Goal: Task Accomplishment & Management: Use online tool/utility

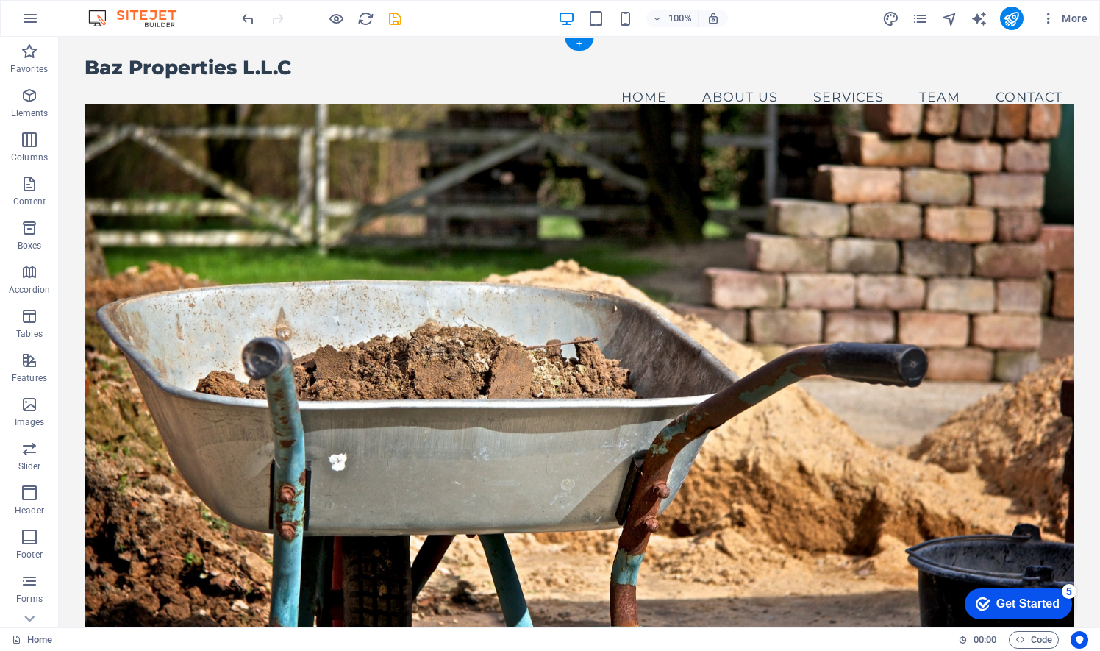
click at [454, 154] on figure at bounding box center [579, 372] width 989 height 537
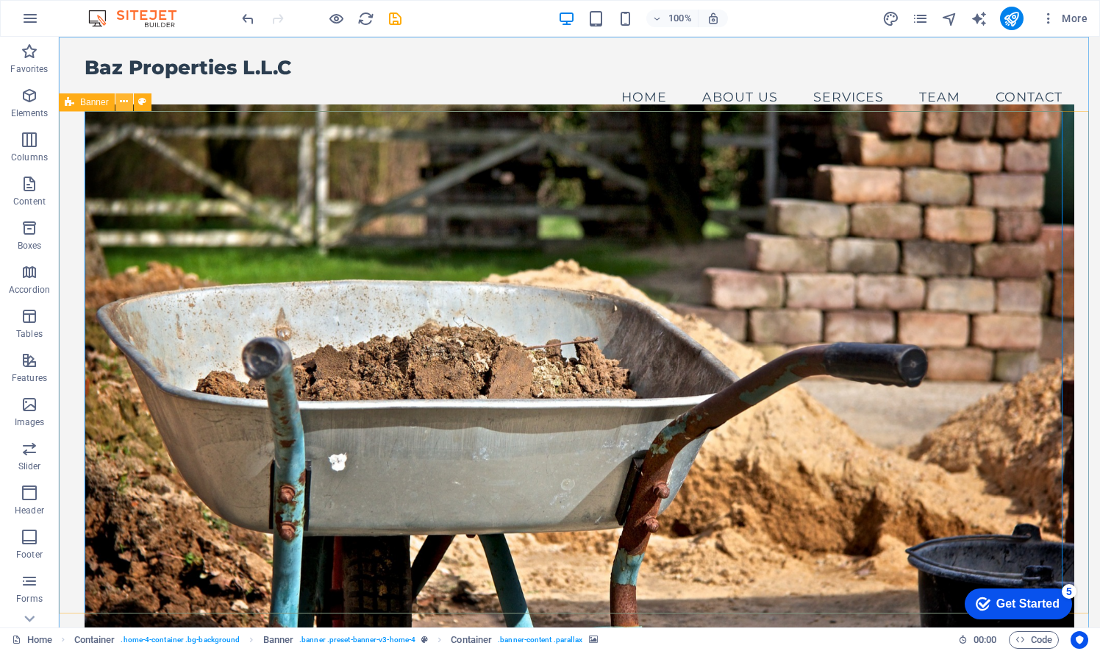
click at [126, 104] on icon at bounding box center [124, 101] width 8 height 15
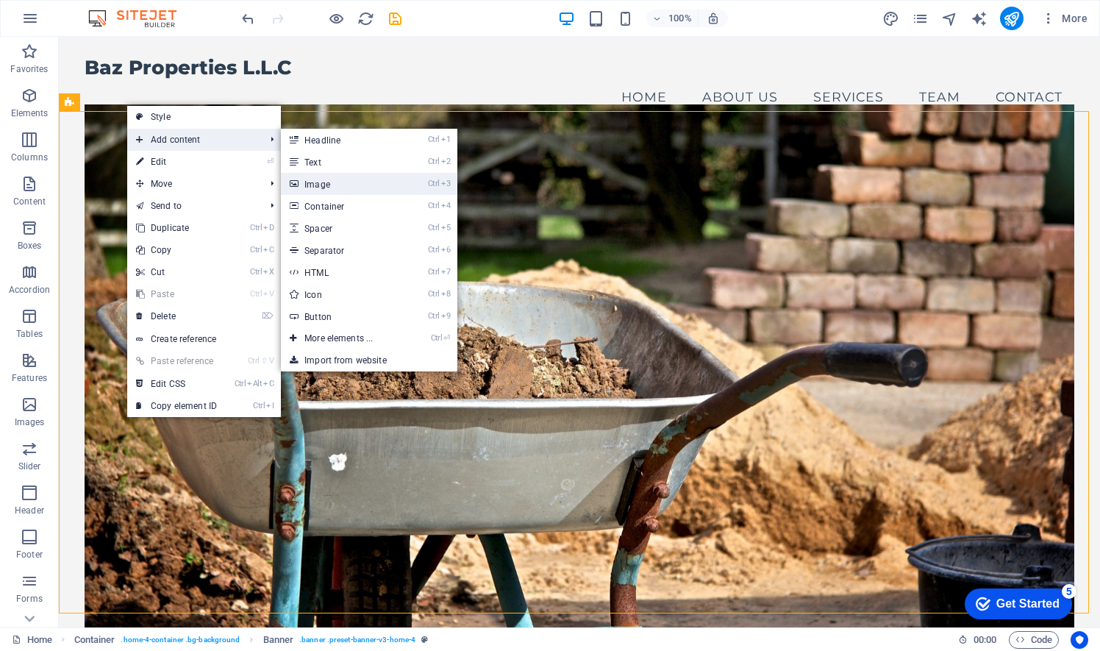
click at [327, 184] on link "Ctrl 3 Image" at bounding box center [341, 184] width 121 height 22
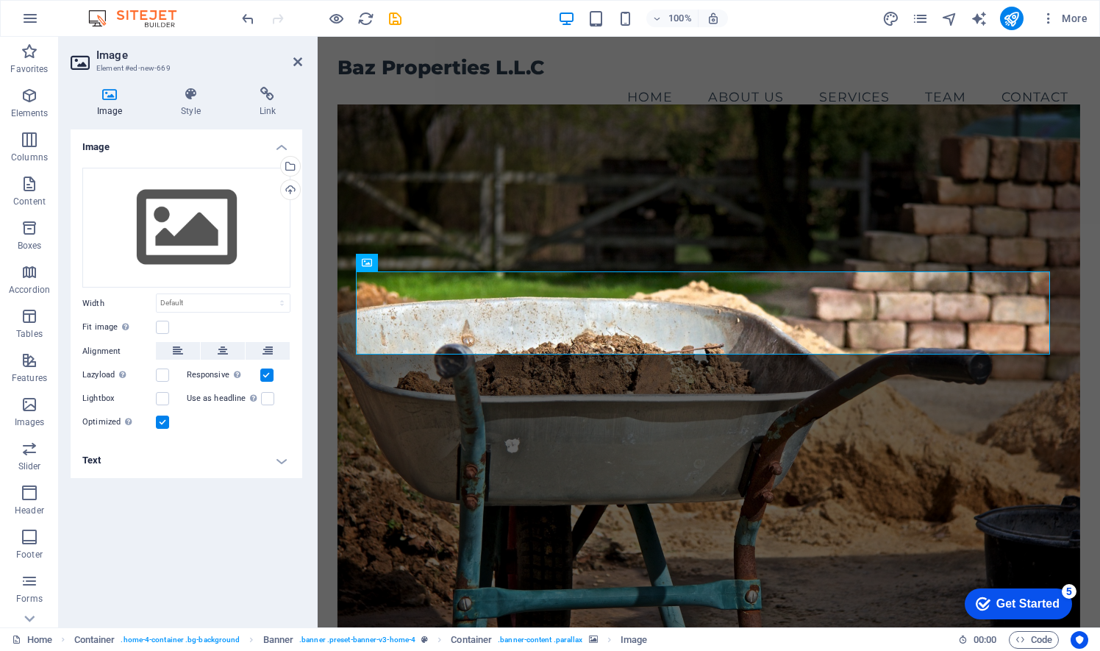
click at [115, 97] on icon at bounding box center [110, 94] width 78 height 15
click at [302, 65] on aside "Image Element #ed-new-669 Image Style Link Image Drag files here, click to choo…" at bounding box center [188, 332] width 259 height 590
click at [298, 61] on icon at bounding box center [297, 62] width 9 height 12
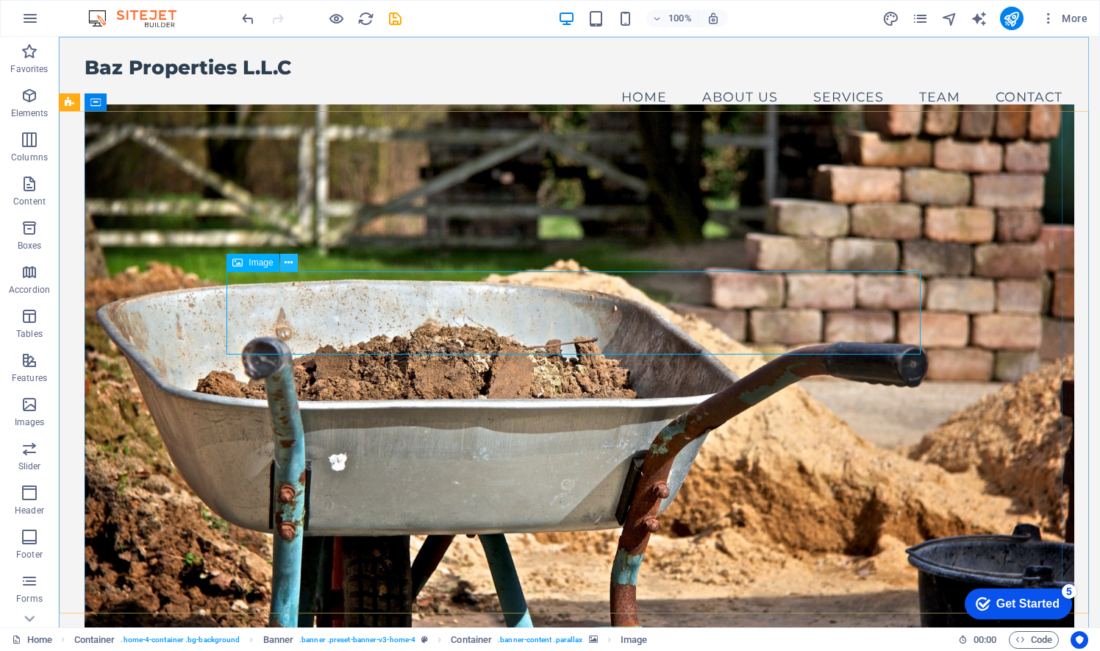
click at [291, 264] on icon at bounding box center [289, 262] width 8 height 15
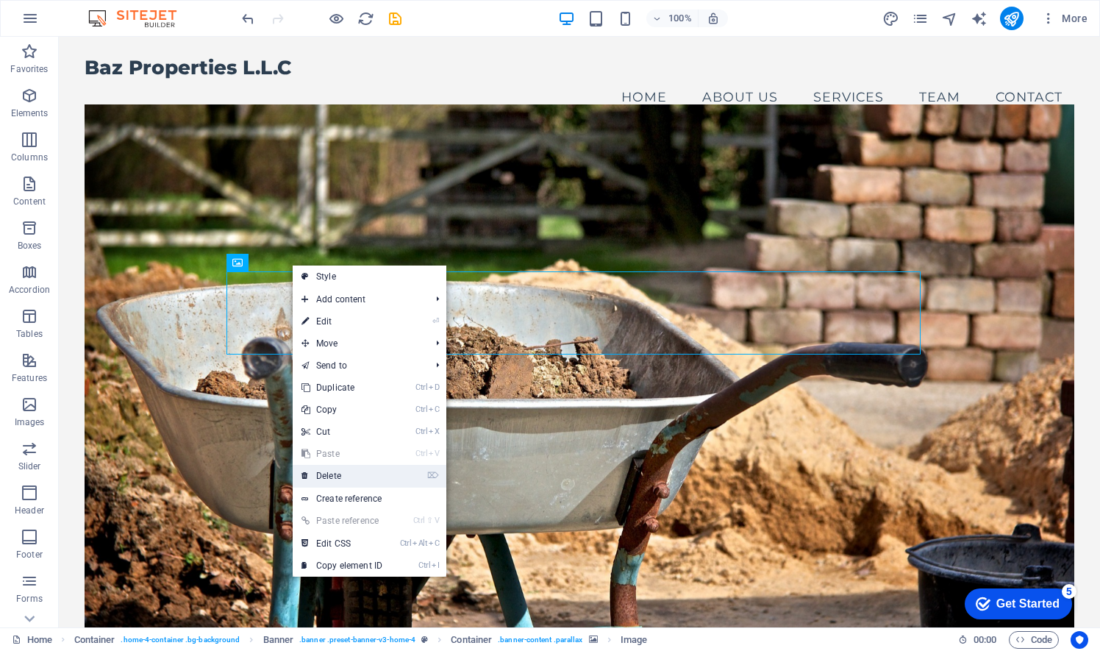
click at [348, 470] on link "⌦ Delete" at bounding box center [342, 476] width 99 height 22
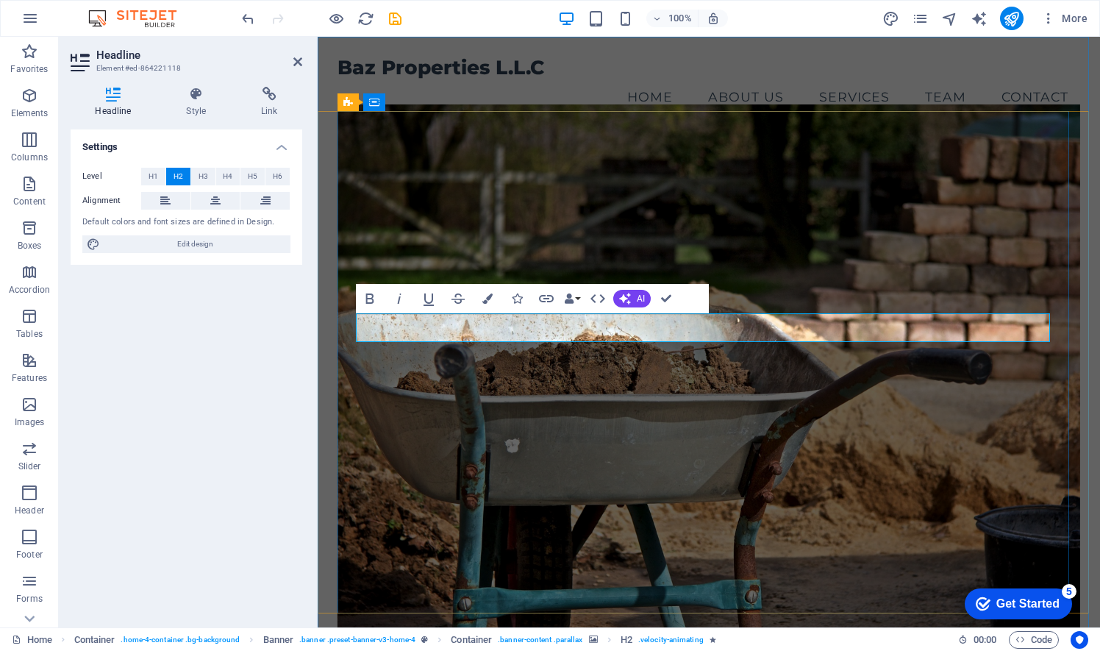
drag, startPoint x: 735, startPoint y: 323, endPoint x: 703, endPoint y: 326, distance: 32.5
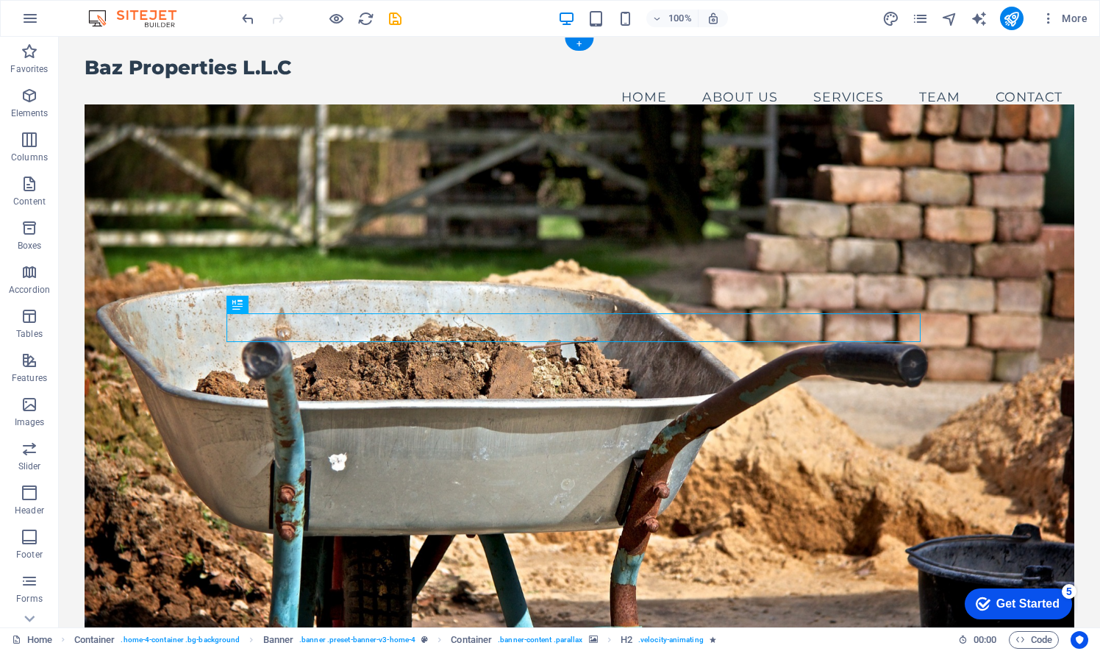
click at [742, 487] on figure at bounding box center [579, 372] width 989 height 537
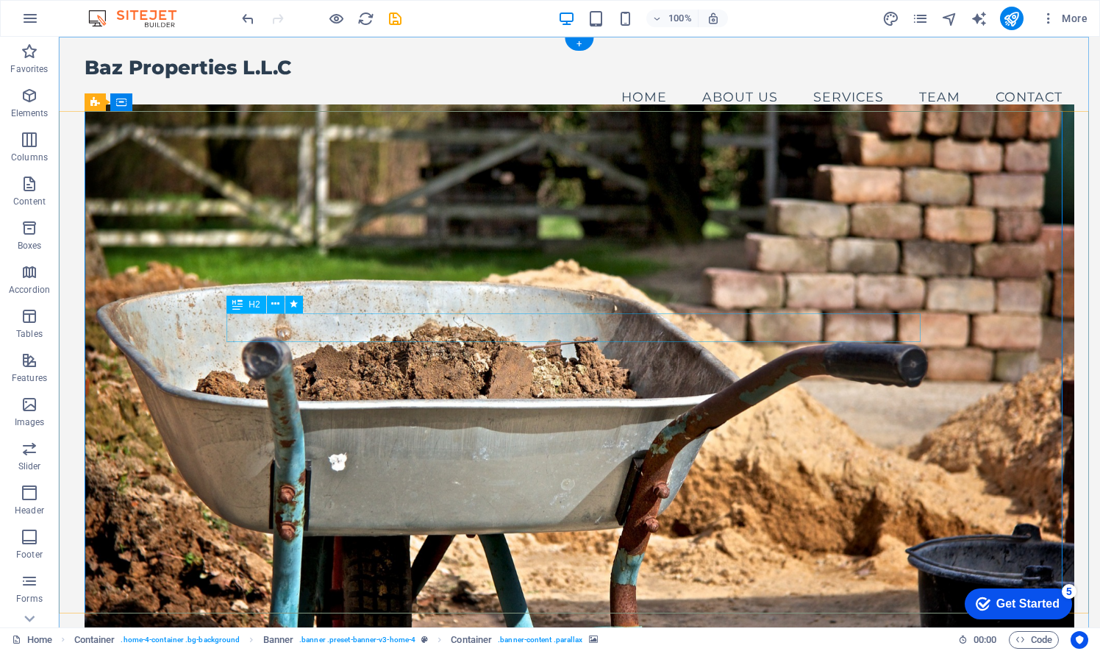
click at [331, 326] on div "Welcome to Baz Properties Your Trusted Real Estate Partner in [GEOGRAPHIC_DATA]…" at bounding box center [579, 511] width 989 height 754
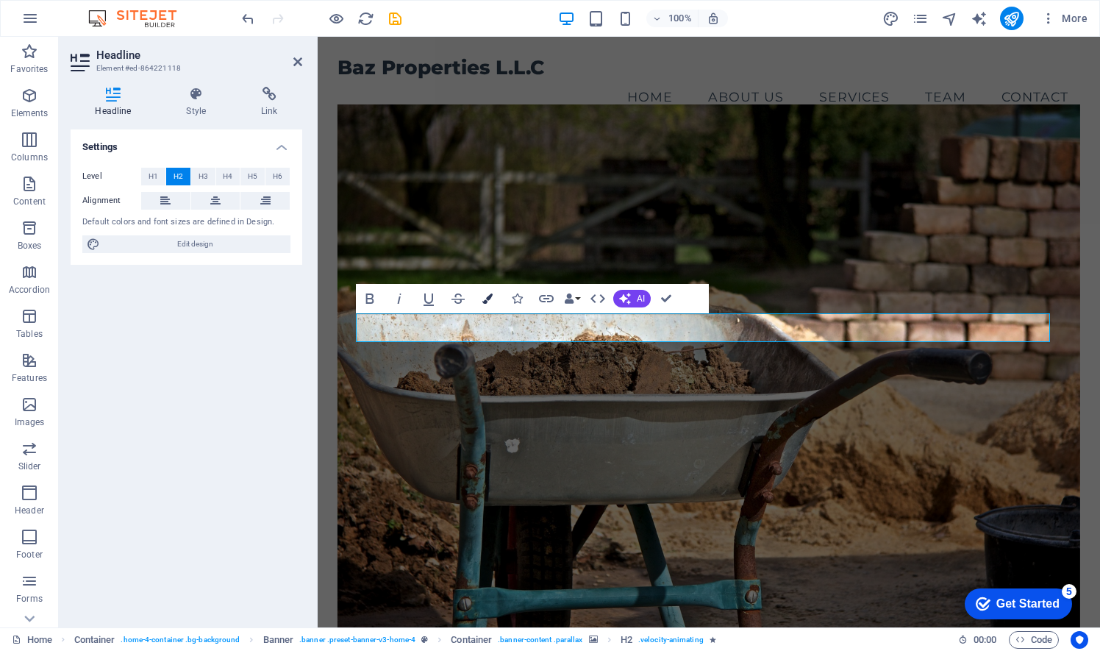
click at [490, 294] on icon "button" at bounding box center [487, 298] width 10 height 10
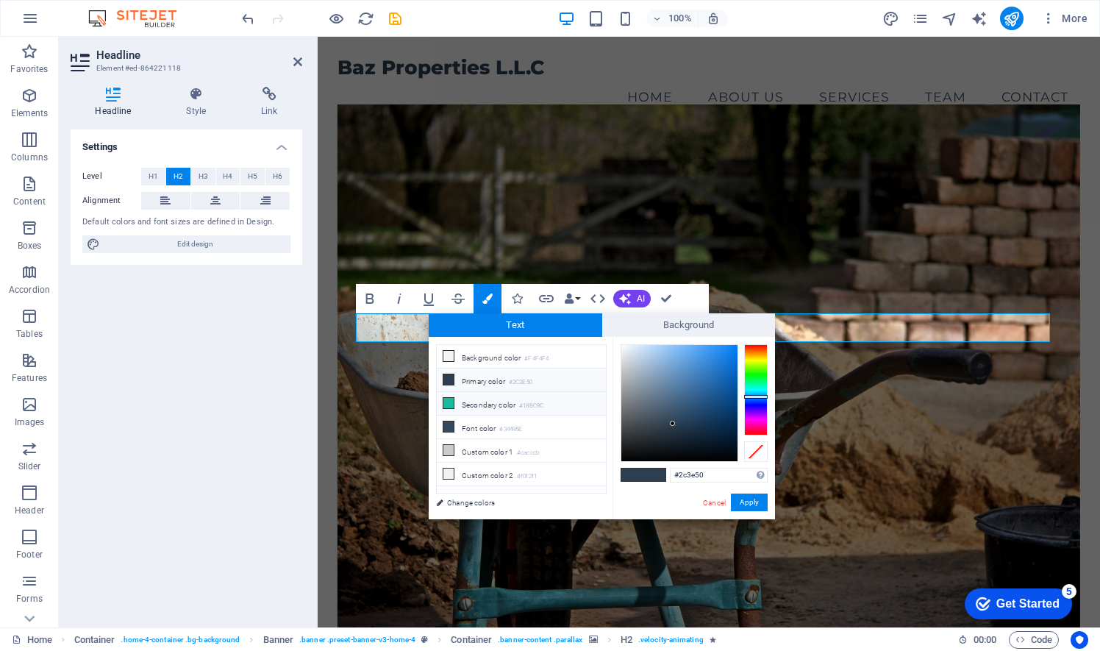
click at [457, 400] on li "Secondary color #18BC9C" at bounding box center [521, 404] width 169 height 24
type input "#18bc9c"
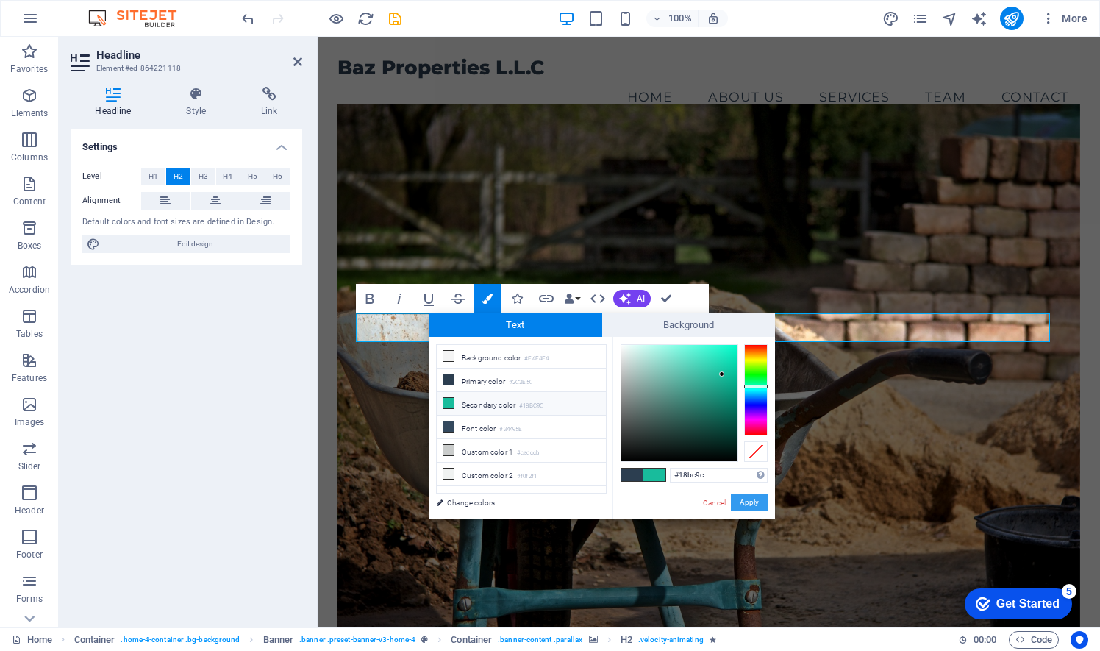
click at [748, 502] on button "Apply" at bounding box center [749, 502] width 37 height 18
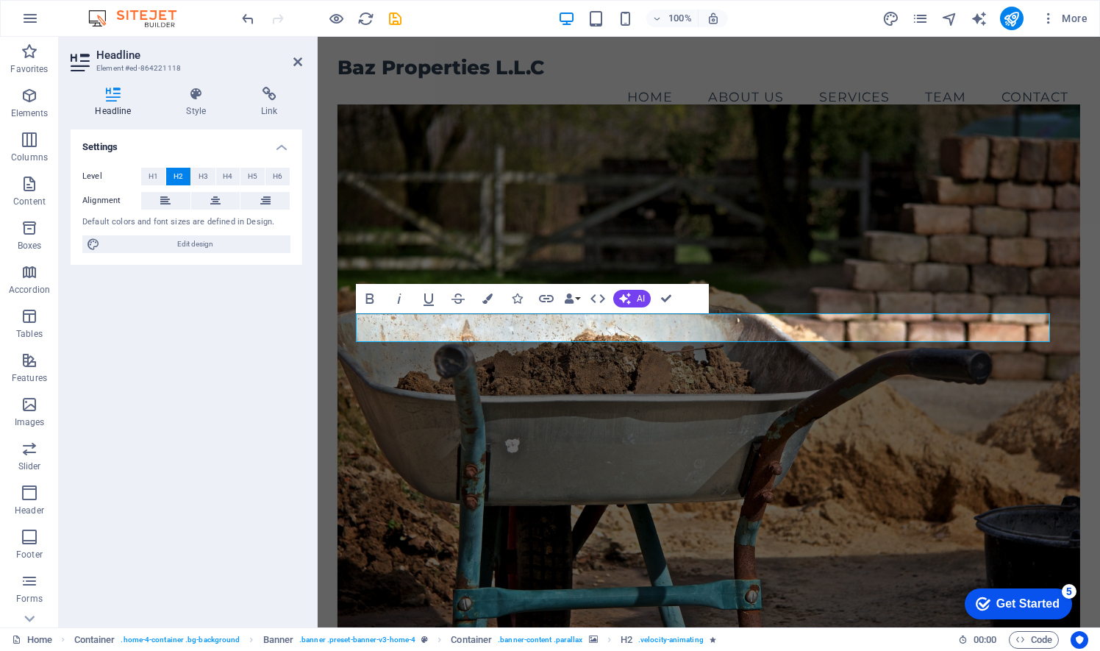
click at [746, 493] on figure at bounding box center [708, 372] width 743 height 537
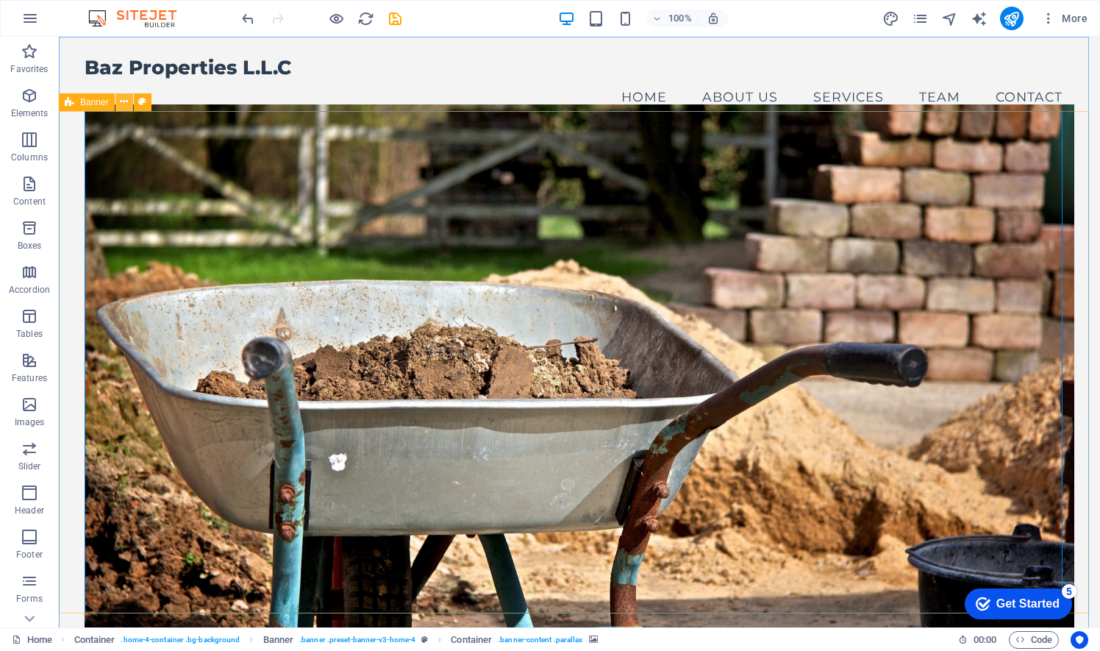
click at [126, 104] on icon at bounding box center [124, 101] width 8 height 15
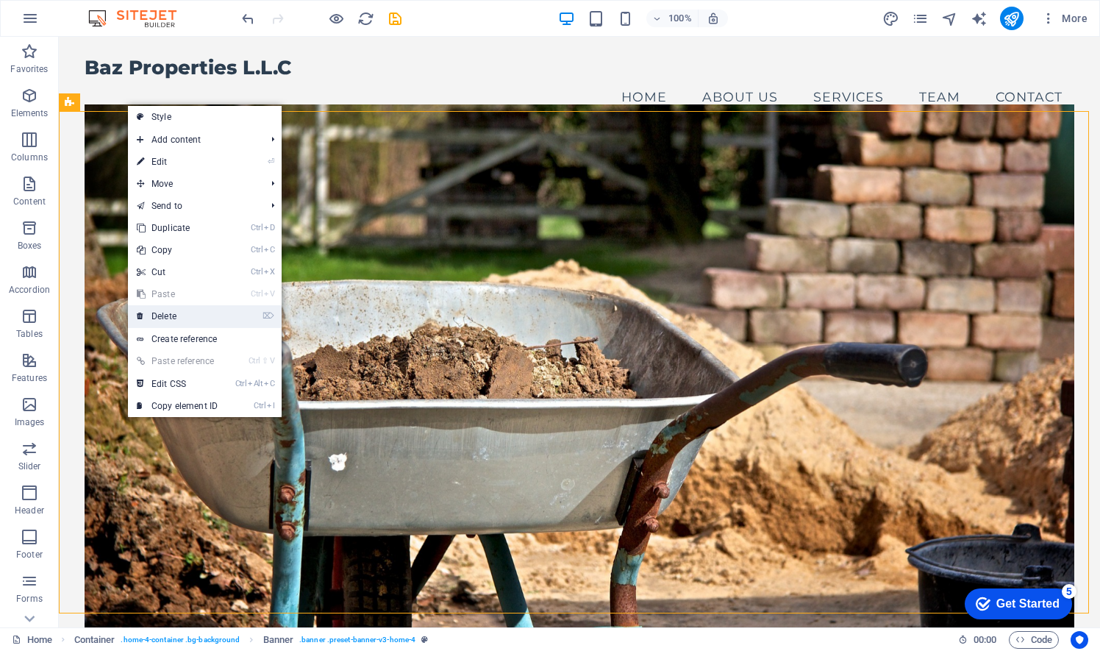
click at [173, 315] on link "⌦ Delete" at bounding box center [177, 316] width 99 height 22
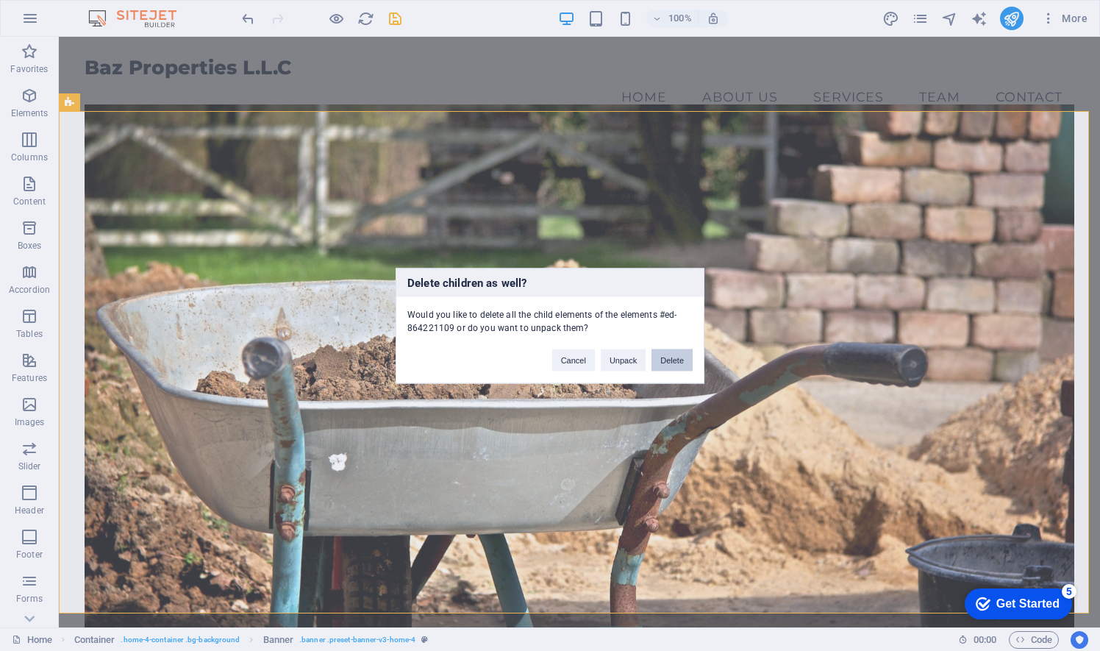
click at [676, 362] on button "Delete" at bounding box center [671, 359] width 41 height 22
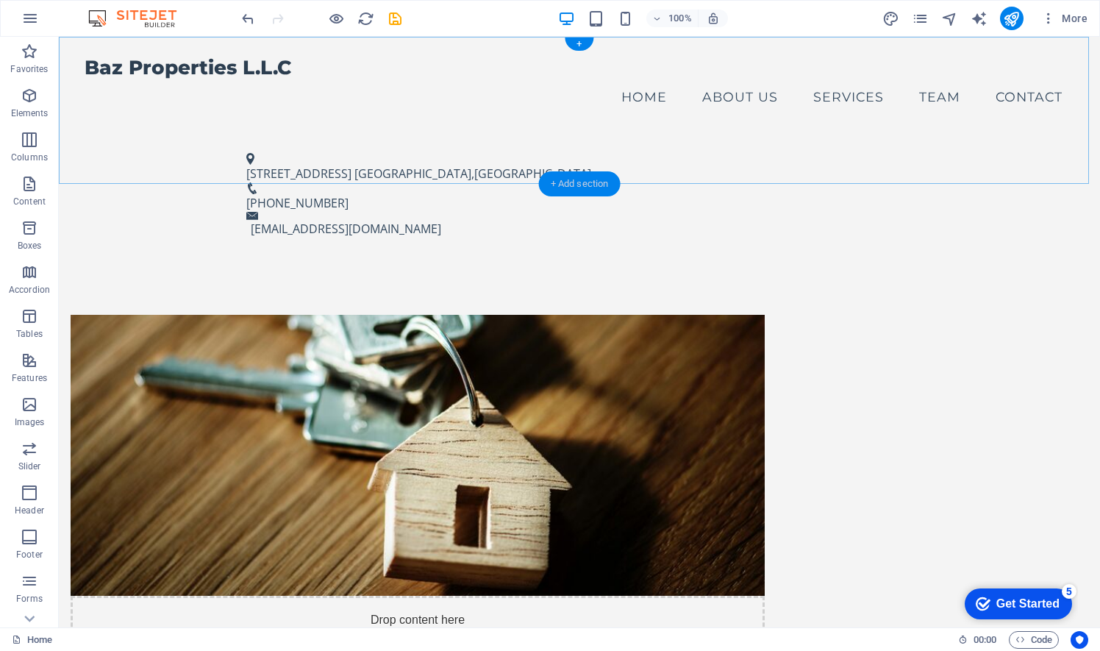
click at [577, 189] on div "+ Add section" at bounding box center [580, 183] width 82 height 25
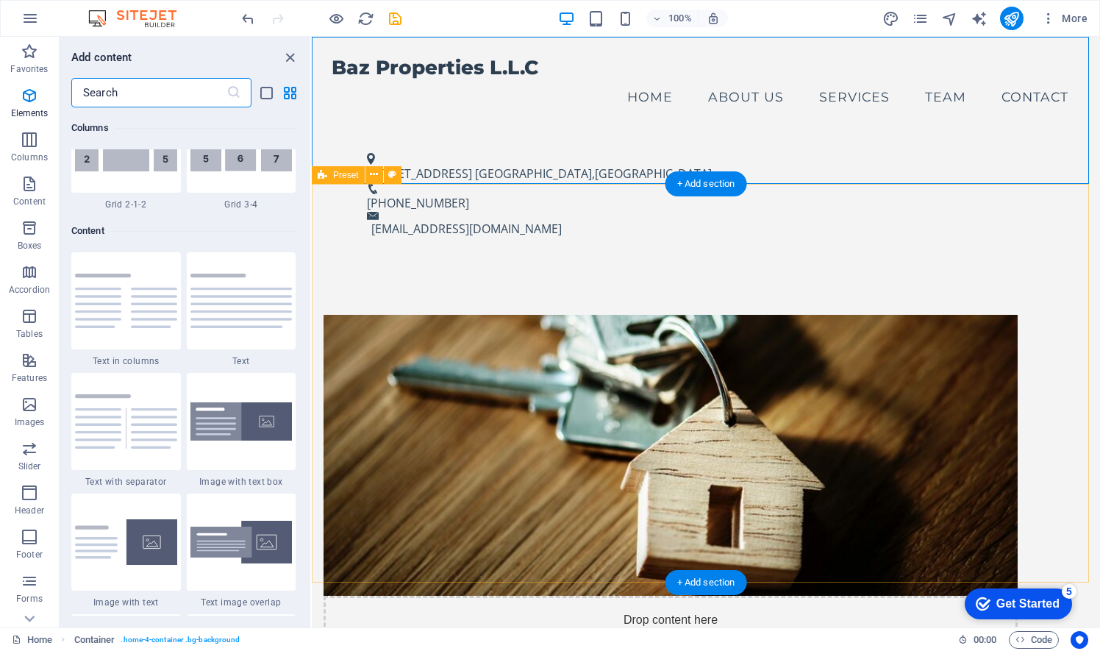
scroll to position [2572, 0]
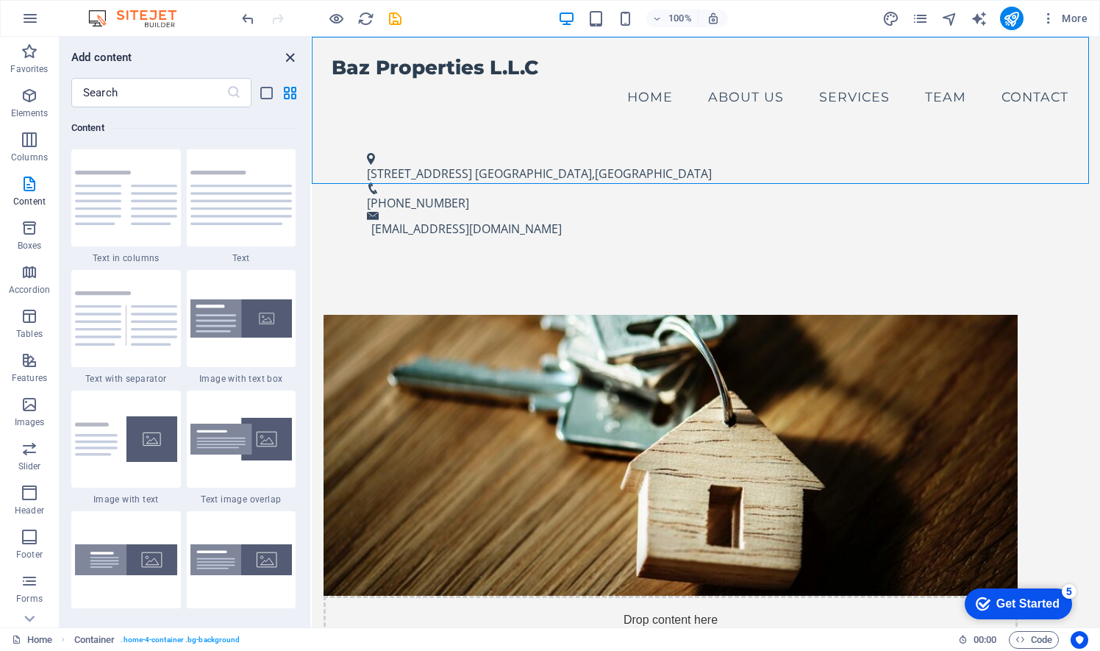
click at [294, 53] on icon "close panel" at bounding box center [290, 57] width 17 height 17
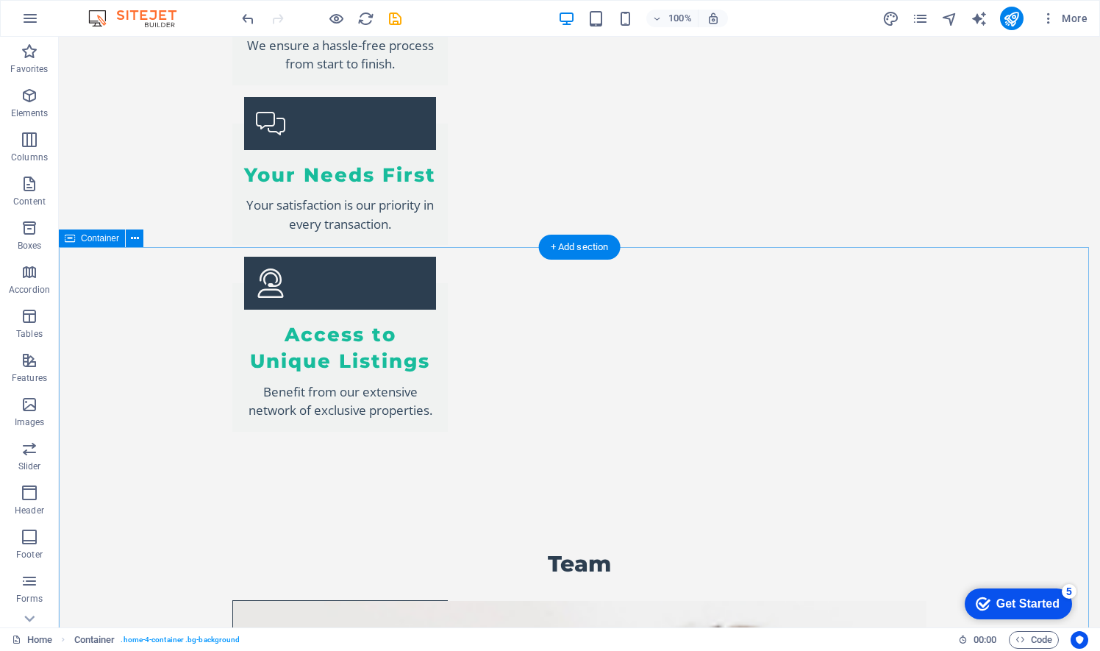
scroll to position [2188, 0]
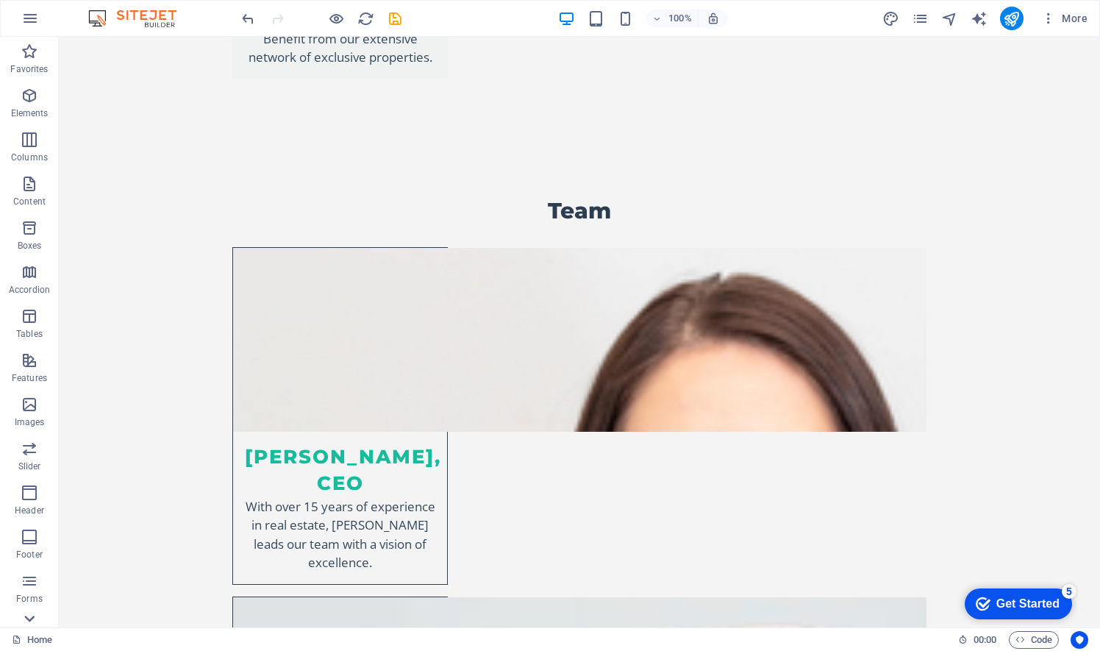
click at [34, 49] on icon at bounding box center [30, 45] width 10 height 7
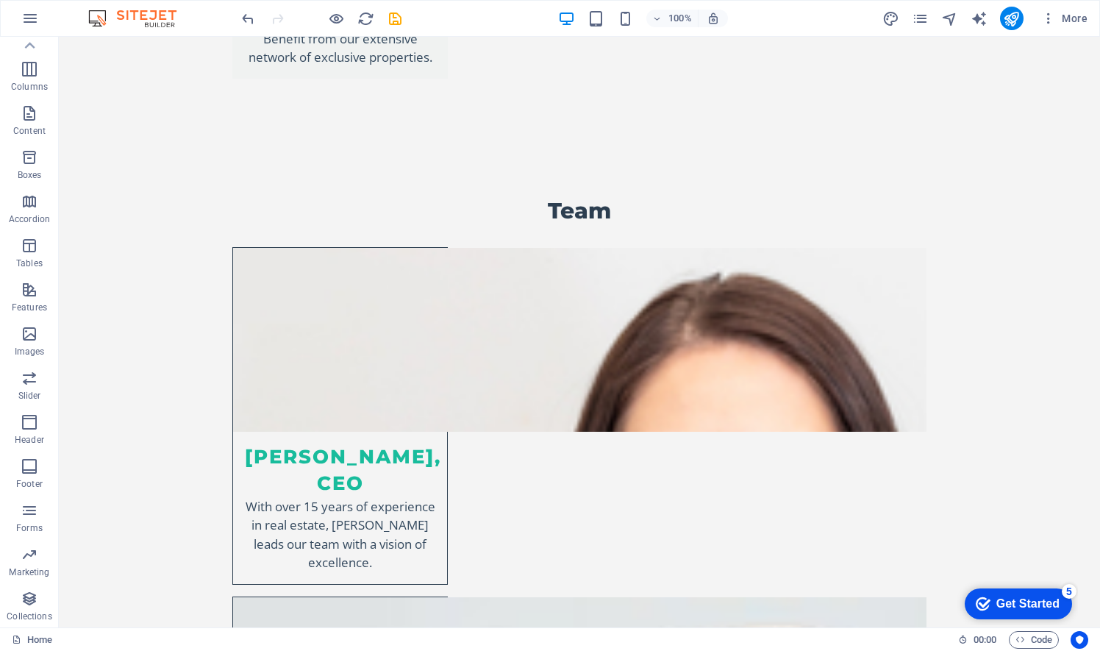
click at [1033, 603] on div "Get Started" at bounding box center [1027, 603] width 63 height 13
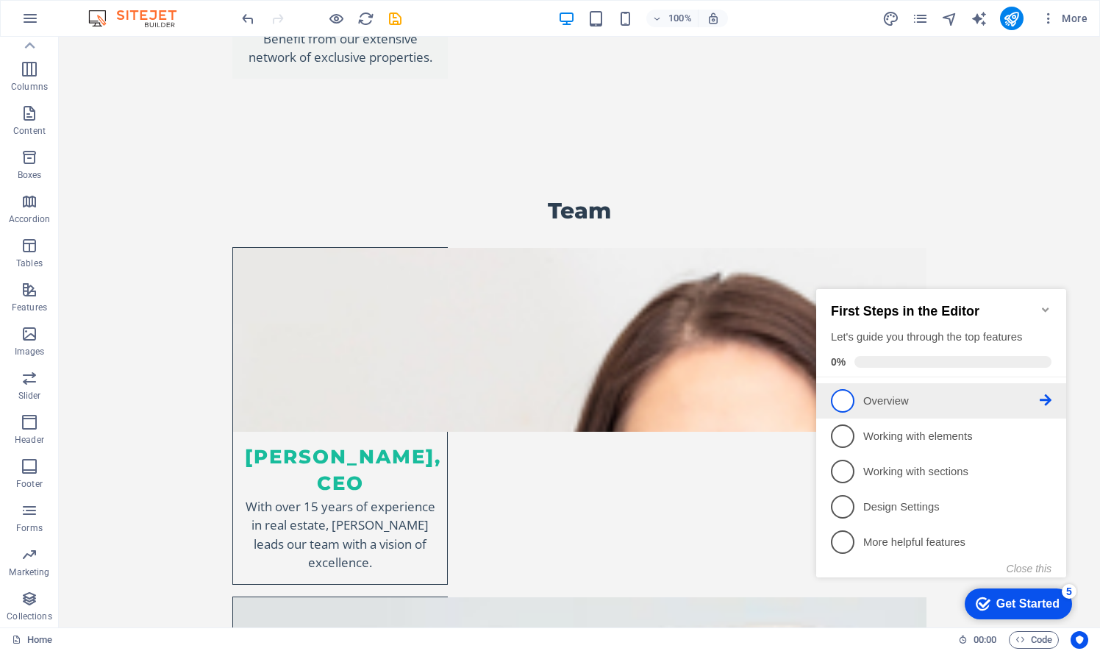
click at [841, 394] on span "1" at bounding box center [843, 401] width 24 height 24
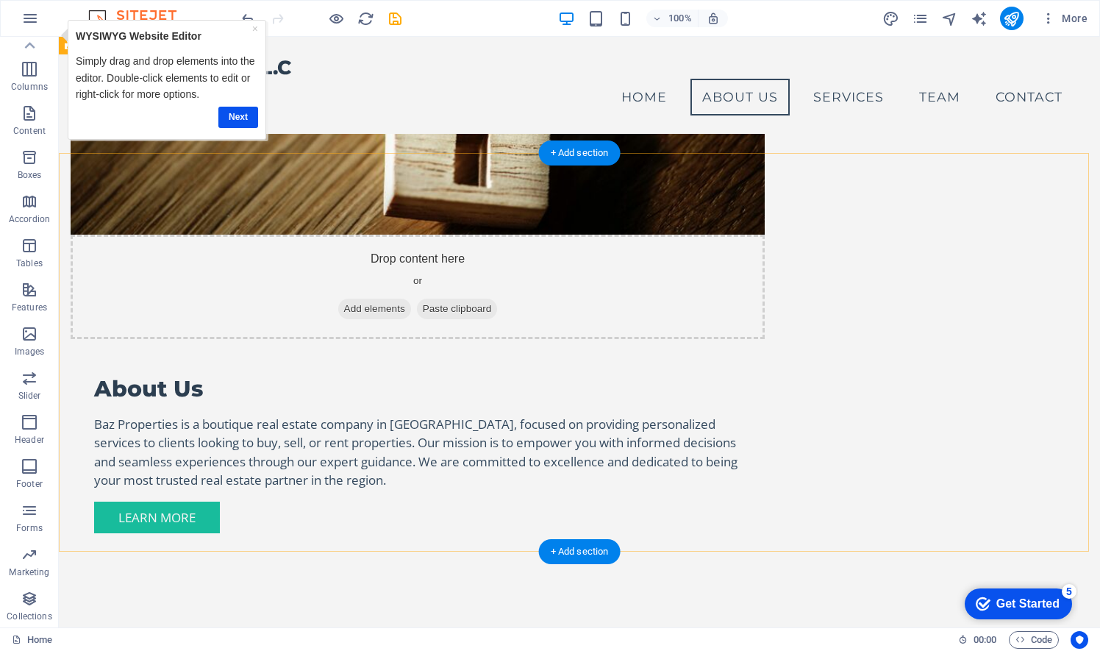
scroll to position [0, 0]
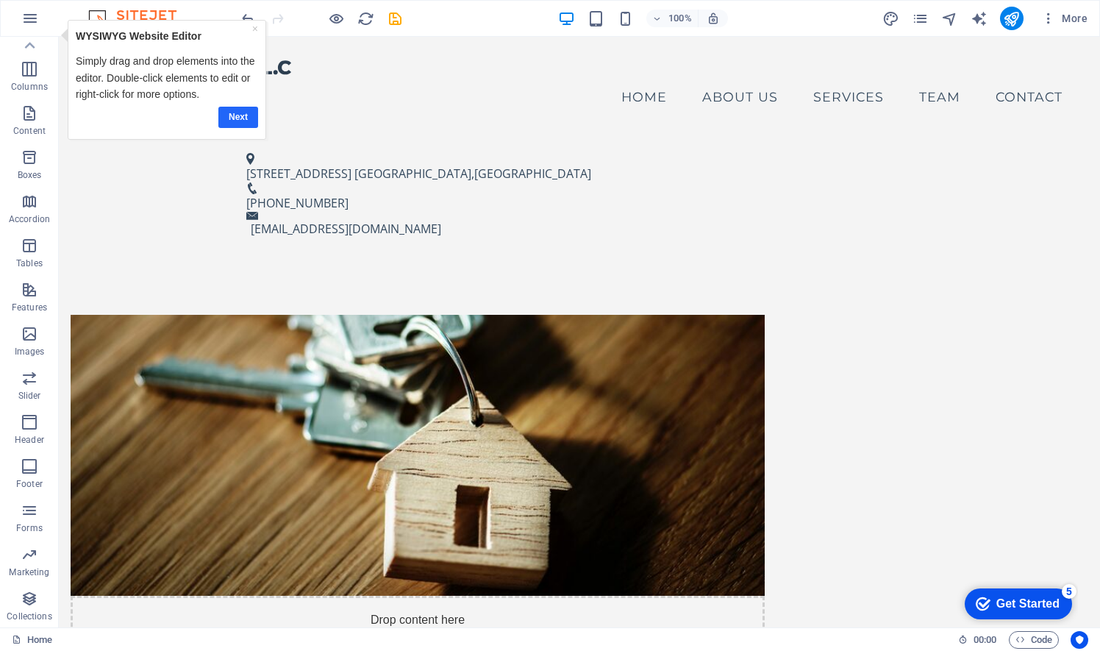
click at [246, 121] on link "Next" at bounding box center [238, 116] width 40 height 21
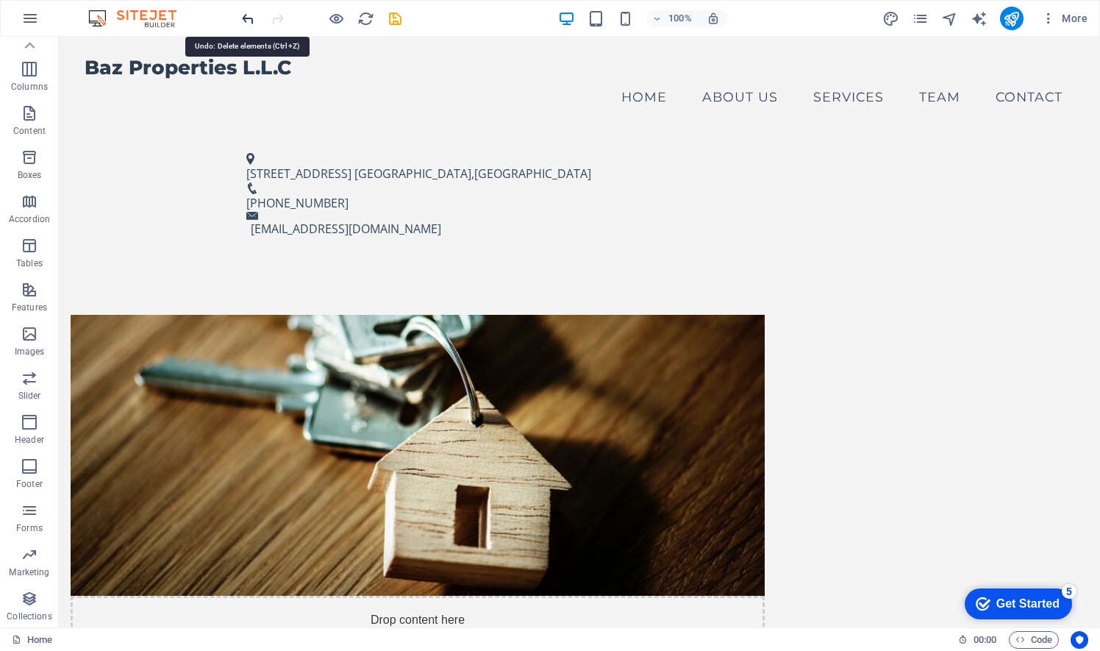
click at [247, 18] on icon "undo" at bounding box center [248, 18] width 17 height 17
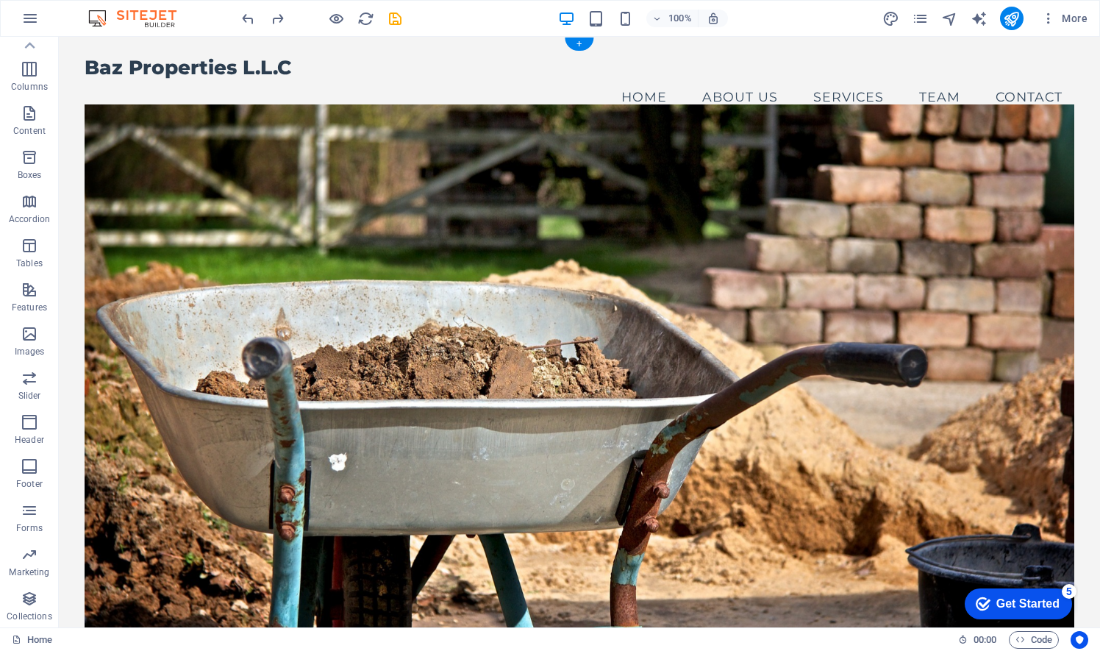
click at [129, 147] on figure at bounding box center [579, 372] width 989 height 537
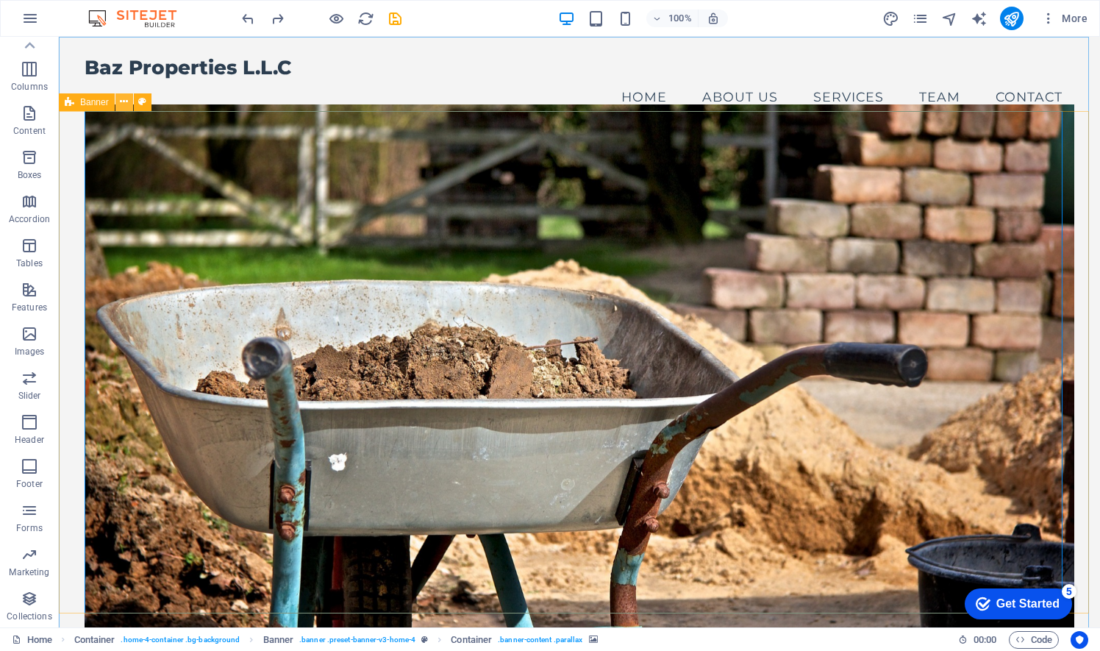
click at [124, 105] on icon at bounding box center [124, 101] width 8 height 15
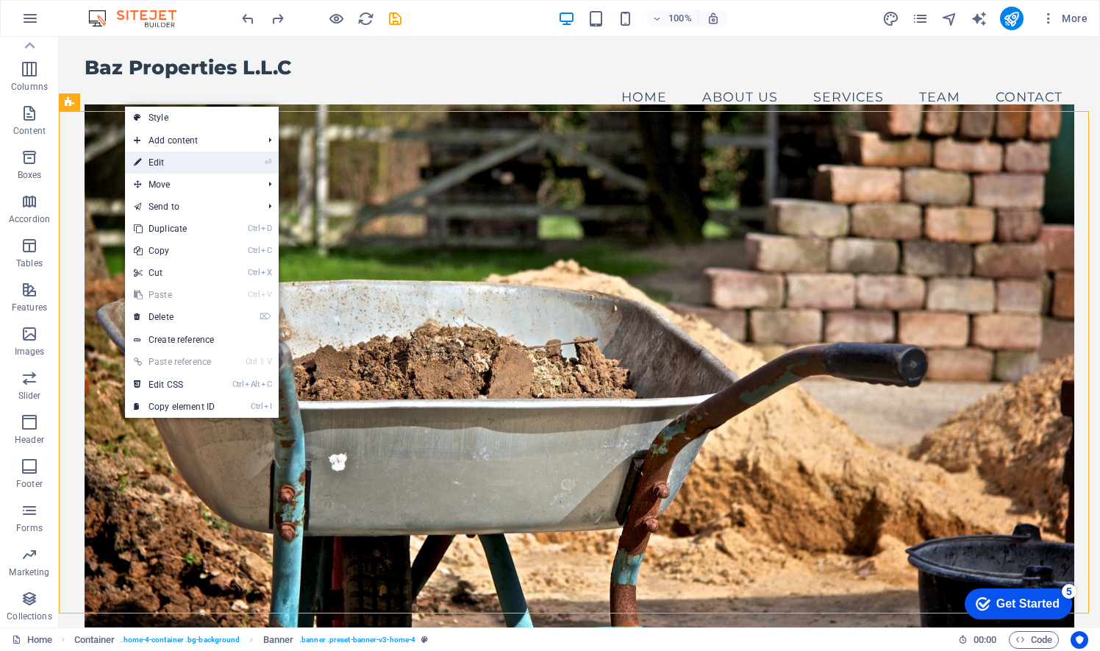
click at [164, 163] on link "⏎ Edit" at bounding box center [174, 162] width 99 height 22
select select "vh"
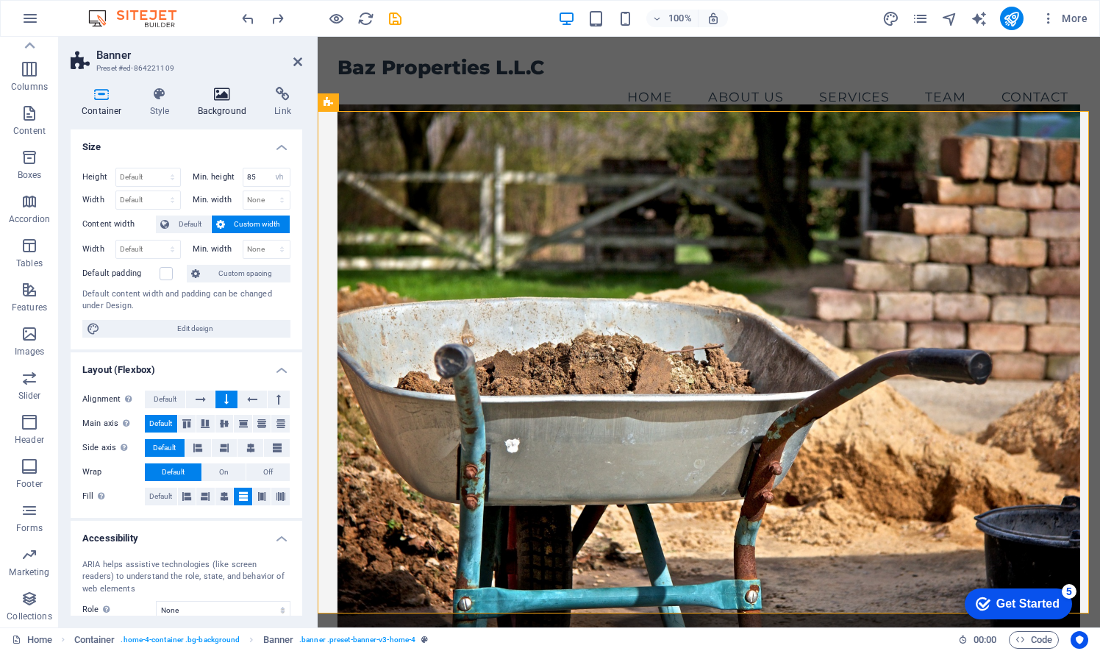
click at [222, 99] on icon at bounding box center [222, 94] width 71 height 15
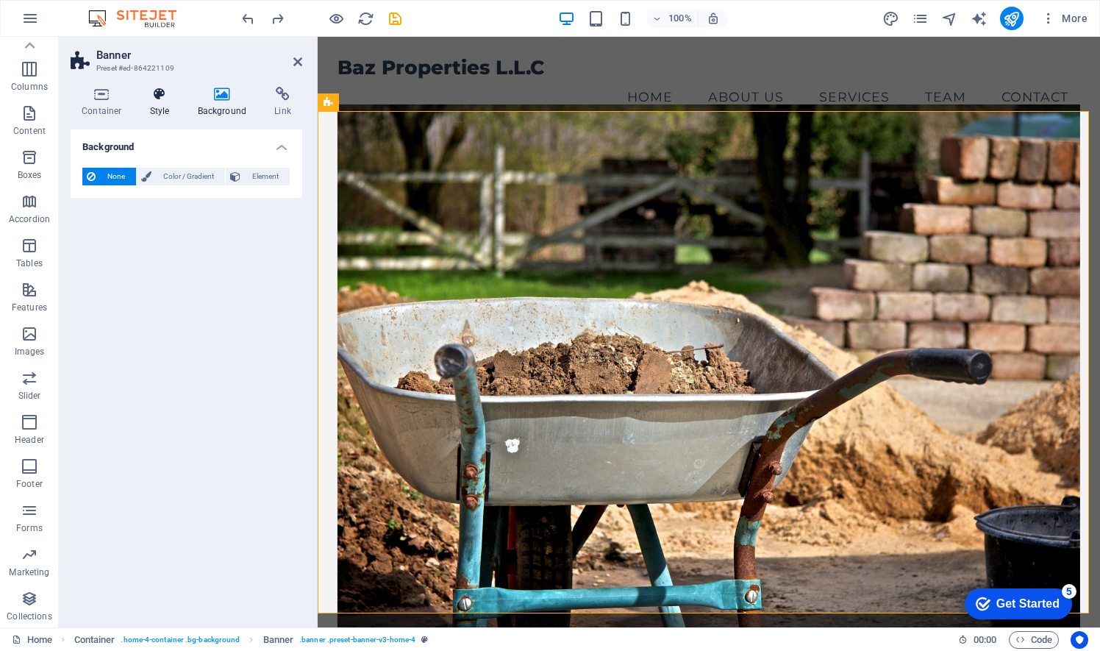
click at [162, 101] on h4 "Style" at bounding box center [163, 102] width 48 height 31
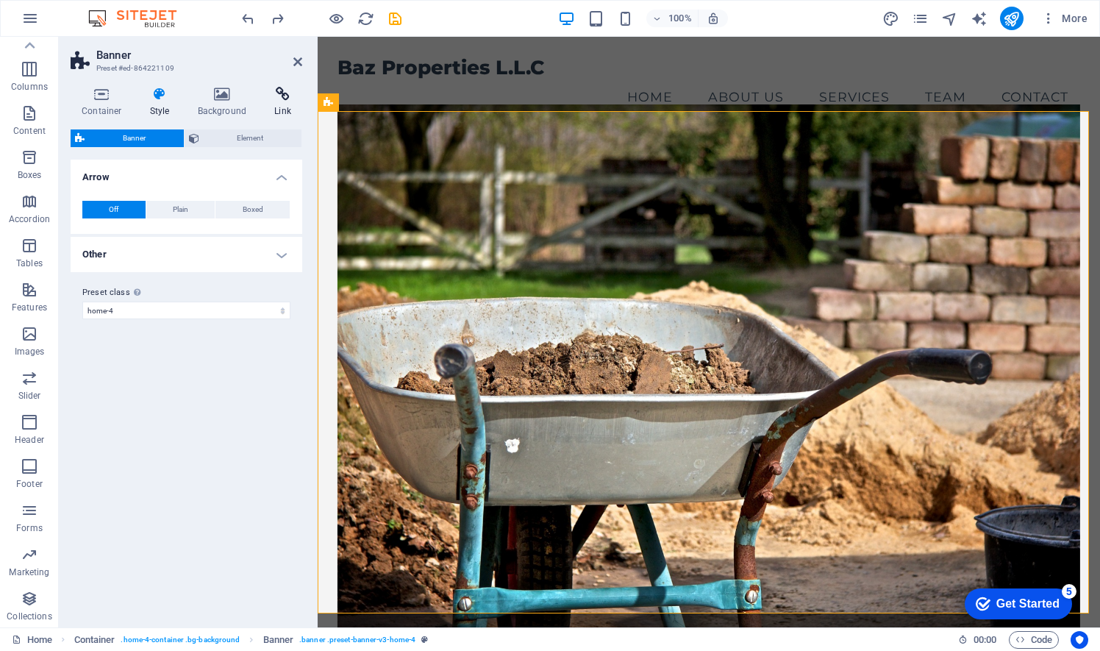
click at [289, 99] on icon at bounding box center [282, 94] width 39 height 15
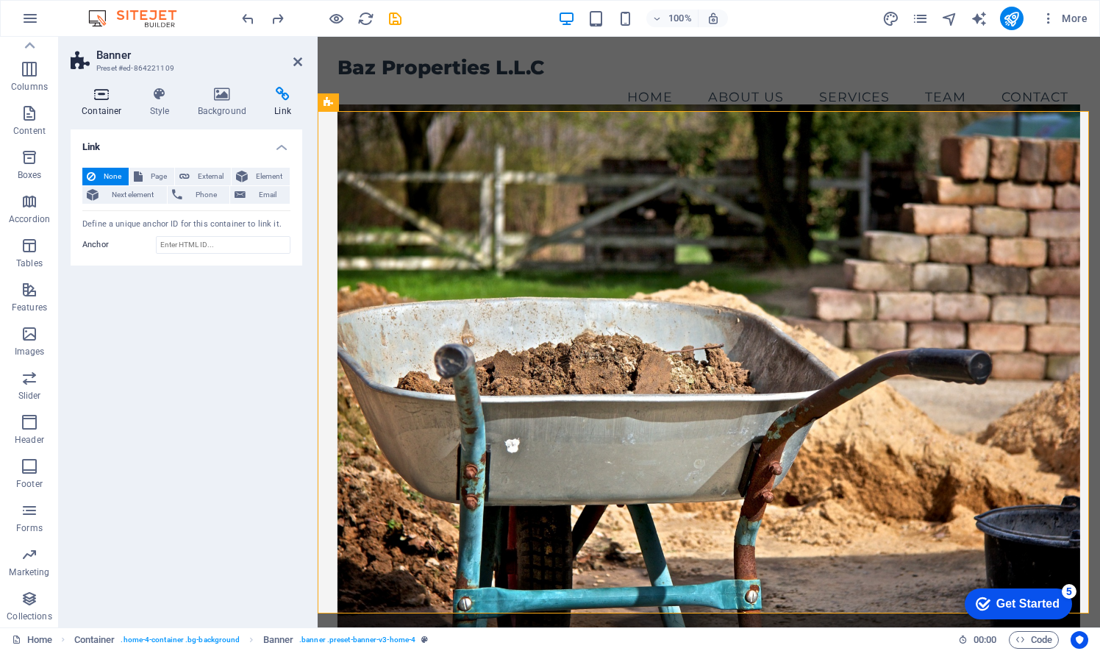
click at [104, 98] on icon at bounding box center [102, 94] width 62 height 15
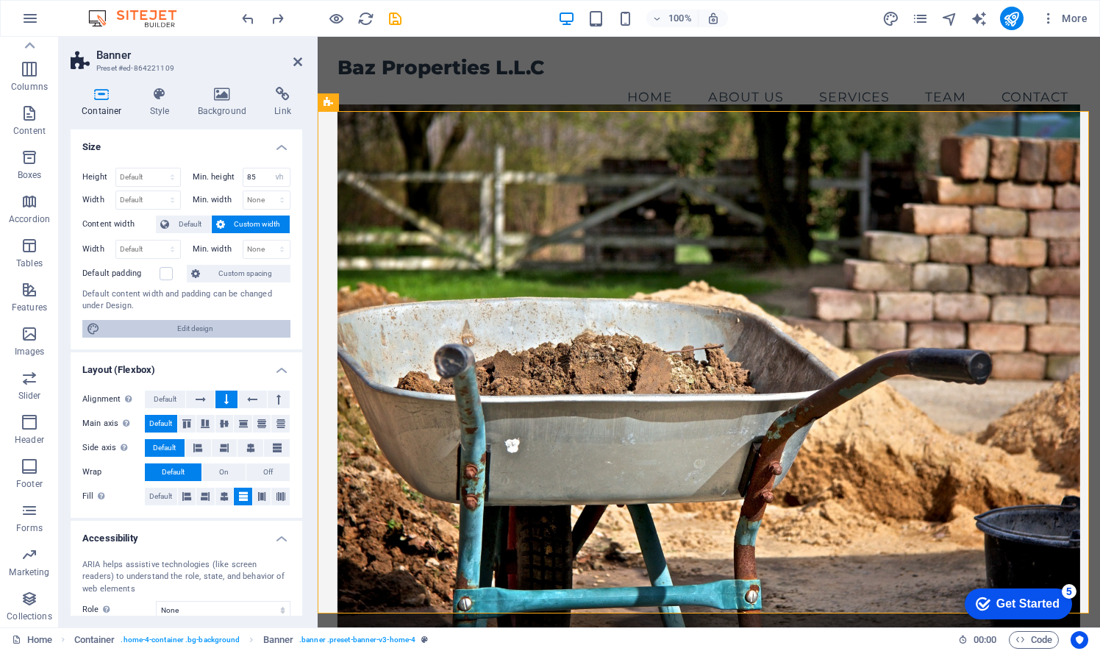
click at [207, 325] on span "Edit design" at bounding box center [195, 329] width 182 height 18
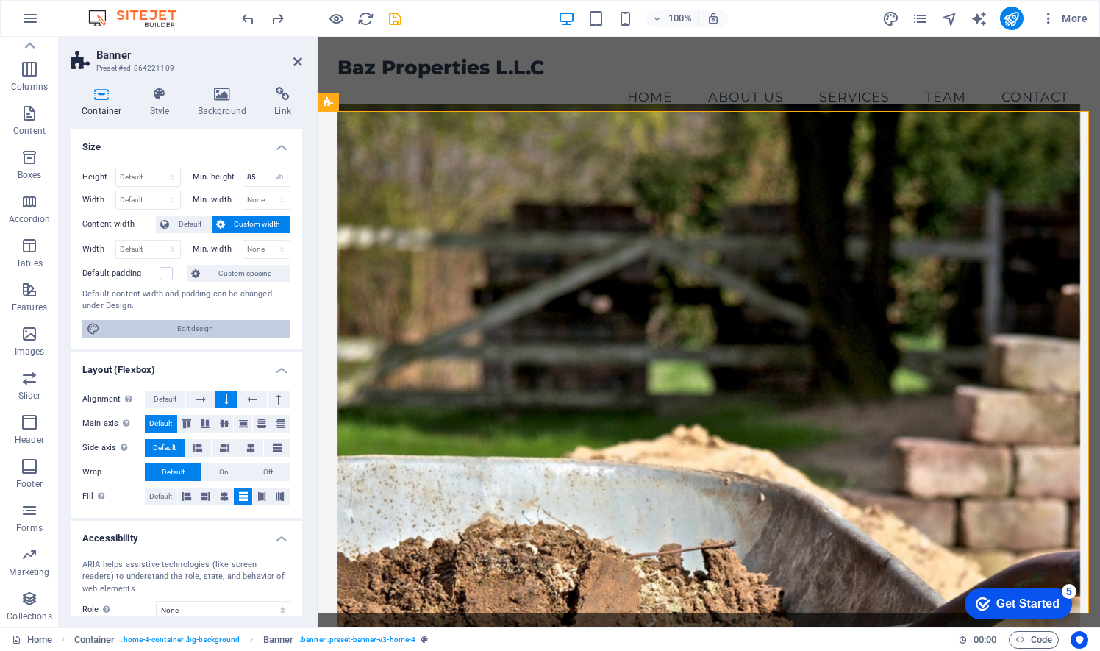
select select "px"
select select "200"
select select "px"
select select "rem"
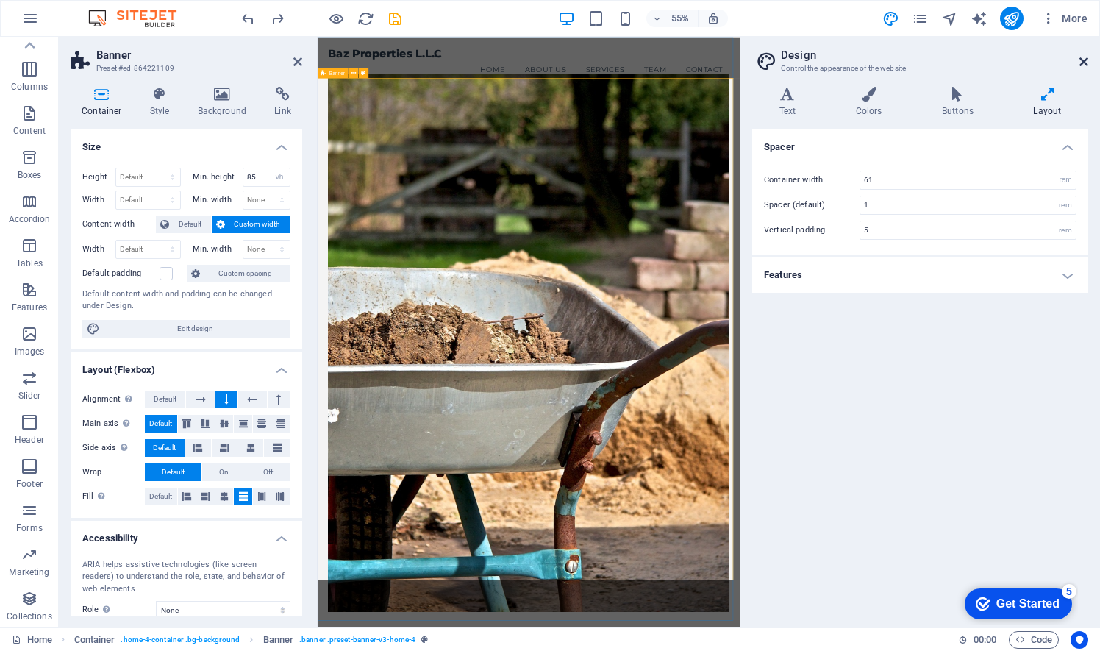
click at [1081, 68] on link at bounding box center [1083, 62] width 9 height 12
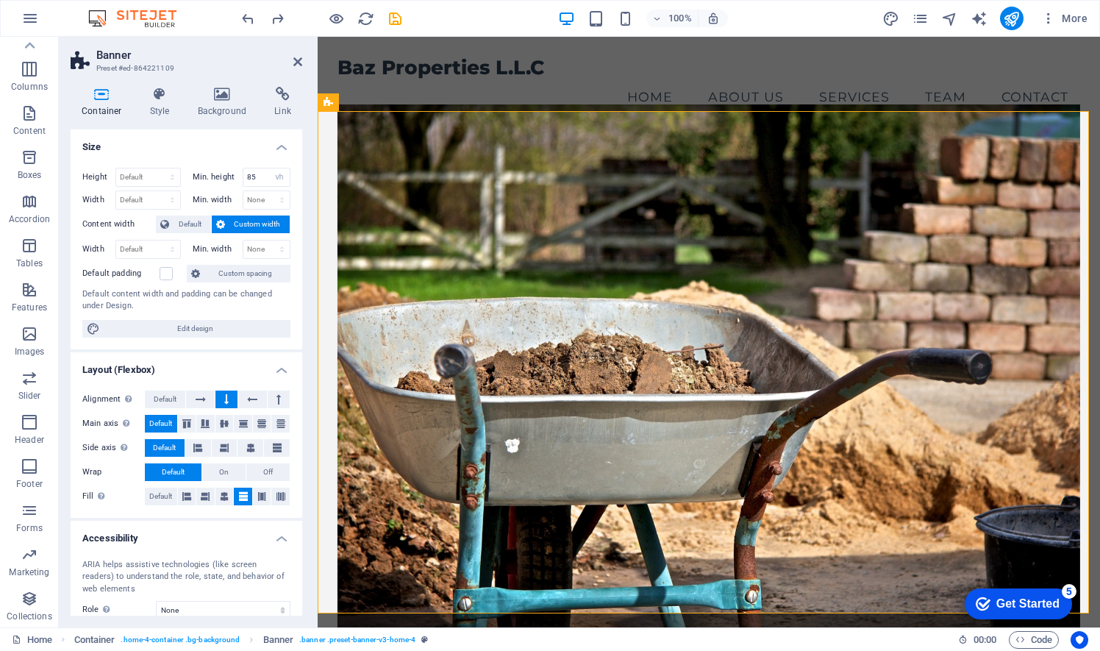
drag, startPoint x: 300, startPoint y: 504, endPoint x: 21, endPoint y: 419, distance: 292.1
click at [104, 97] on icon at bounding box center [102, 94] width 62 height 15
click at [162, 100] on icon at bounding box center [160, 94] width 42 height 15
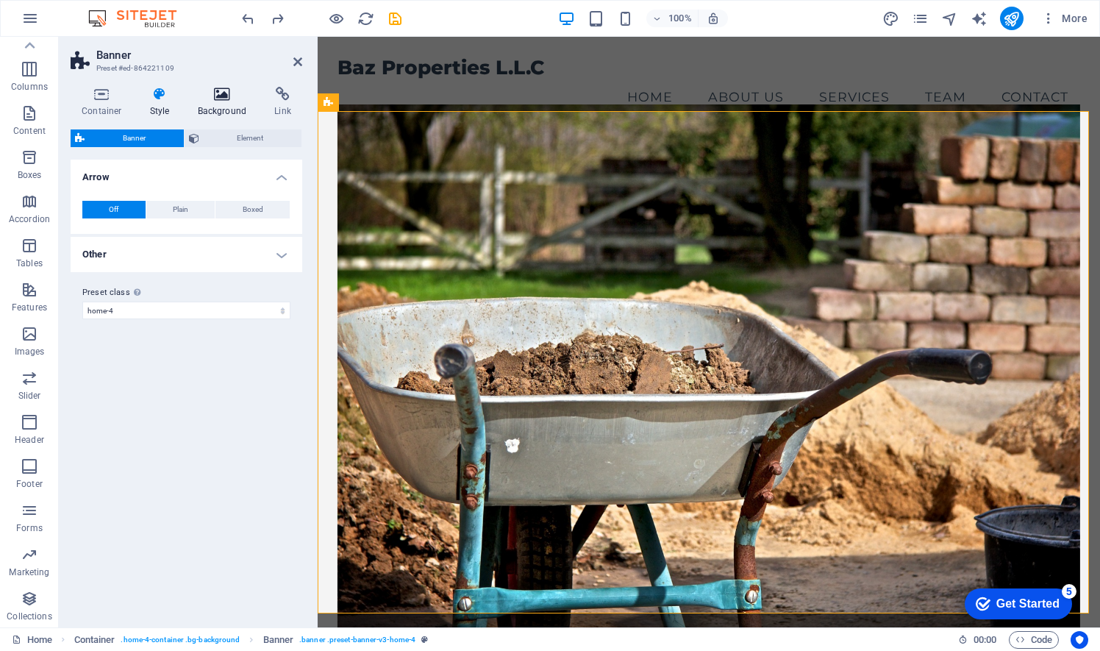
click at [224, 100] on icon at bounding box center [222, 94] width 71 height 15
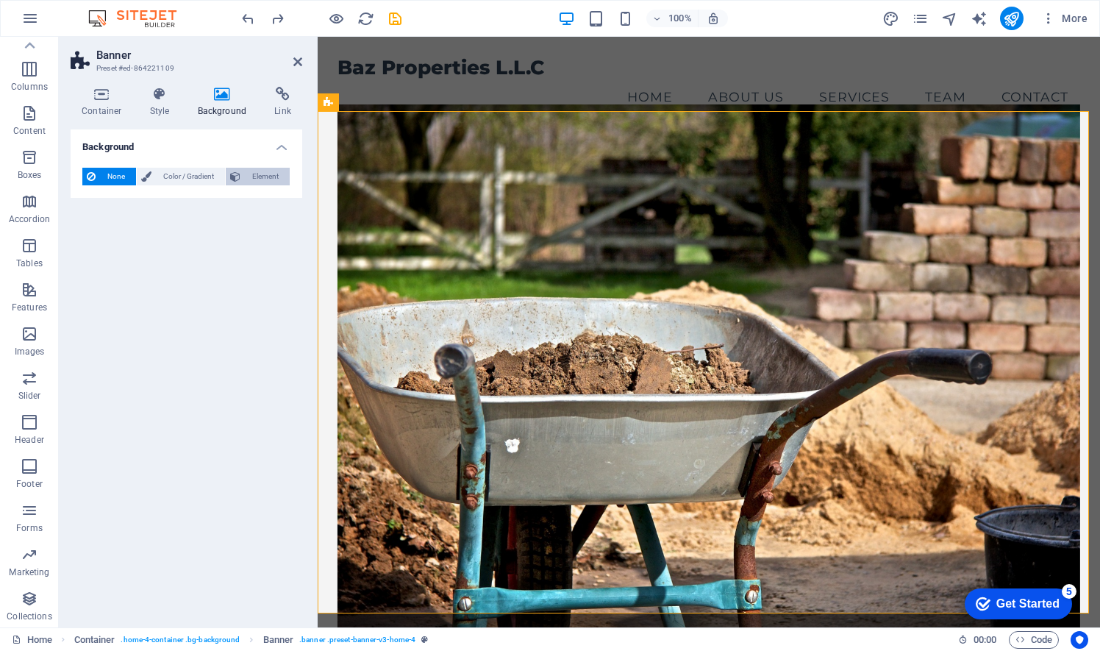
click at [271, 171] on span "Element" at bounding box center [265, 177] width 40 height 18
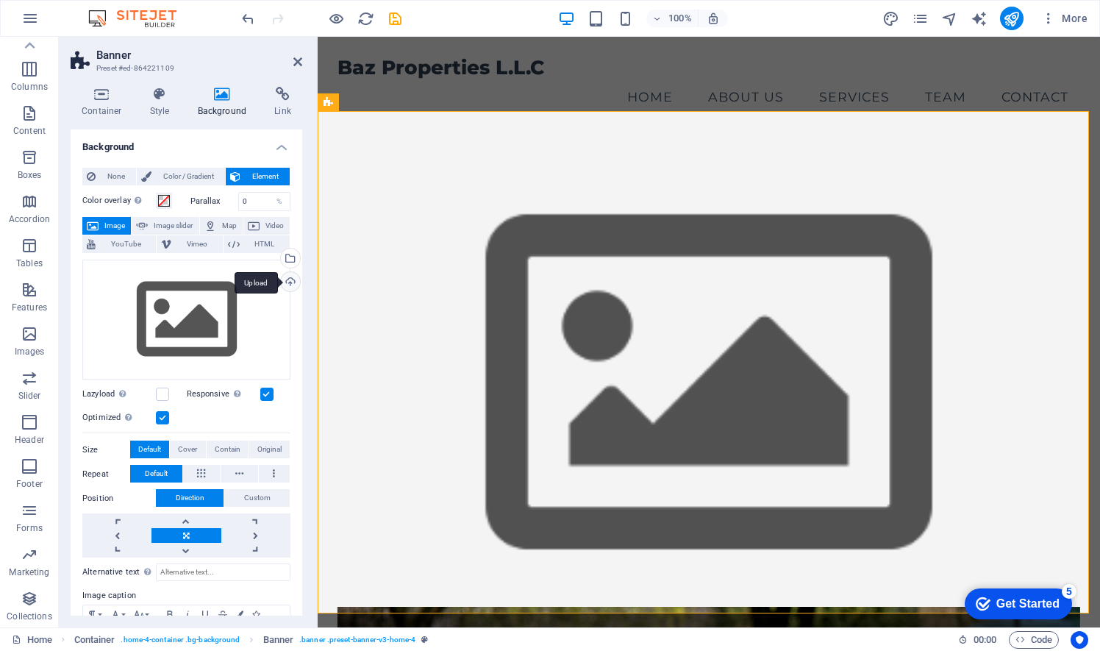
click at [287, 282] on div "Upload" at bounding box center [289, 283] width 22 height 22
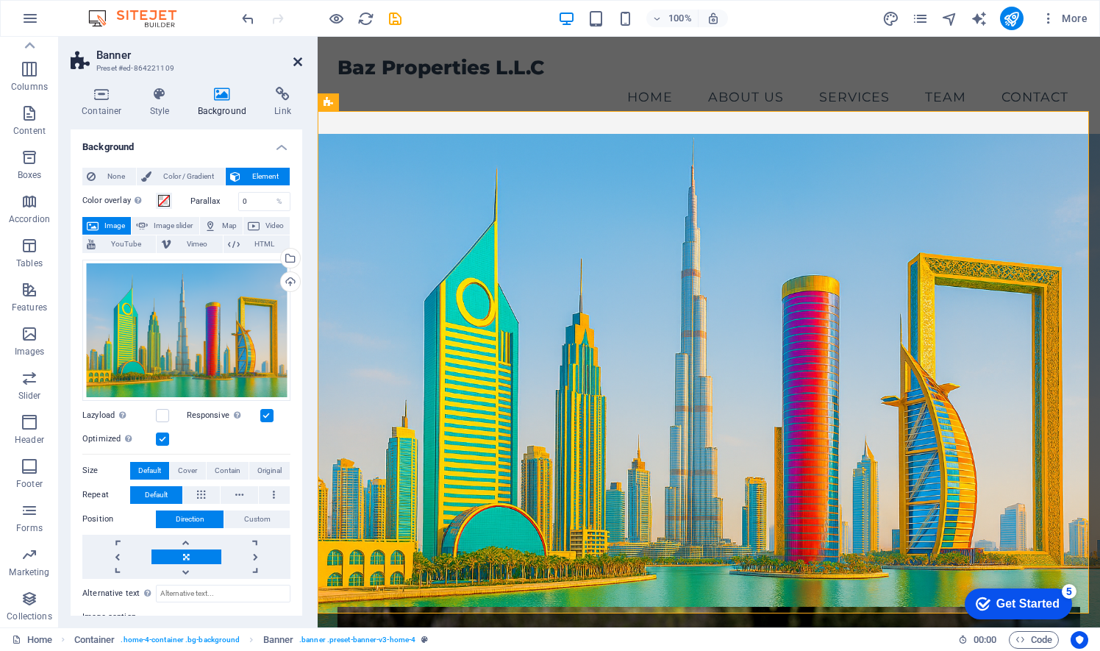
click at [299, 60] on icon at bounding box center [297, 62] width 9 height 12
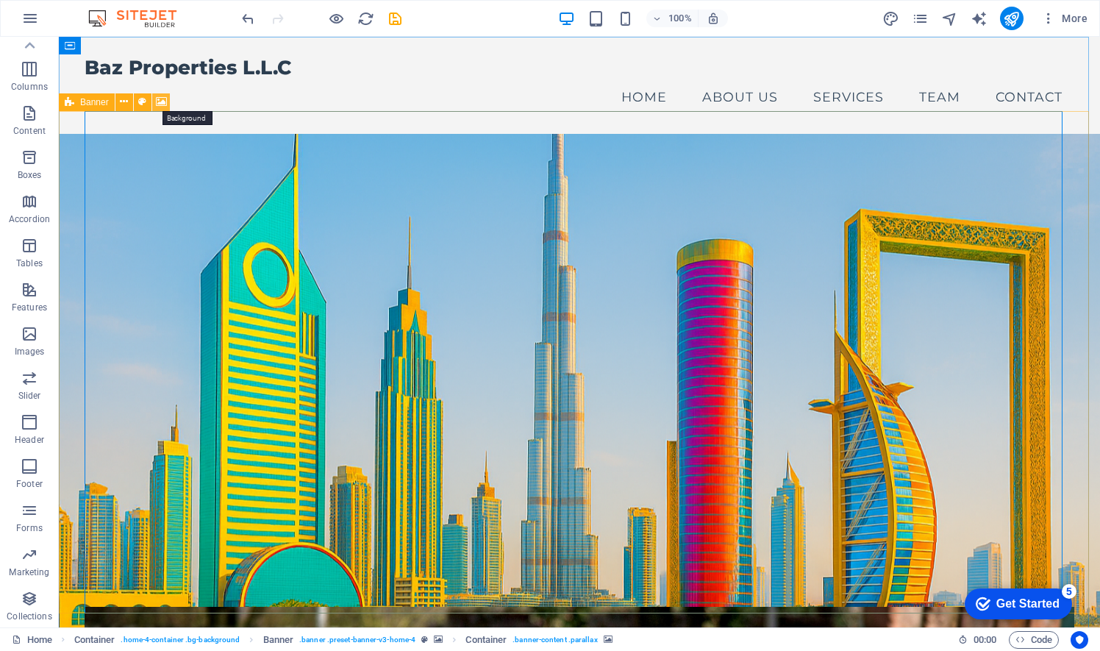
click at [162, 101] on icon at bounding box center [161, 101] width 11 height 15
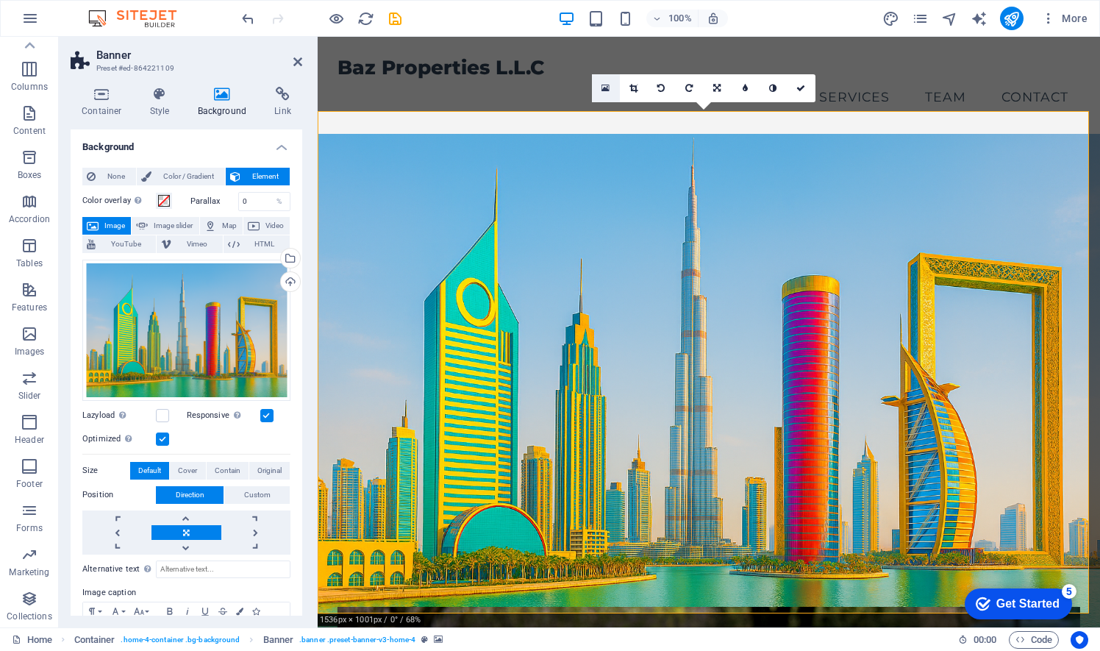
click at [612, 92] on link at bounding box center [606, 88] width 28 height 28
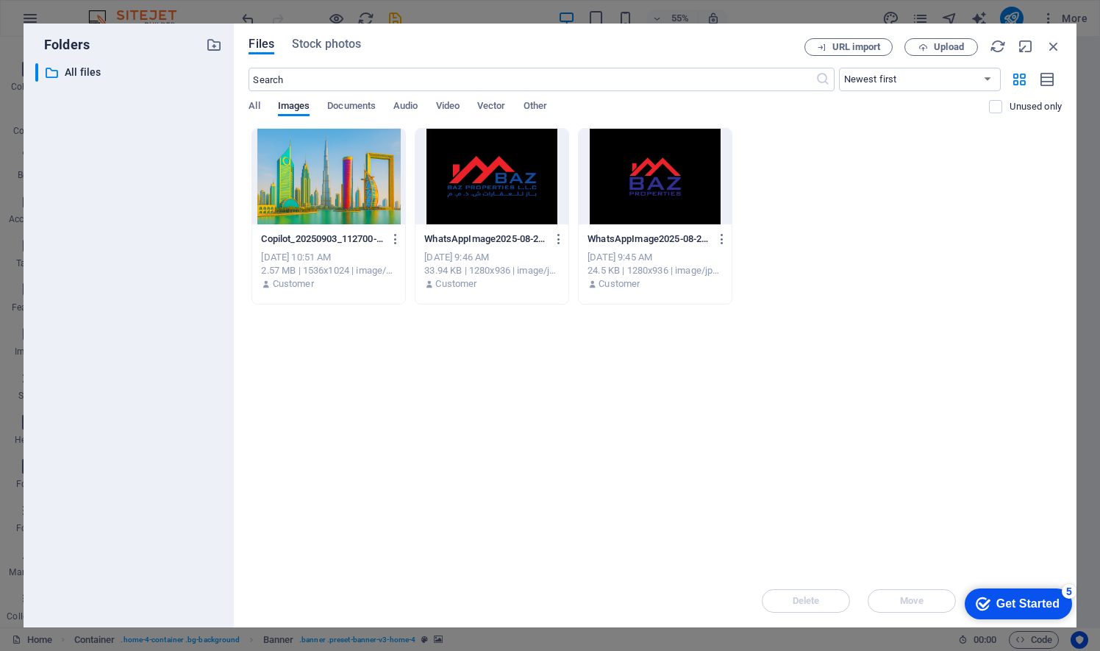
click at [302, 200] on div at bounding box center [328, 177] width 153 height 96
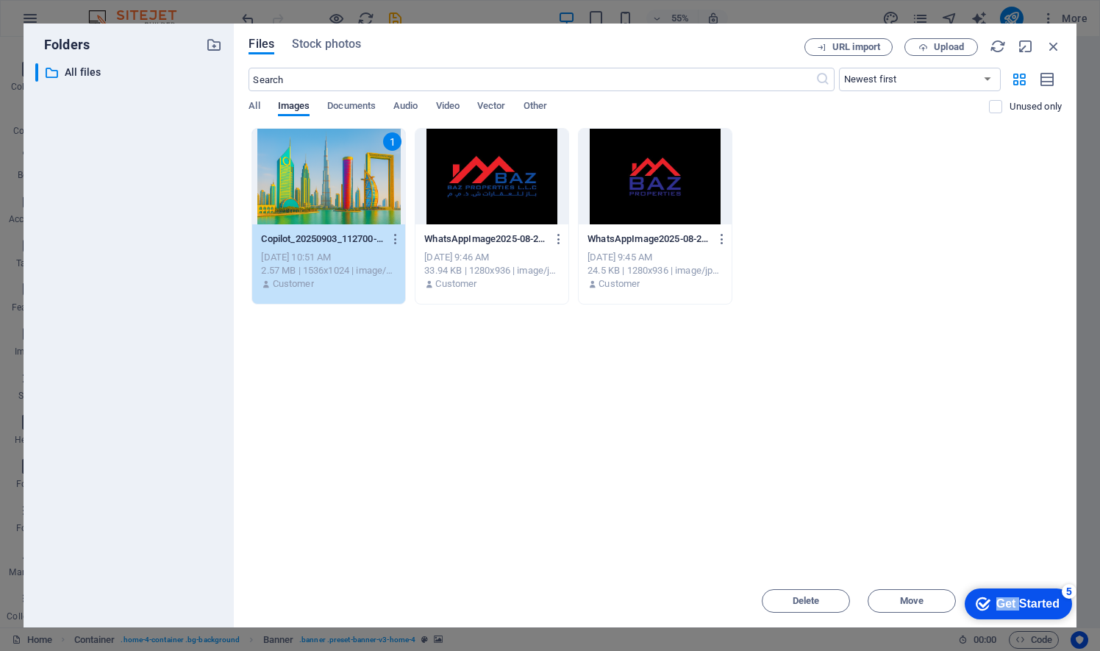
drag, startPoint x: 1016, startPoint y: 606, endPoint x: 1966, endPoint y: 1103, distance: 1072.0
click html "checkmark Get Started 5 First Steps in the Editor Let's guide you through the t…"
click at [1028, 604] on div "Get Started" at bounding box center [1027, 603] width 63 height 13
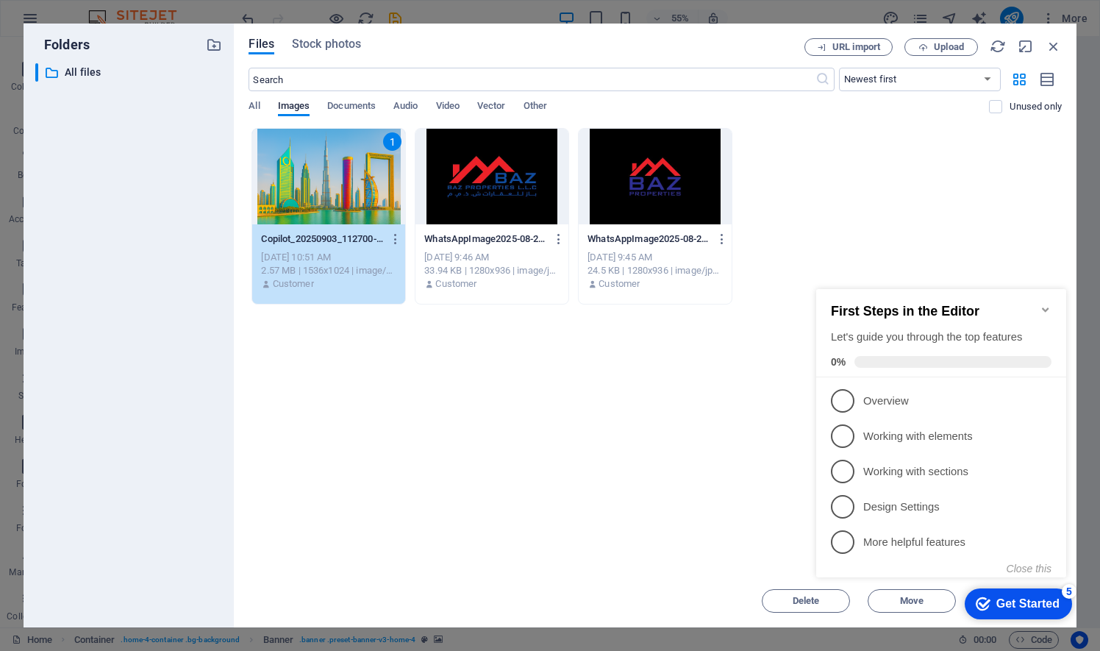
click at [1028, 604] on div "Get Started" at bounding box center [1027, 603] width 63 height 13
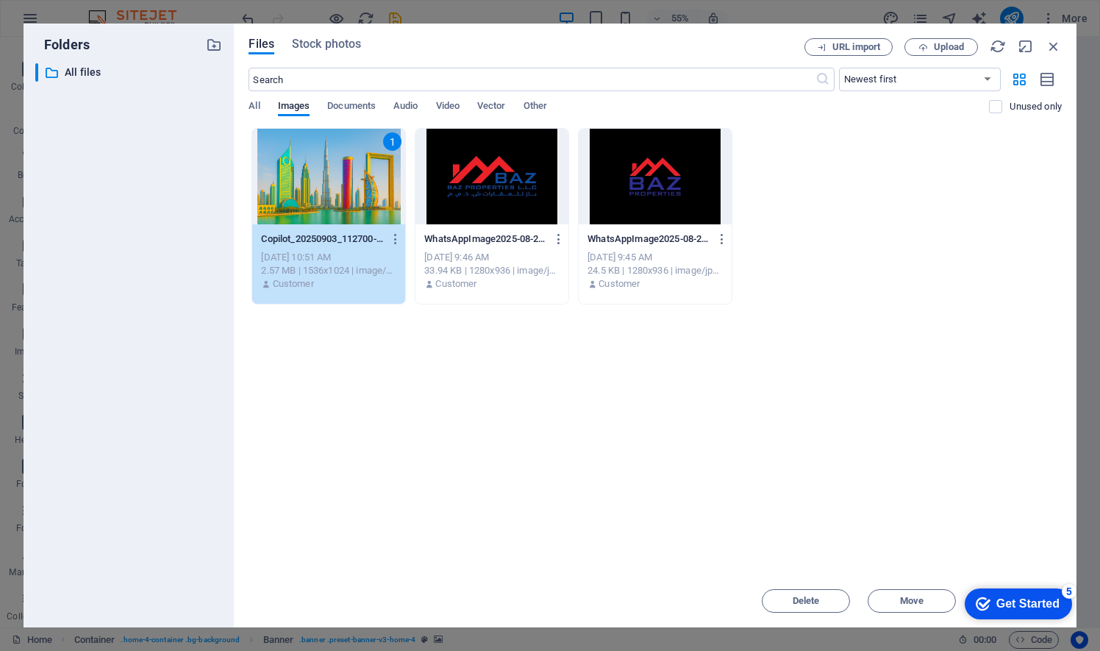
click div "checkmark Get Started 5 First Steps in the Editor Let's guide you through the t…"
drag, startPoint x: 981, startPoint y: 312, endPoint x: 940, endPoint y: 307, distance: 41.4
click at [940, 307] on div "Drop files here to upload them instantly 1 Copilot_20250903_112700-yfZOZoWNX-zD…" at bounding box center [654, 351] width 813 height 446
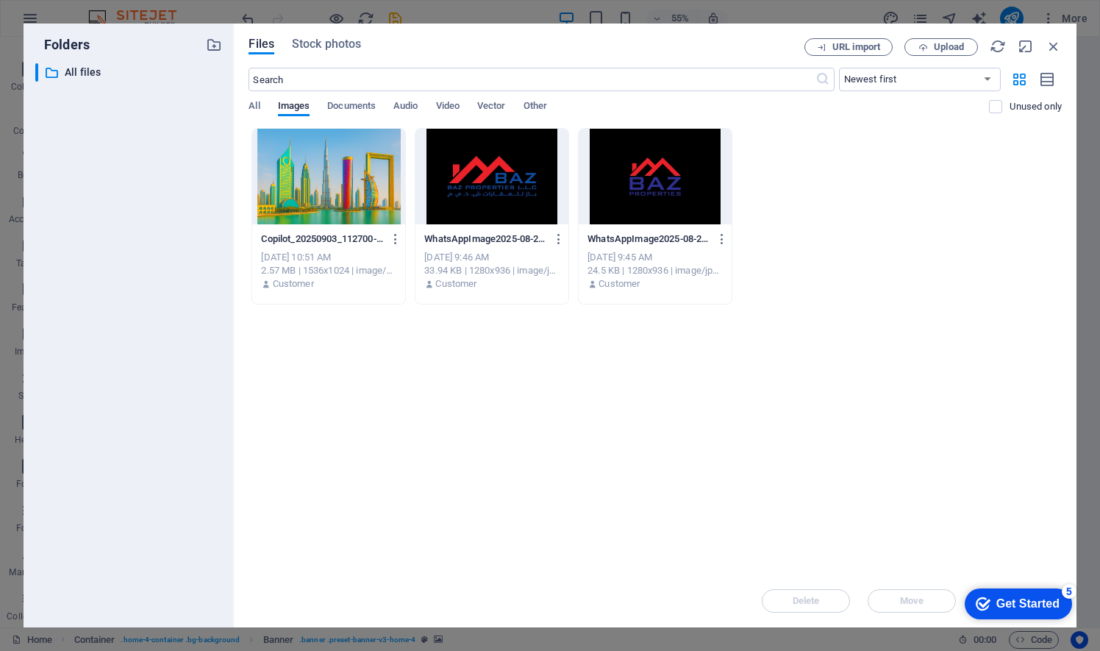
click at [357, 168] on div at bounding box center [328, 177] width 153 height 96
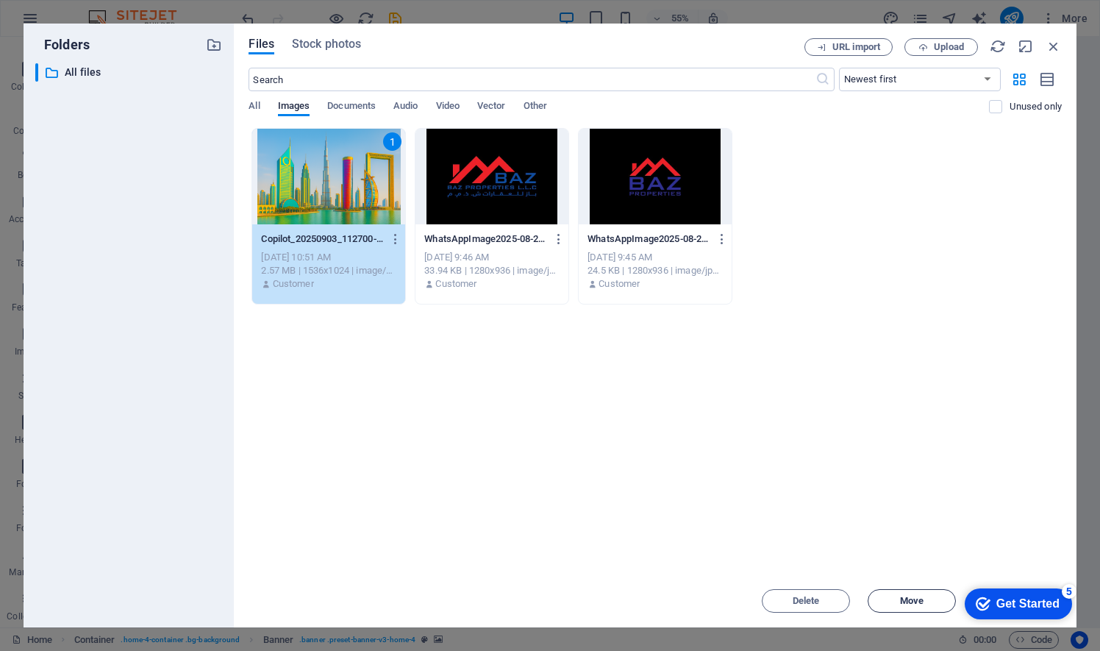
click at [918, 602] on span "Move" at bounding box center [912, 600] width 24 height 9
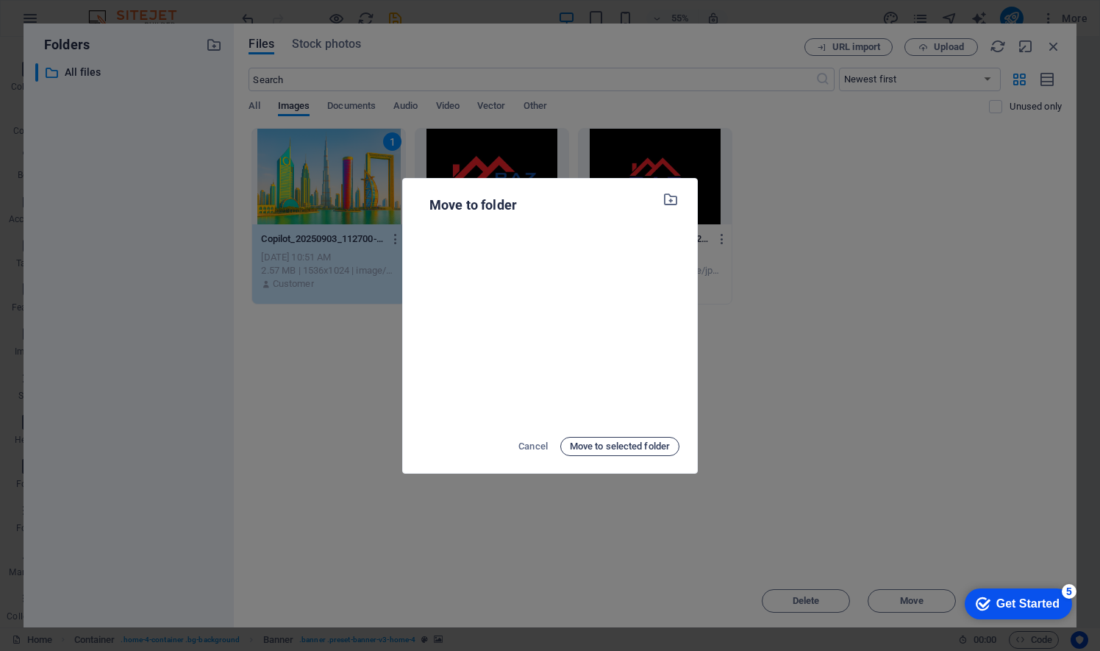
click at [642, 448] on span "Move to selected folder" at bounding box center [620, 446] width 100 height 18
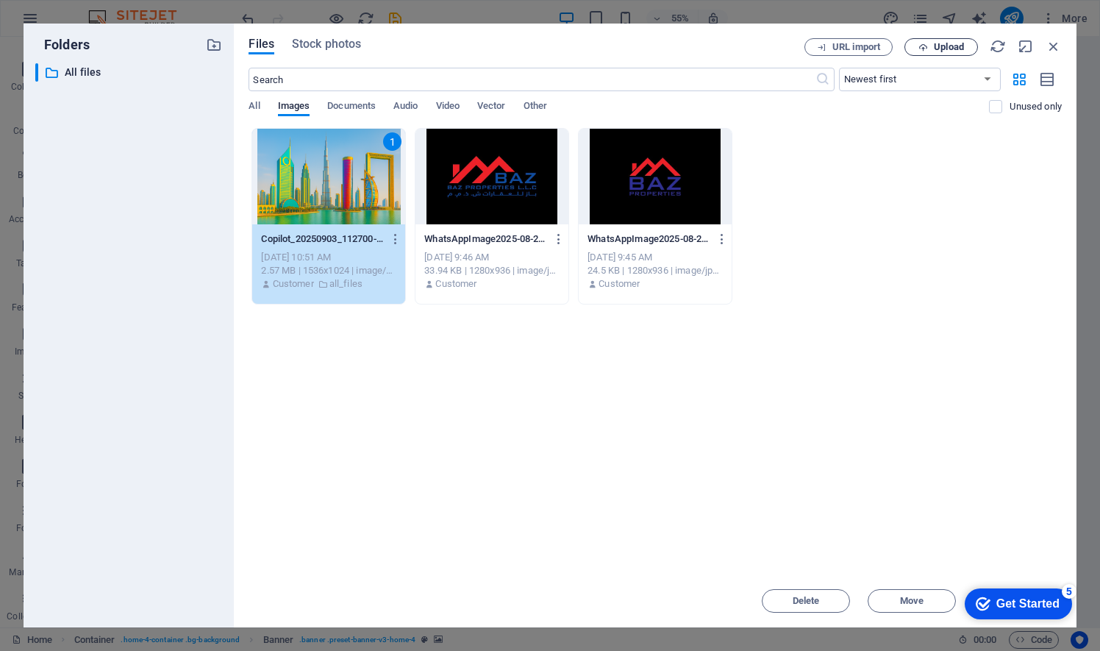
click at [950, 47] on span "Upload" at bounding box center [949, 47] width 30 height 9
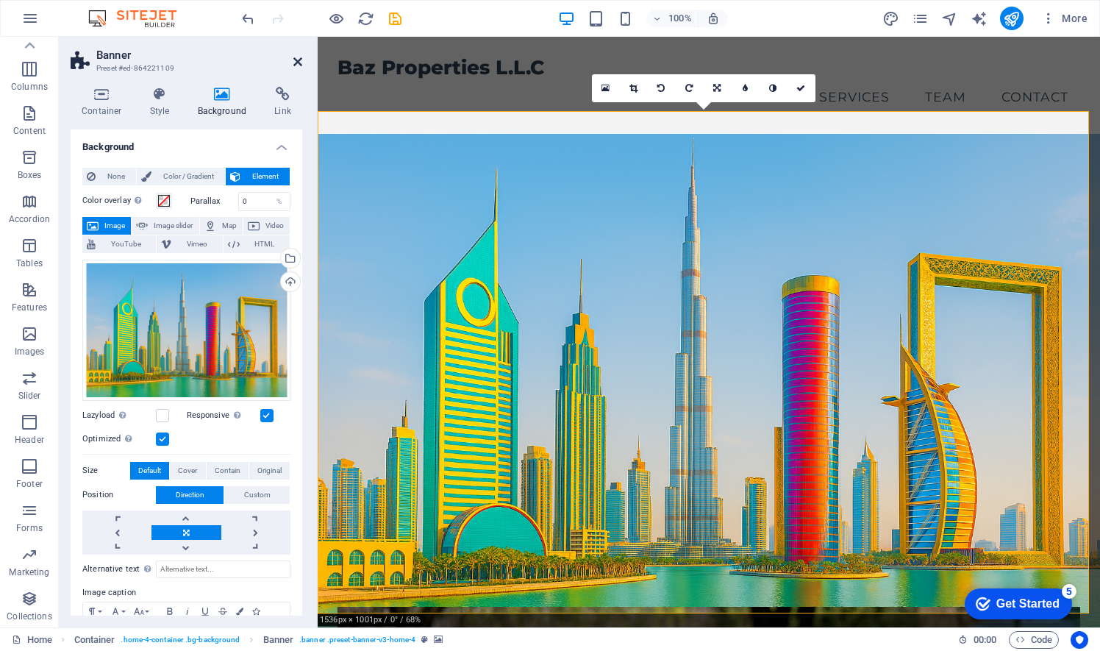
click at [297, 62] on icon at bounding box center [297, 62] width 9 height 12
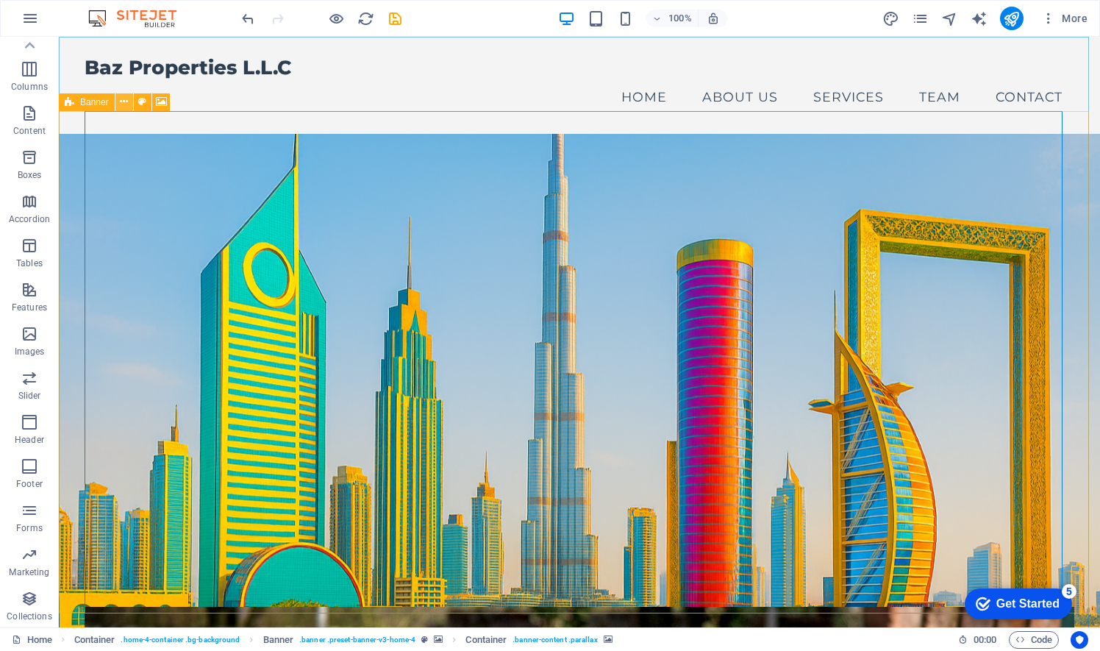
click at [125, 106] on icon at bounding box center [124, 101] width 8 height 15
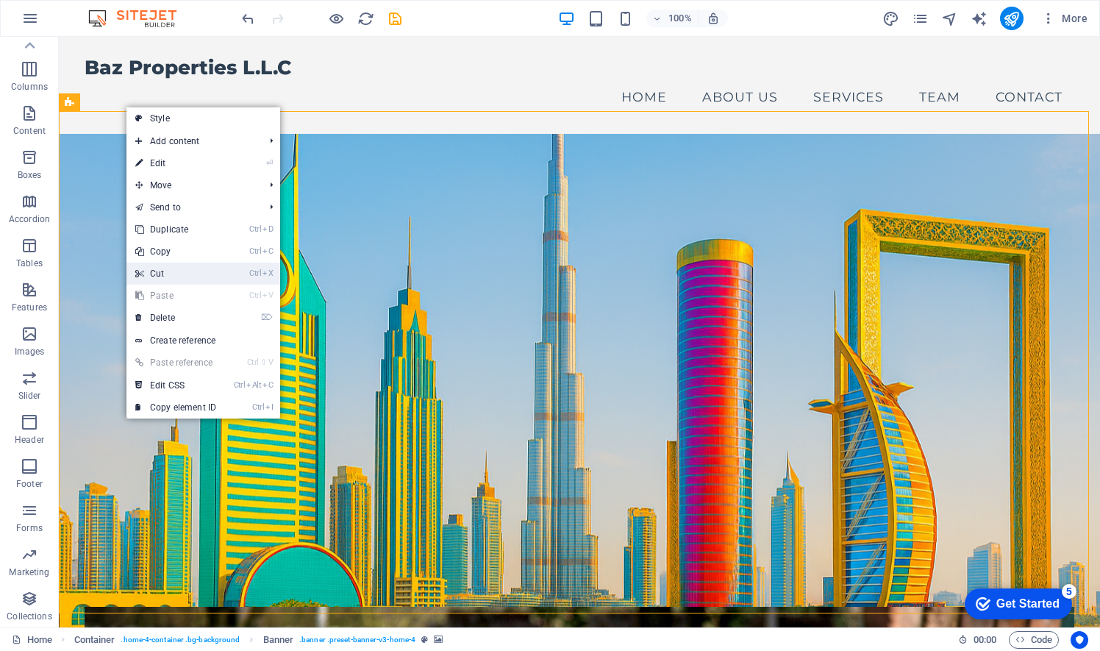
click at [191, 273] on link "Ctrl X Cut" at bounding box center [175, 273] width 99 height 22
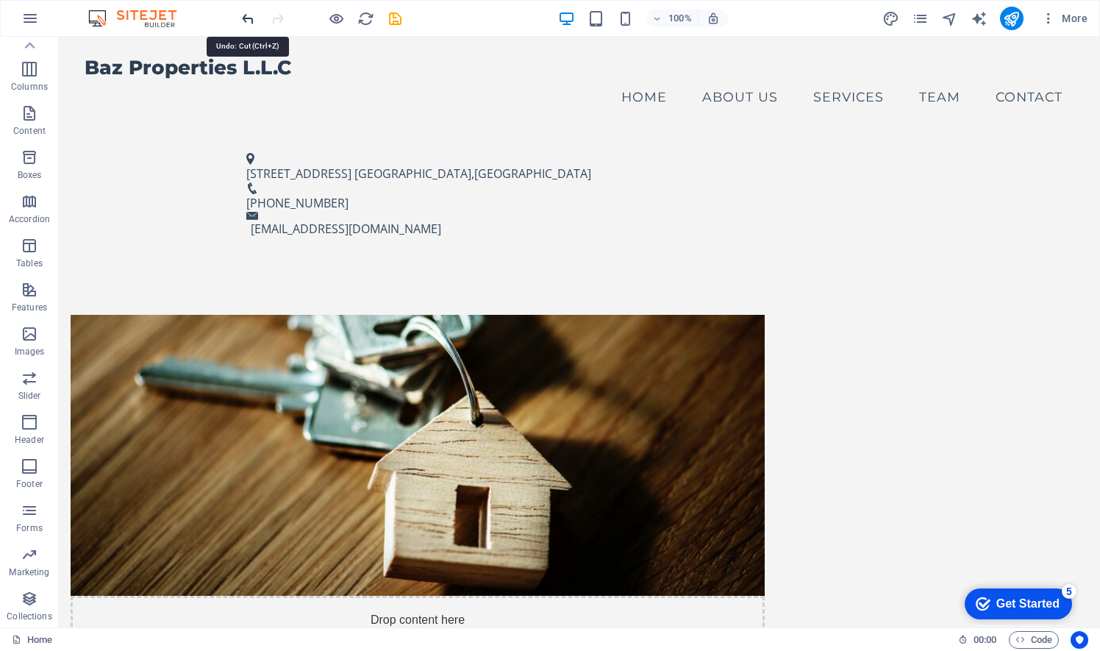
click at [246, 21] on icon "undo" at bounding box center [248, 18] width 17 height 17
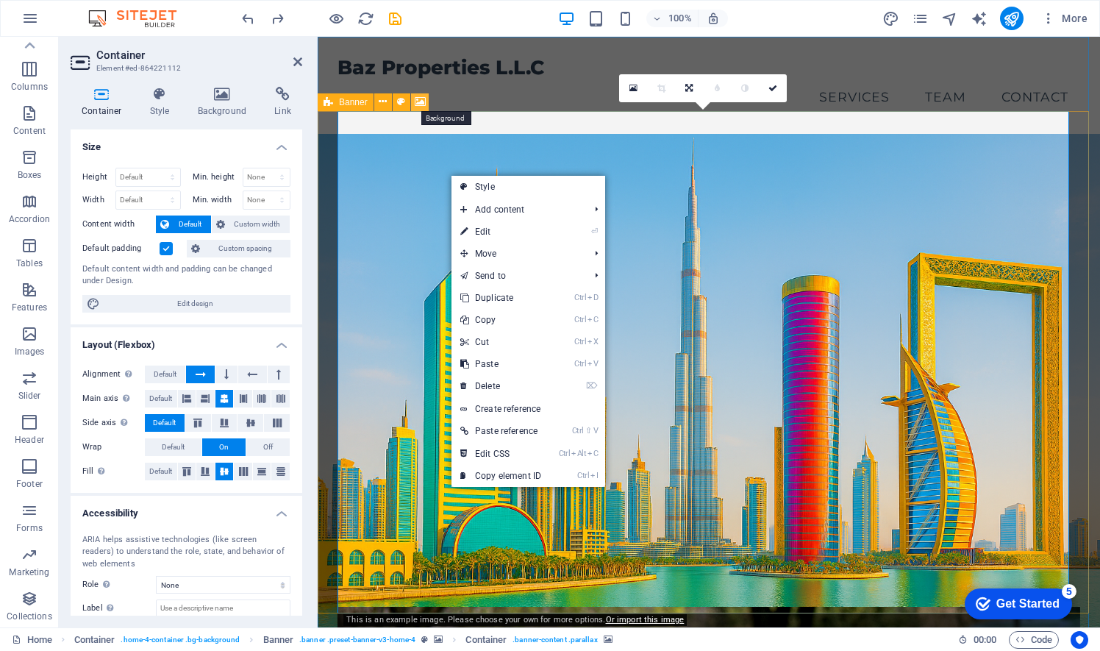
click at [421, 101] on icon at bounding box center [420, 101] width 11 height 15
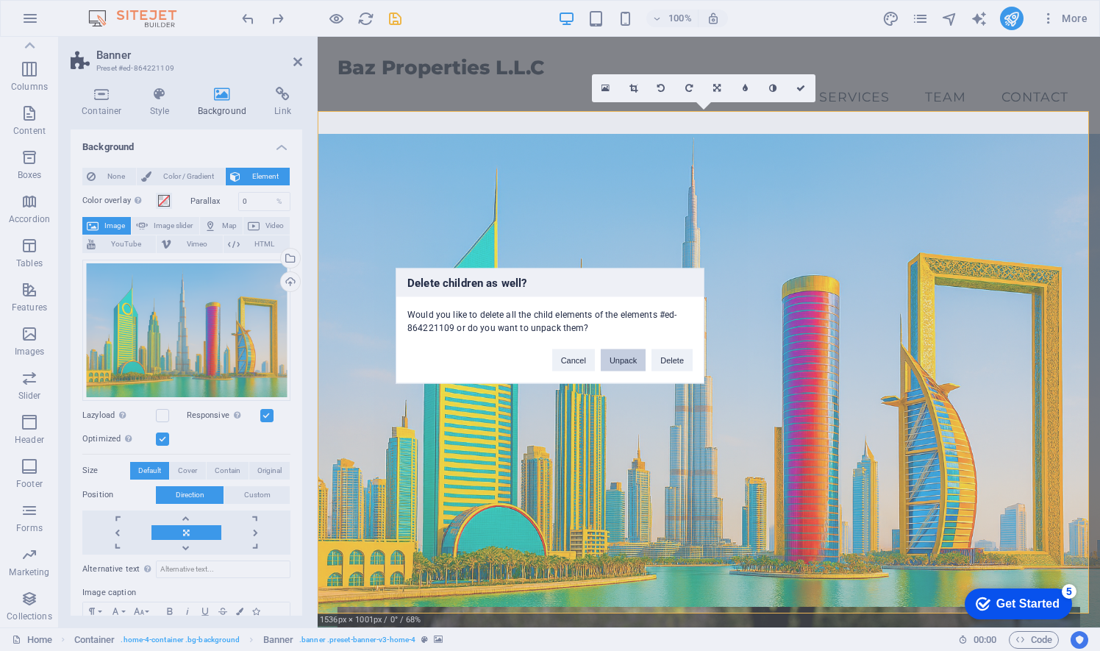
click at [628, 362] on button "Unpack" at bounding box center [623, 359] width 45 height 22
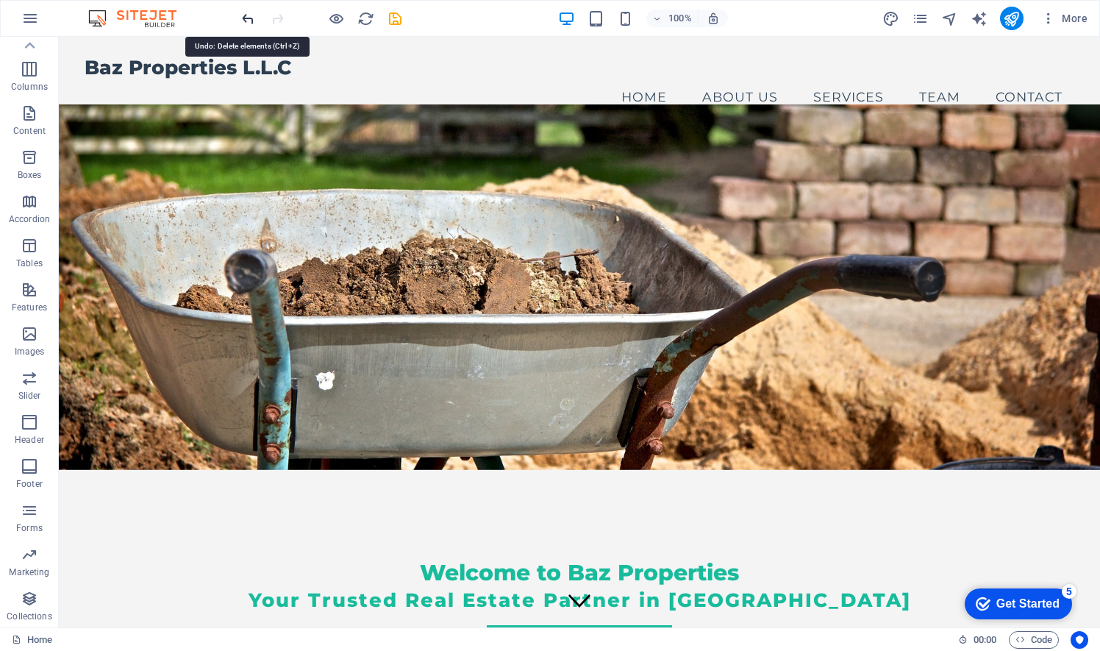
click at [249, 21] on icon "undo" at bounding box center [248, 18] width 17 height 17
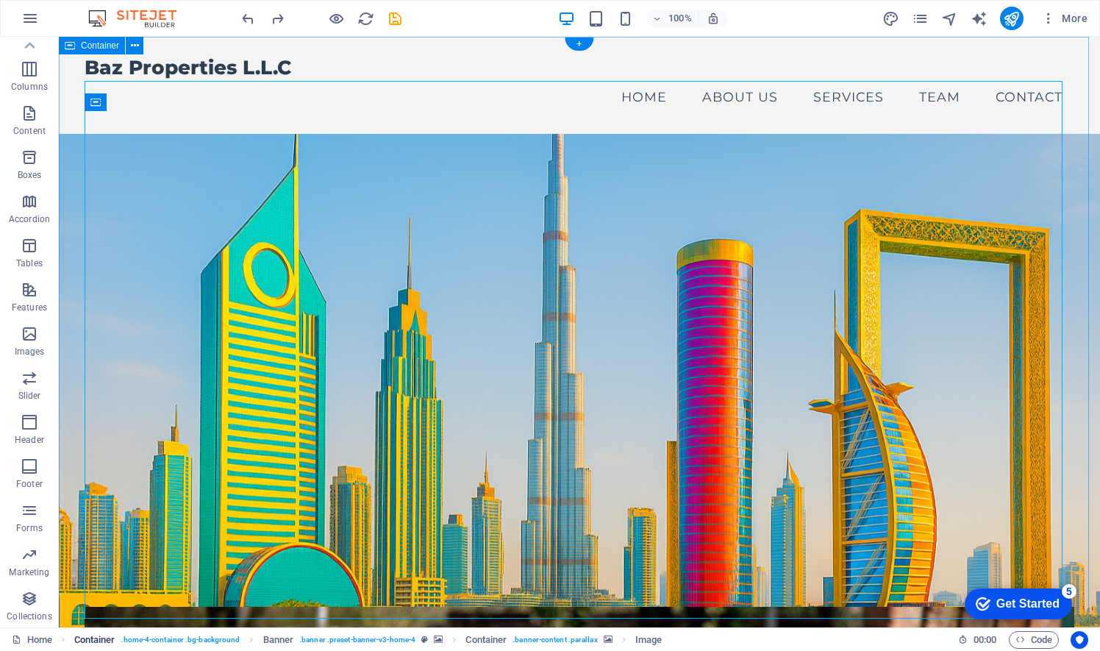
click at [153, 643] on span ". home-4-container .bg-background" at bounding box center [180, 640] width 119 height 18
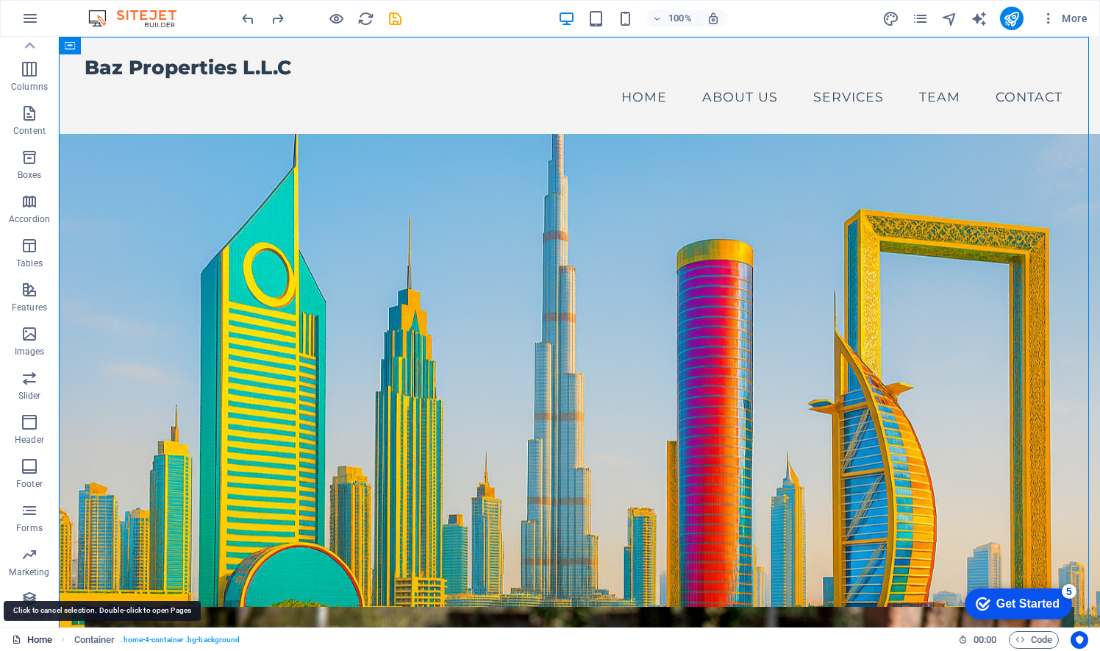
click at [46, 641] on link "Home" at bounding box center [32, 640] width 40 height 18
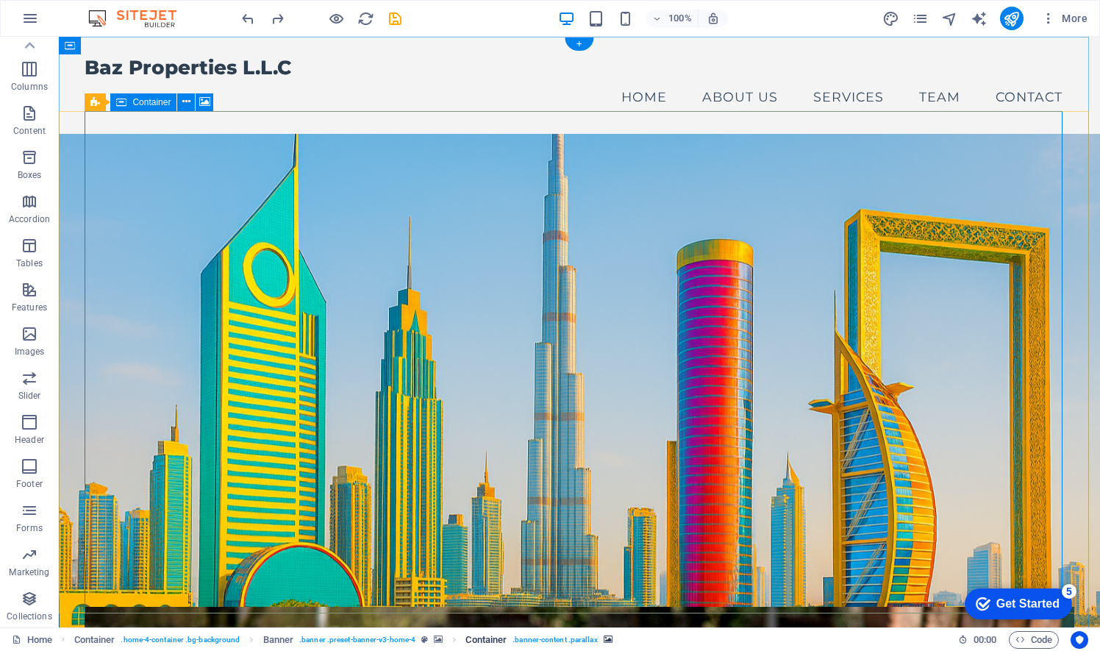
click at [587, 640] on span ". banner-content .parallax" at bounding box center [554, 640] width 85 height 18
click at [606, 640] on icon "breadcrumb" at bounding box center [608, 639] width 9 height 8
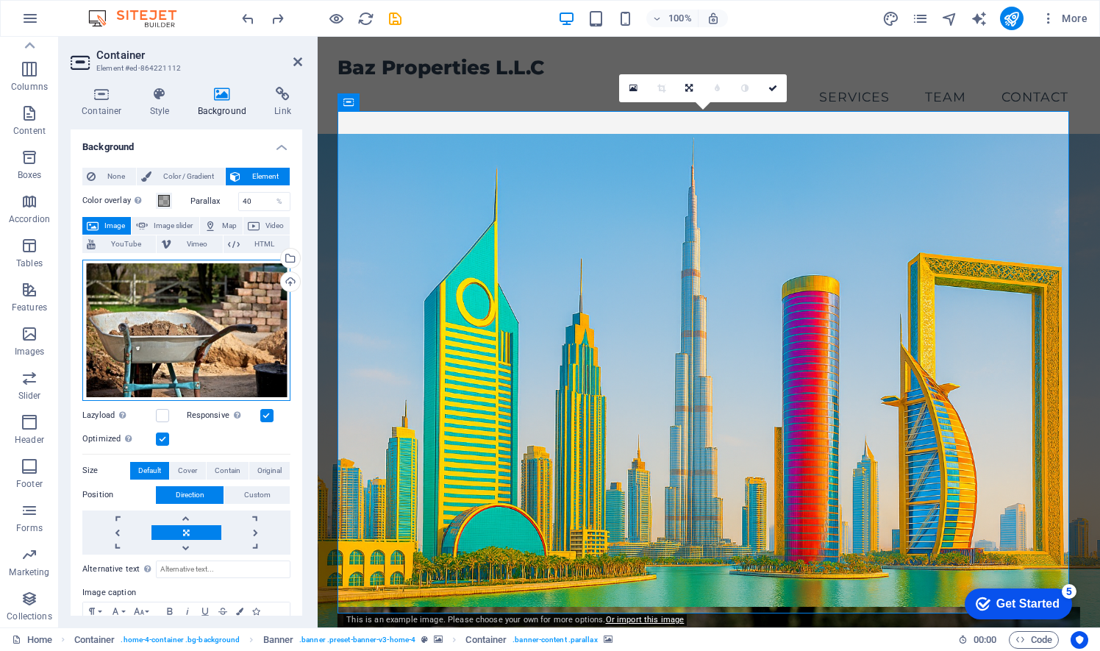
drag, startPoint x: 226, startPoint y: 301, endPoint x: 185, endPoint y: 297, distance: 41.4
click at [185, 297] on div "Drag files here, click to choose files or select files from Files or our free s…" at bounding box center [186, 330] width 208 height 141
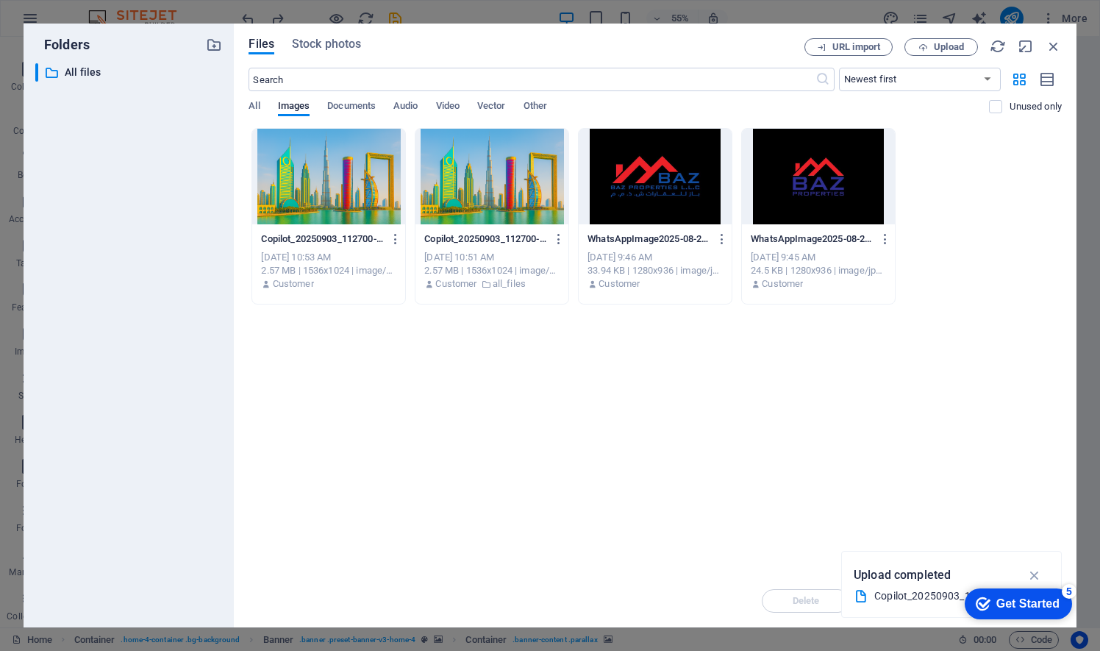
click at [346, 195] on div at bounding box center [328, 177] width 153 height 96
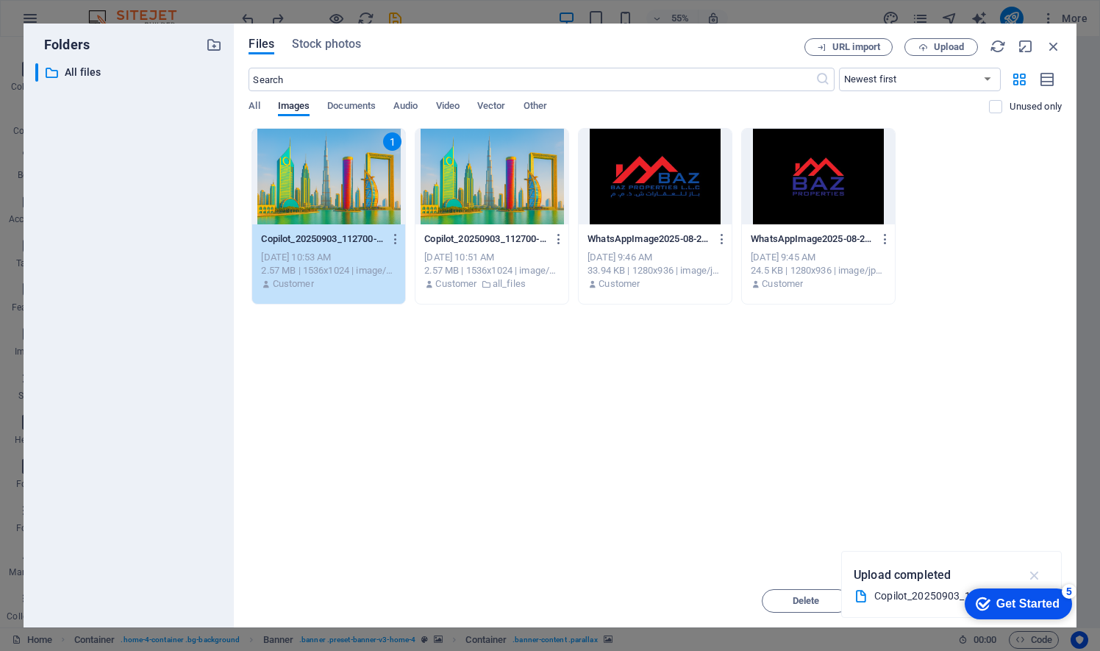
click at [1038, 573] on icon "button" at bounding box center [1034, 575] width 17 height 16
click at [907, 606] on button "Move" at bounding box center [911, 601] width 88 height 24
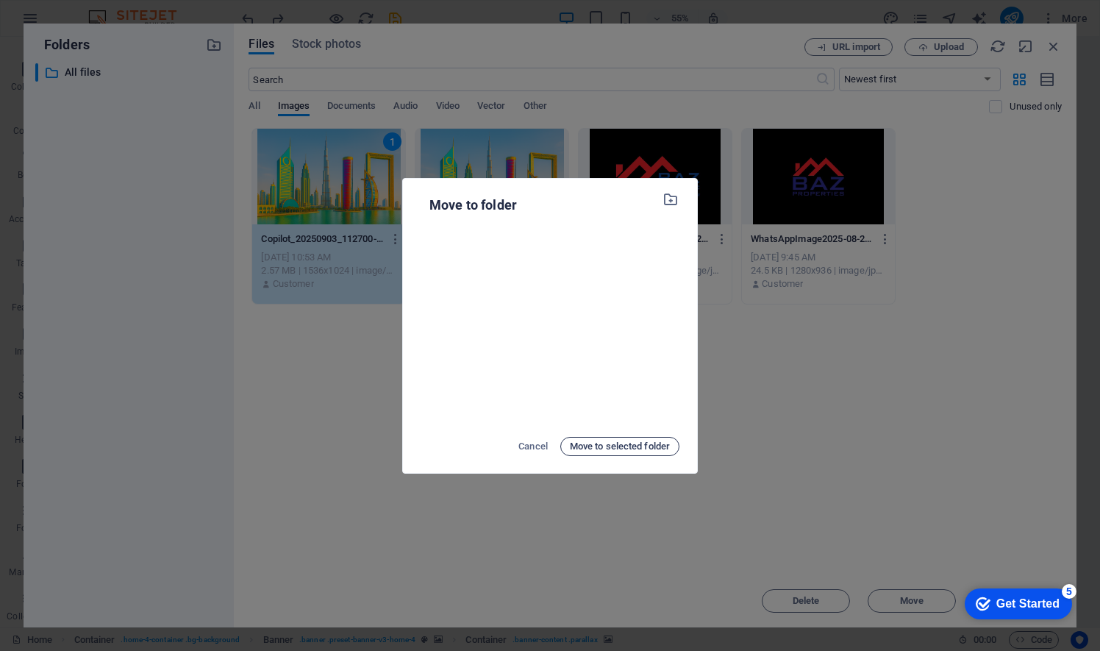
click at [625, 447] on span "Move to selected folder" at bounding box center [620, 446] width 100 height 18
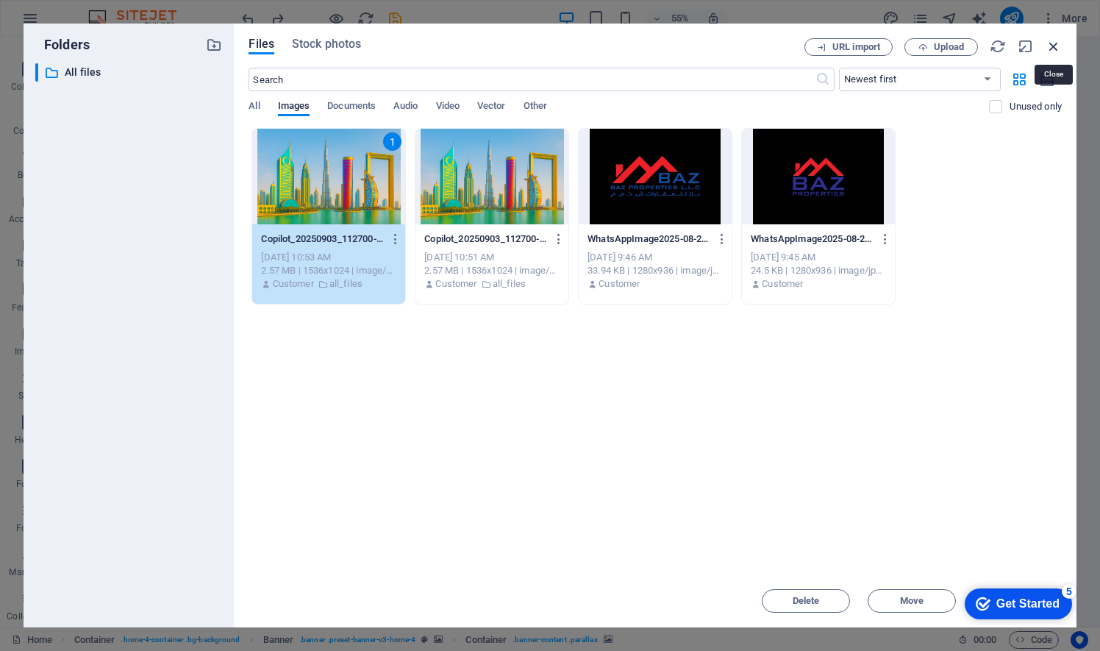
click at [1056, 44] on icon "button" at bounding box center [1053, 46] width 16 height 16
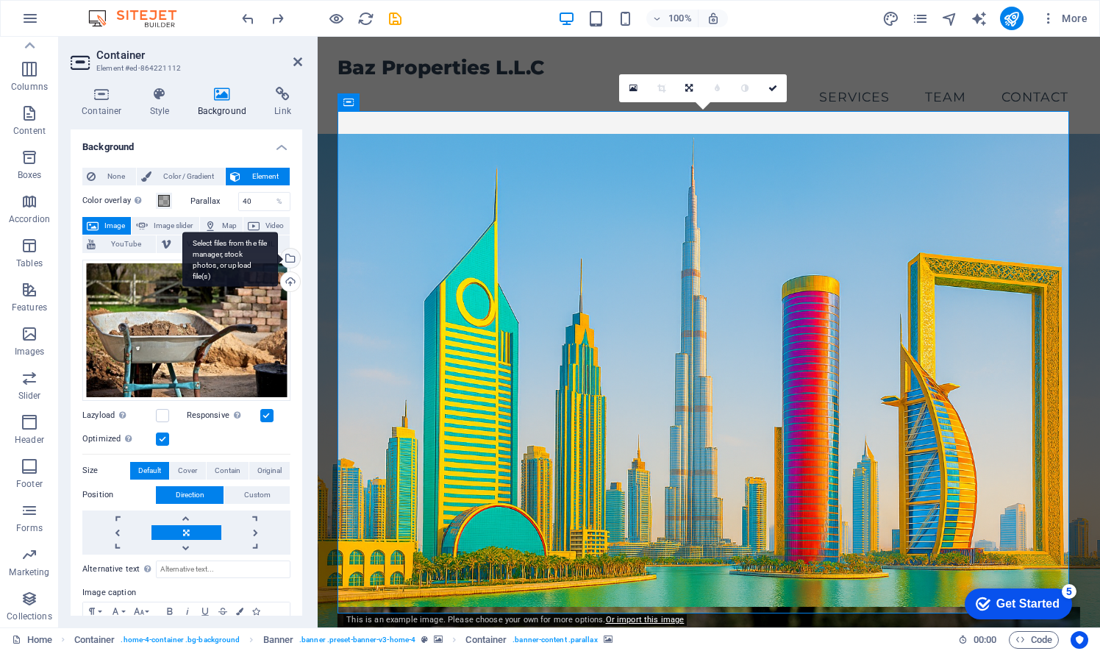
click at [288, 256] on div "Select files from the file manager, stock photos, or upload file(s)" at bounding box center [289, 259] width 22 height 22
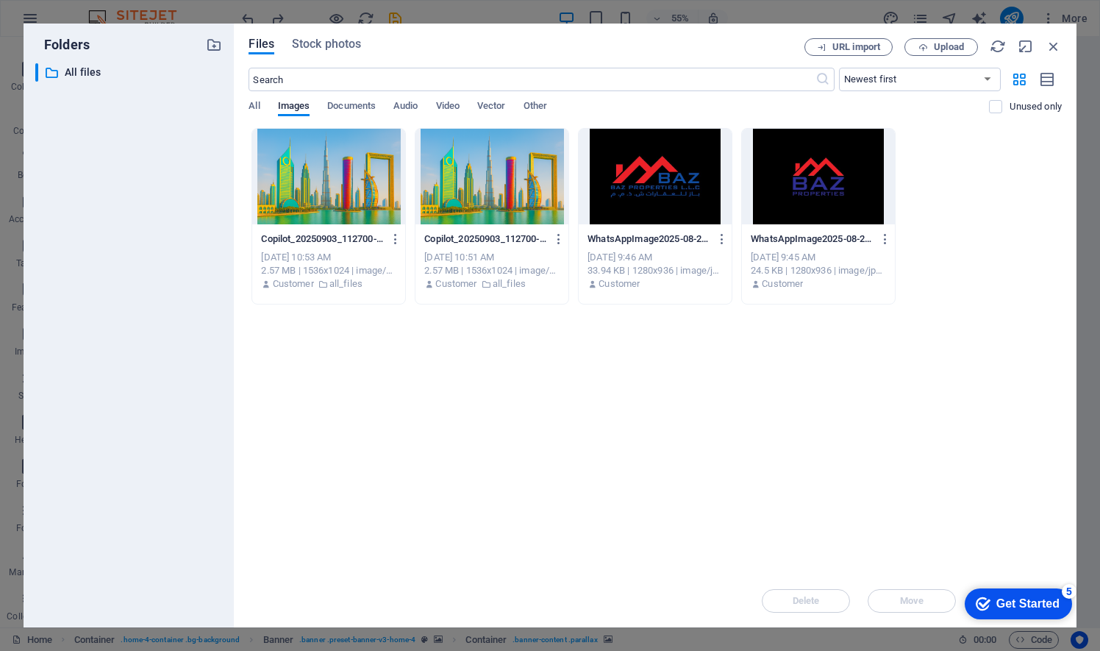
click at [358, 190] on div at bounding box center [328, 177] width 153 height 96
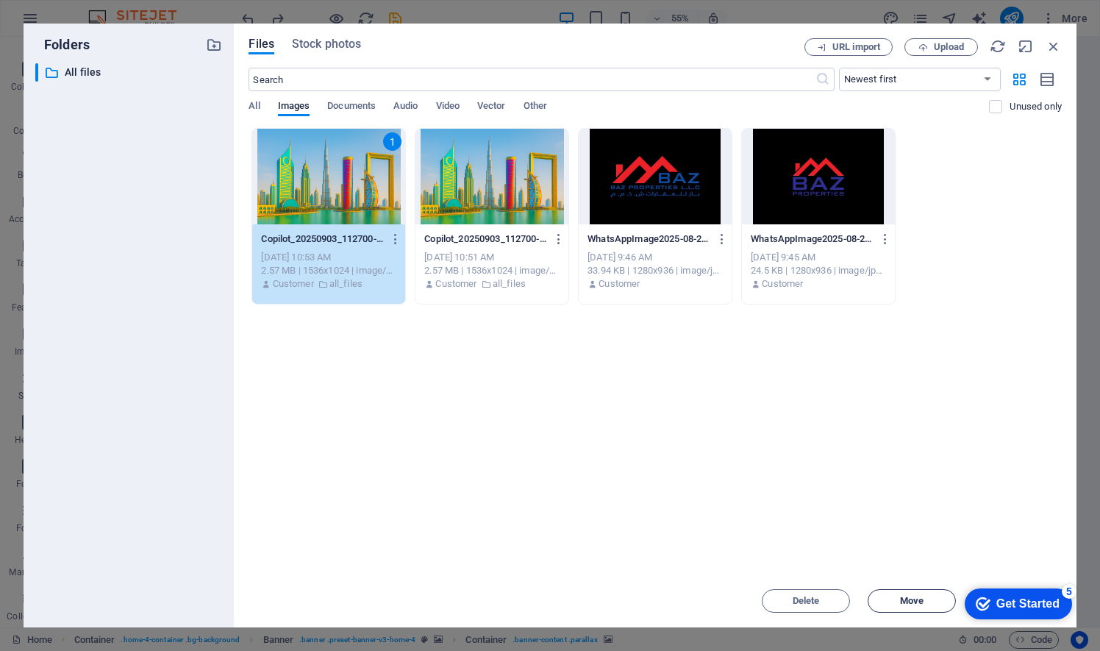
click at [903, 601] on span "Move" at bounding box center [912, 600] width 24 height 9
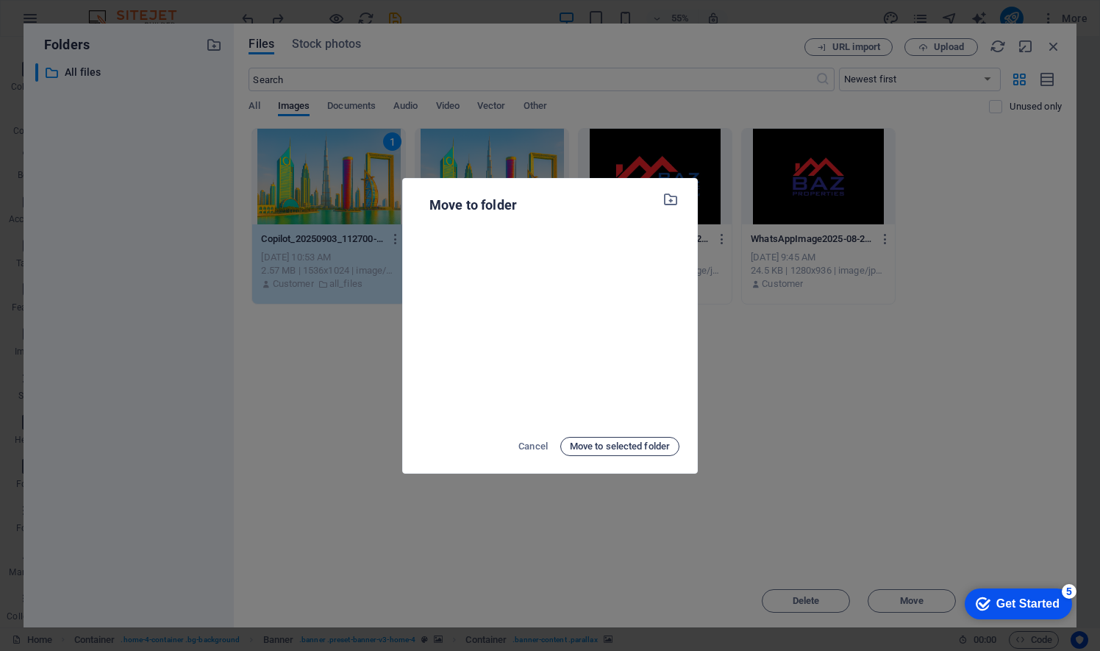
click at [612, 444] on span "Move to selected folder" at bounding box center [620, 446] width 100 height 18
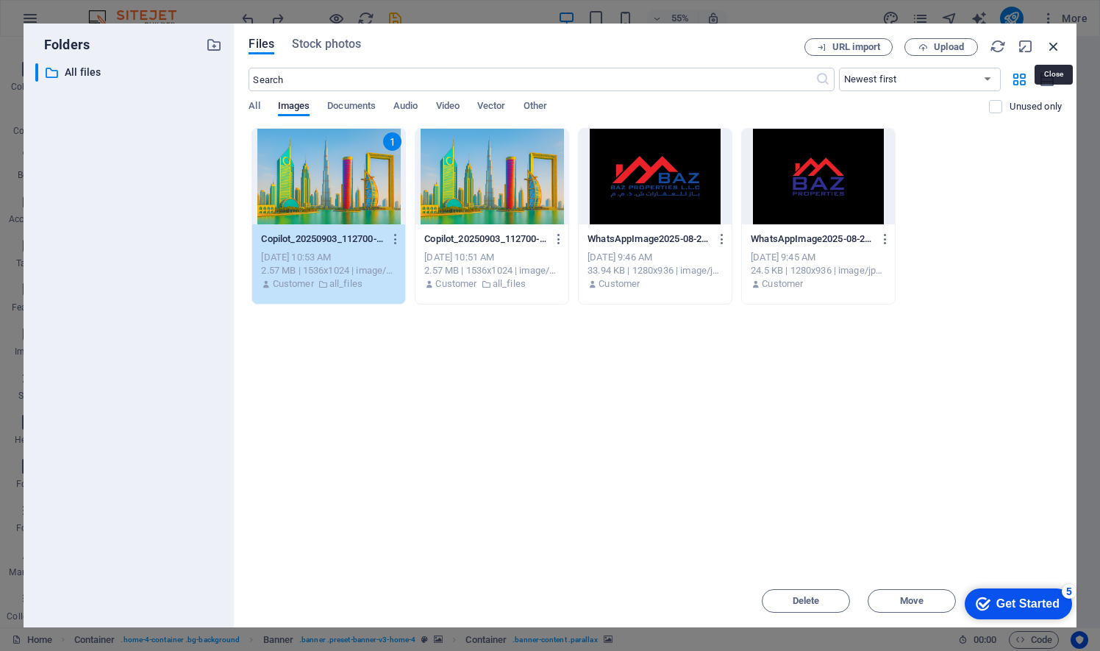
click at [1053, 43] on icon "button" at bounding box center [1053, 46] width 16 height 16
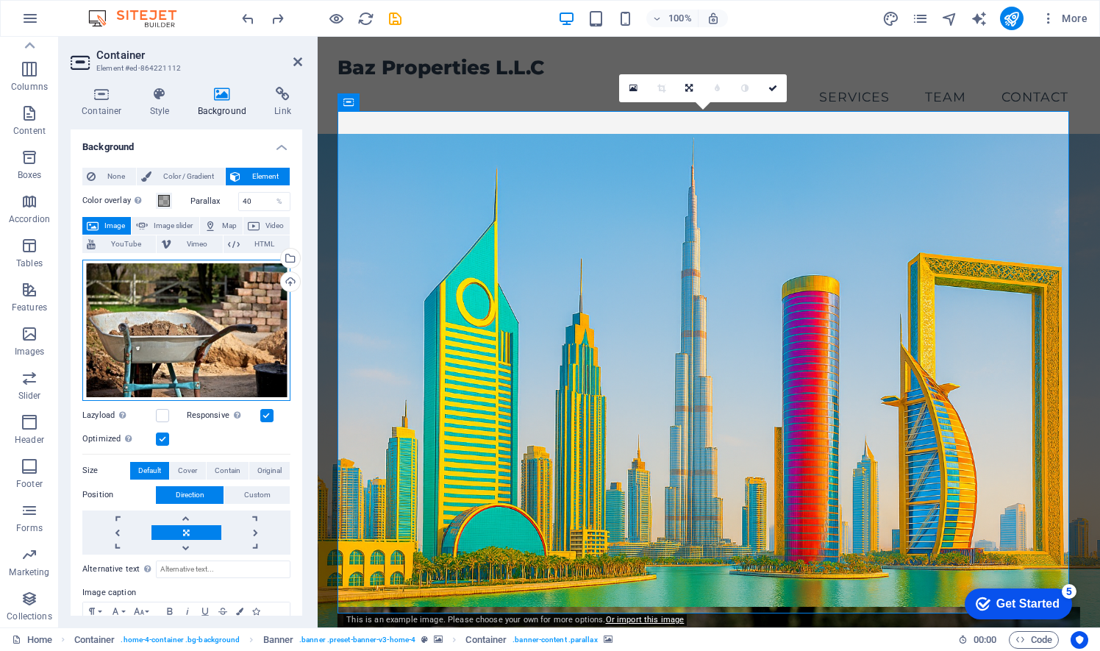
drag, startPoint x: 201, startPoint y: 307, endPoint x: 145, endPoint y: 297, distance: 56.8
click at [145, 297] on div "Drag files here, click to choose files or select files from Files or our free s…" at bounding box center [186, 330] width 208 height 141
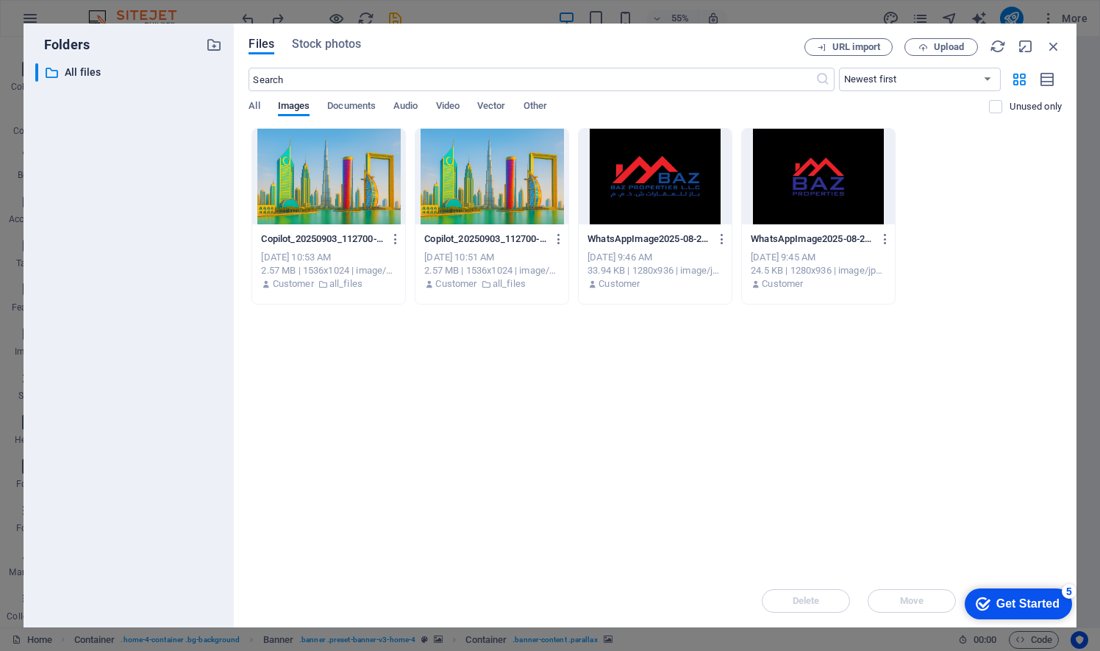
click at [358, 185] on div at bounding box center [328, 177] width 153 height 96
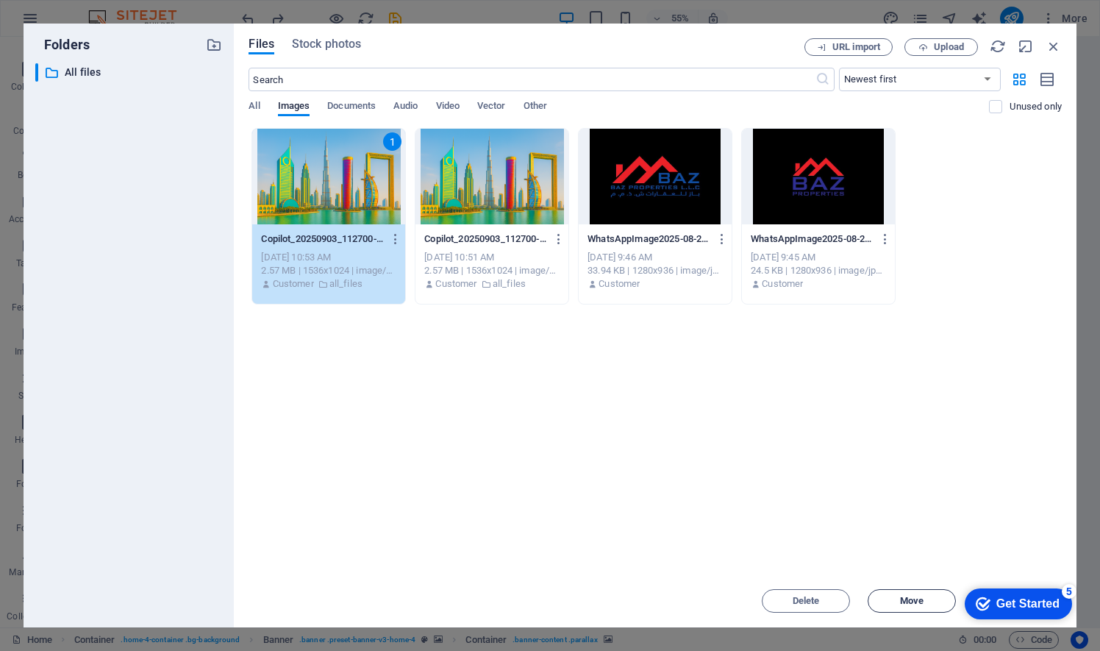
click at [898, 601] on span "Move" at bounding box center [911, 600] width 75 height 9
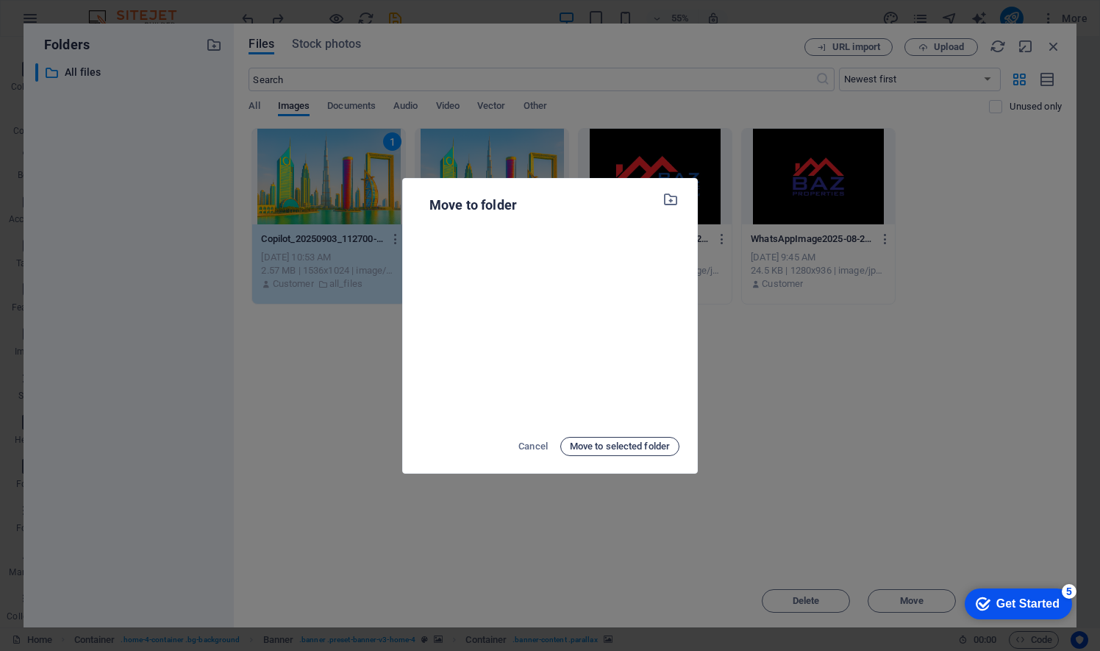
click at [635, 448] on span "Move to selected folder" at bounding box center [620, 446] width 100 height 18
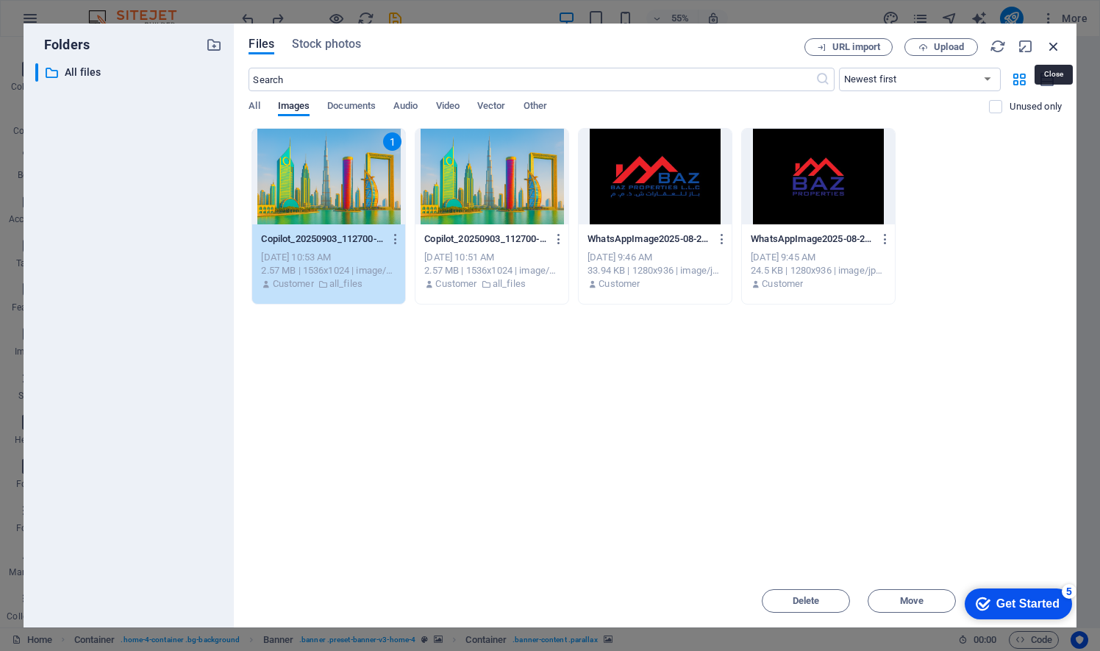
click at [1056, 46] on icon "button" at bounding box center [1053, 46] width 16 height 16
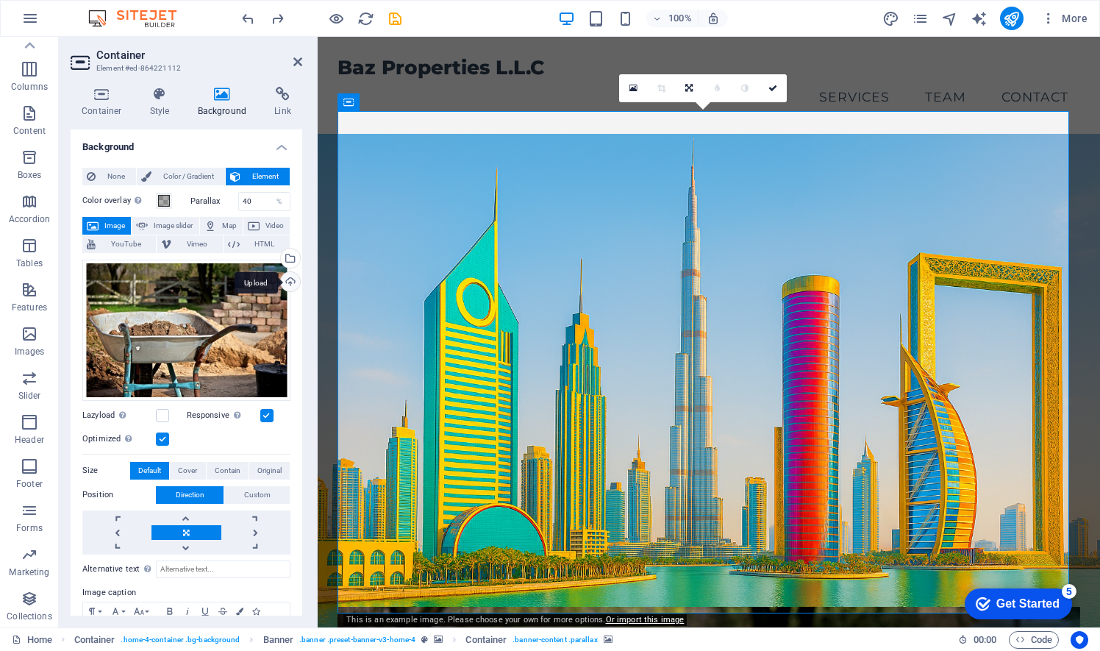
click at [290, 281] on div "Upload" at bounding box center [289, 283] width 22 height 22
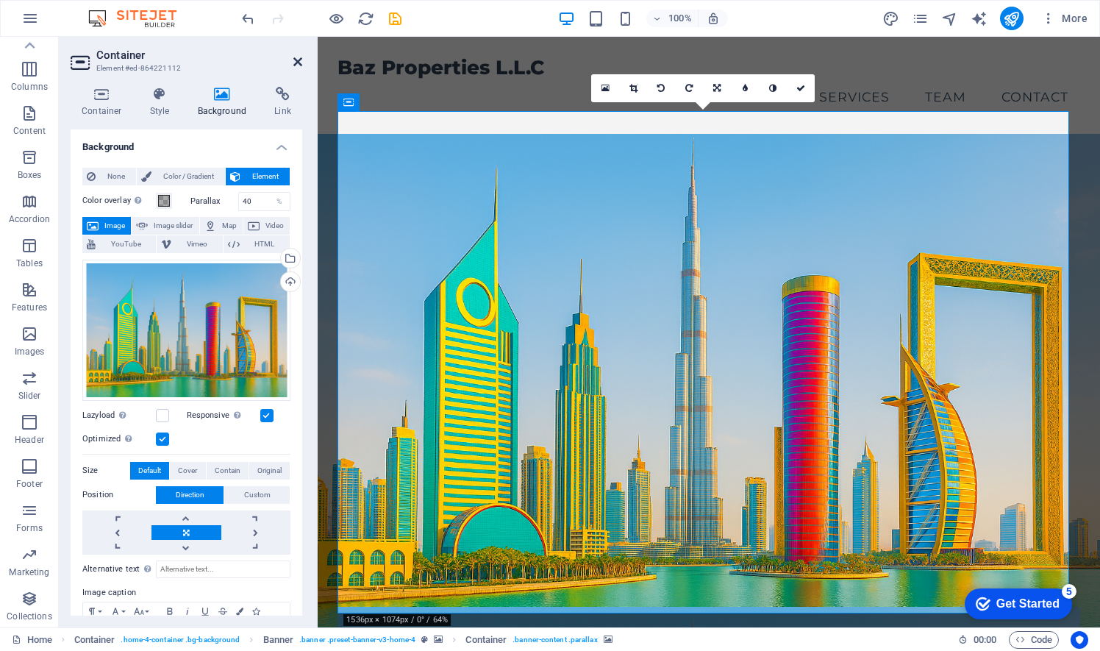
click at [299, 59] on icon at bounding box center [297, 62] width 9 height 12
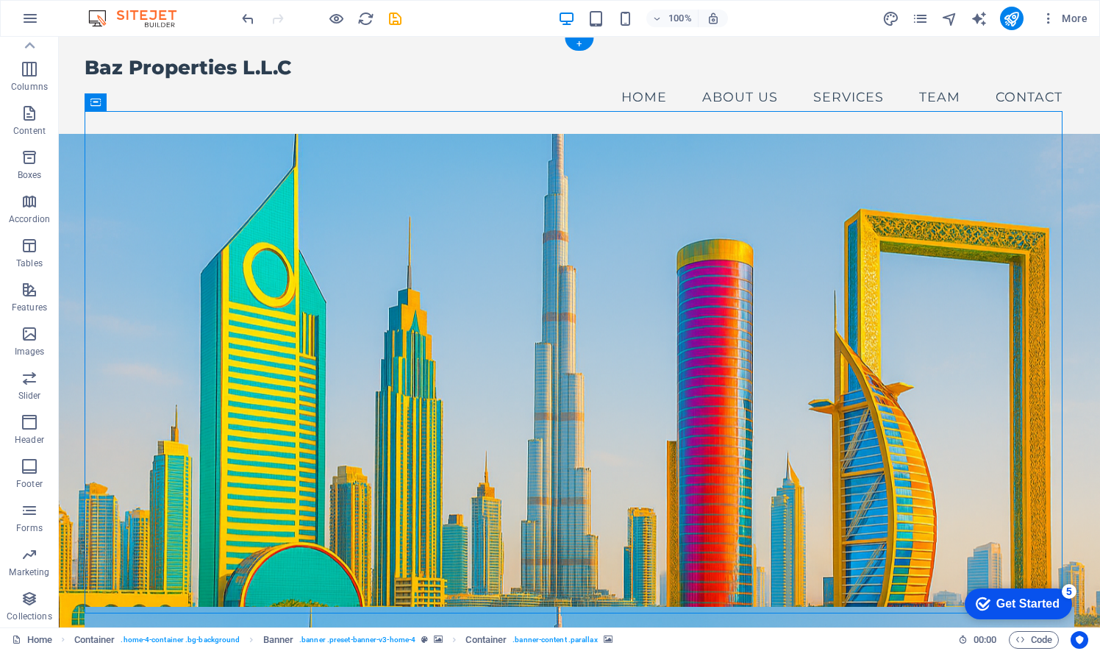
click at [69, 141] on figure at bounding box center [579, 385] width 1041 height 502
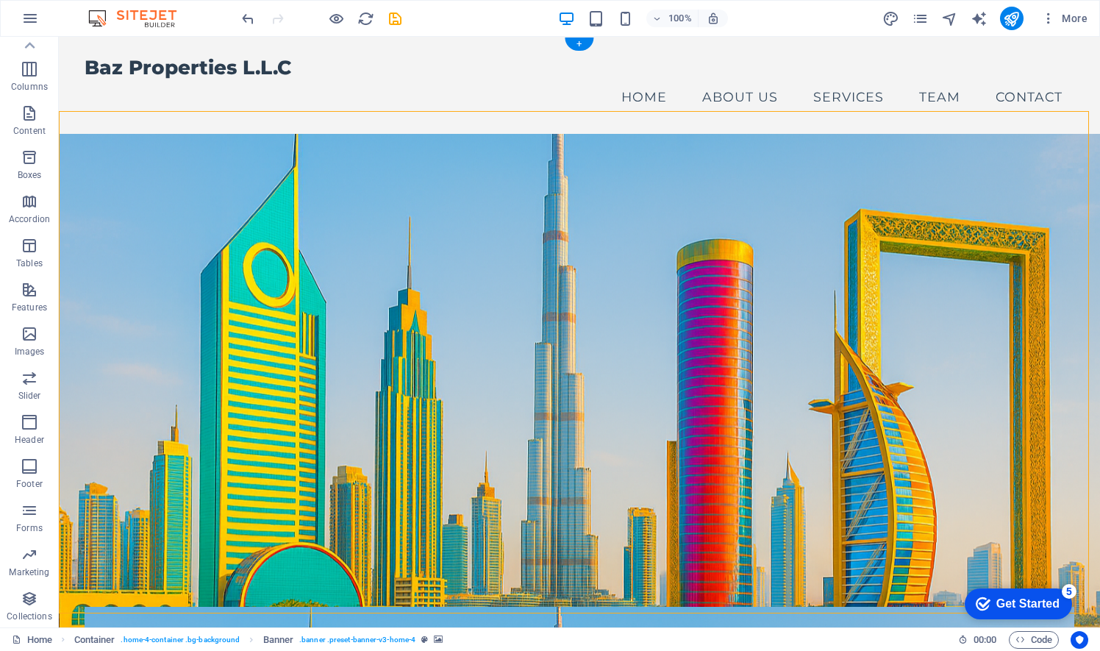
click at [69, 141] on figure at bounding box center [579, 385] width 1041 height 502
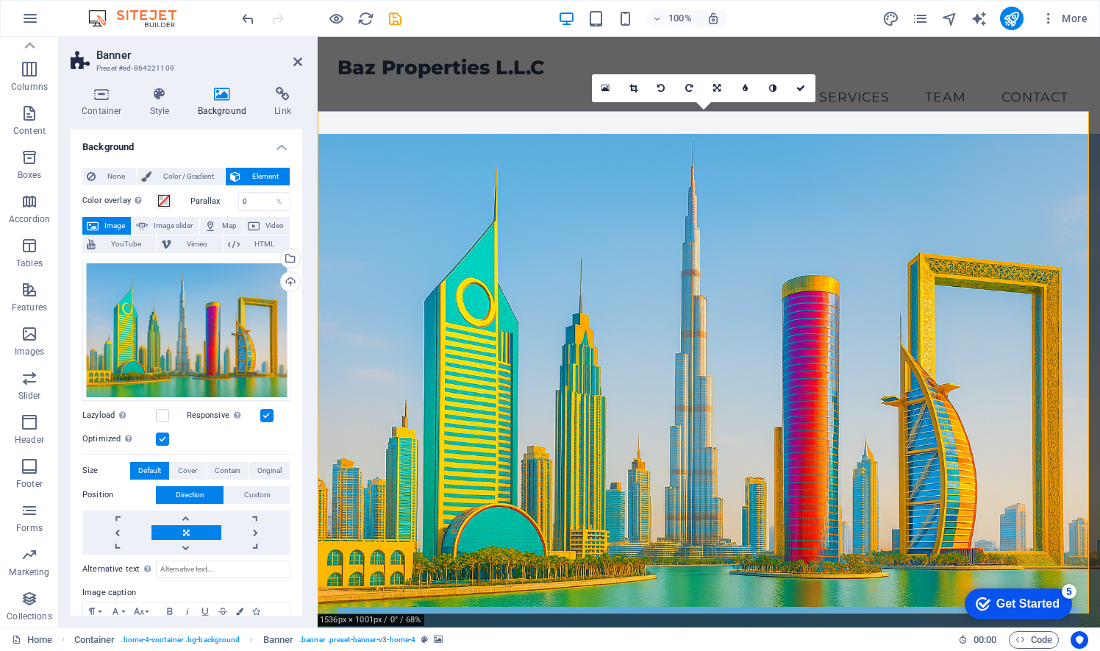
click at [218, 96] on icon at bounding box center [222, 94] width 71 height 15
click at [229, 93] on icon at bounding box center [222, 94] width 71 height 15
click at [112, 218] on span "Image" at bounding box center [115, 226] width 24 height 18
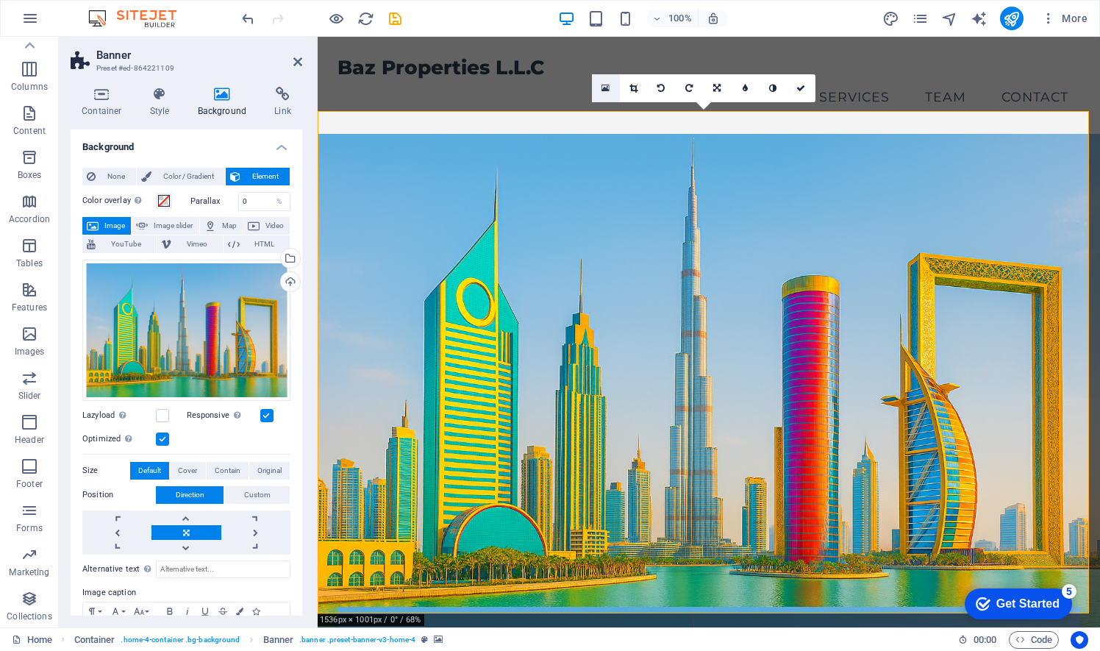
click at [604, 86] on icon at bounding box center [605, 88] width 8 height 10
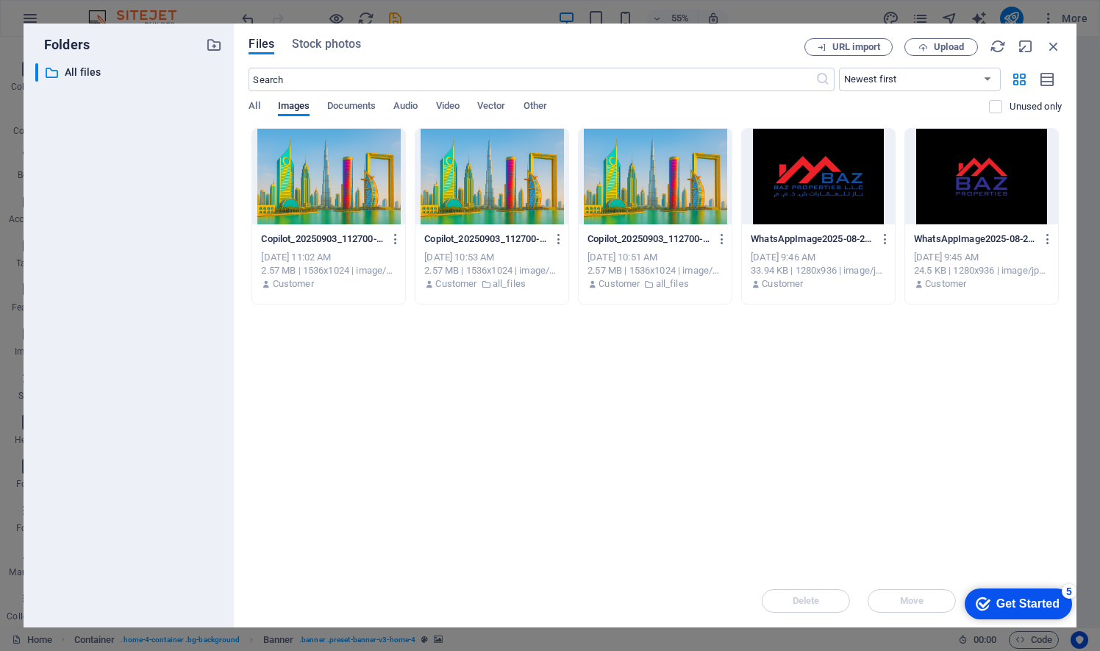
click at [342, 179] on div at bounding box center [328, 177] width 153 height 96
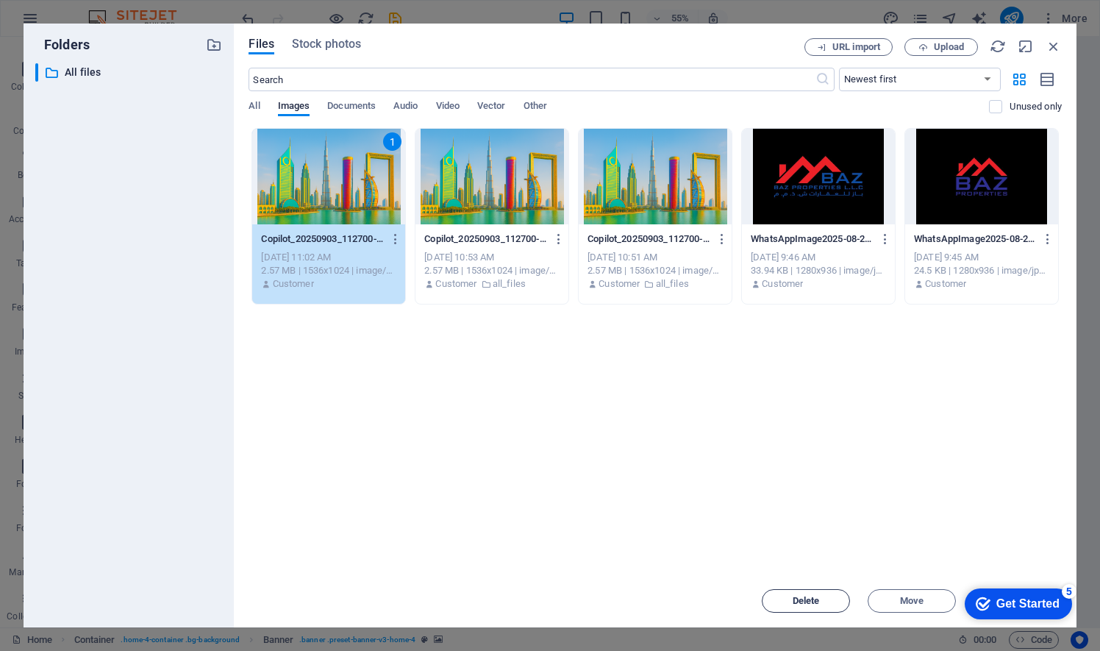
click at [810, 604] on span "Delete" at bounding box center [805, 600] width 27 height 9
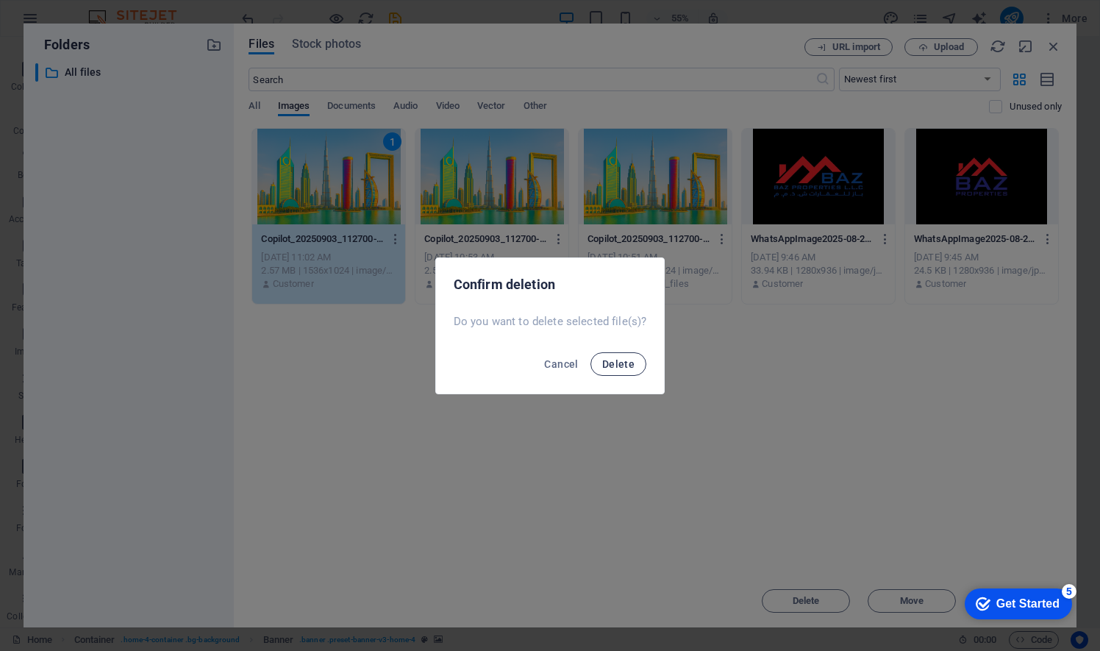
click at [629, 368] on span "Delete" at bounding box center [618, 364] width 32 height 12
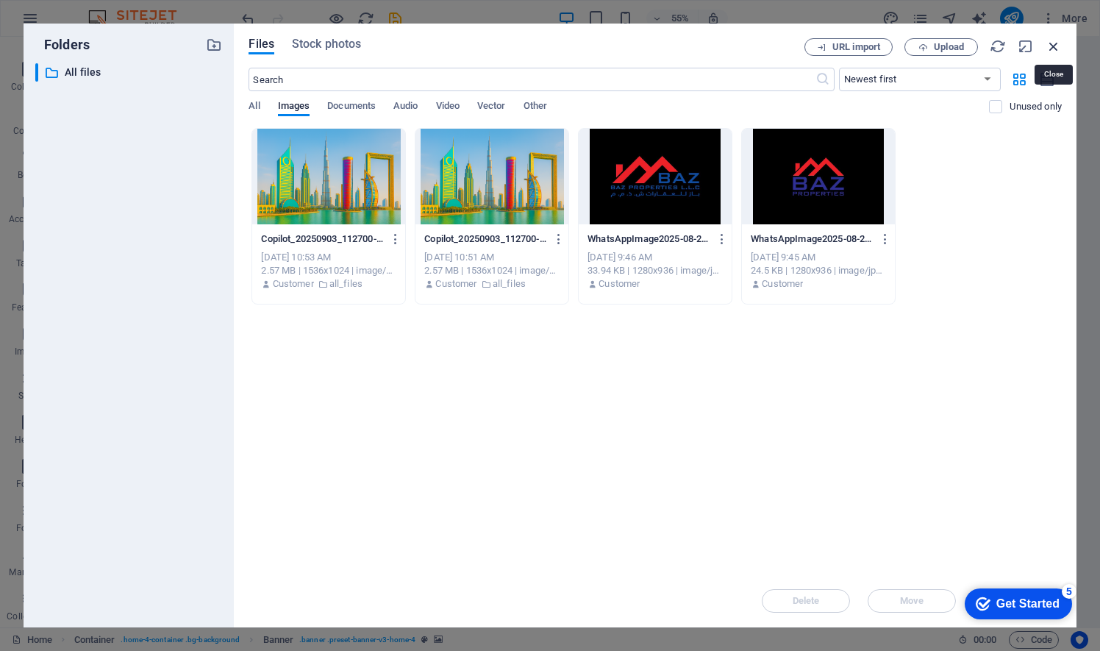
click at [1052, 48] on icon "button" at bounding box center [1053, 46] width 16 height 16
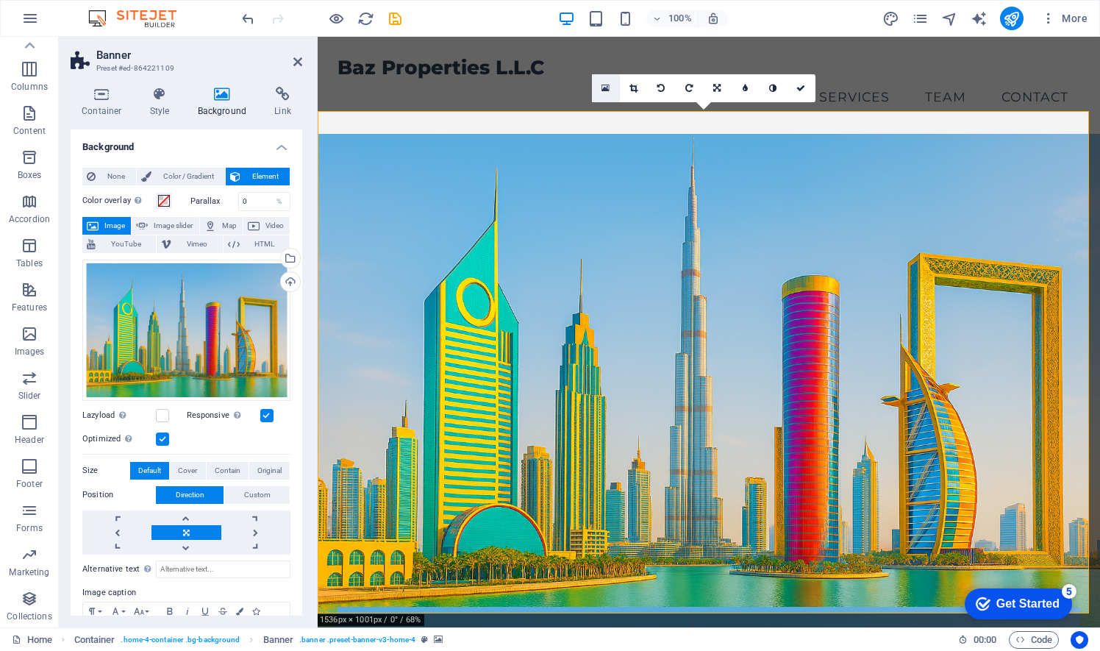
click at [606, 85] on icon at bounding box center [605, 88] width 8 height 10
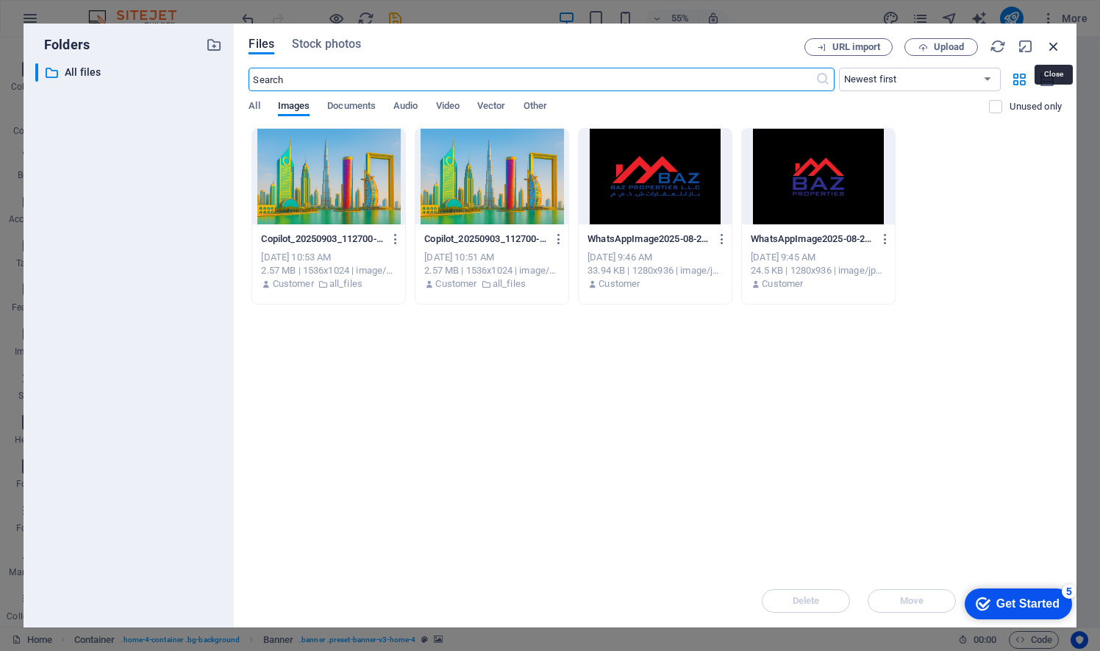
click at [1056, 49] on icon "button" at bounding box center [1053, 46] width 16 height 16
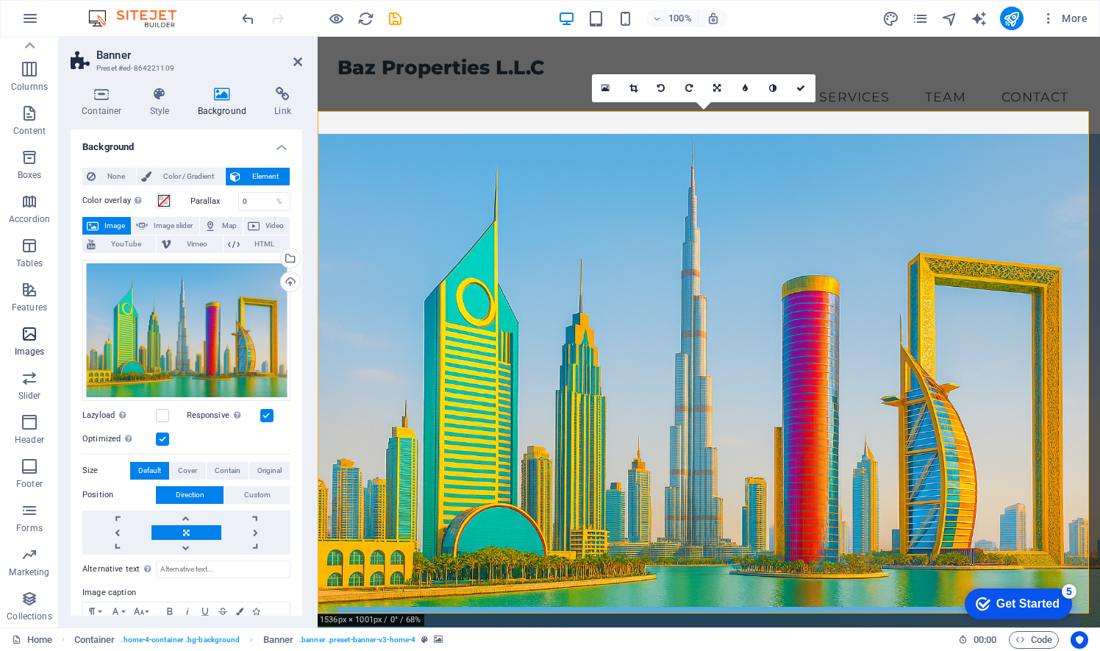
click at [30, 334] on icon "button" at bounding box center [30, 334] width 18 height 18
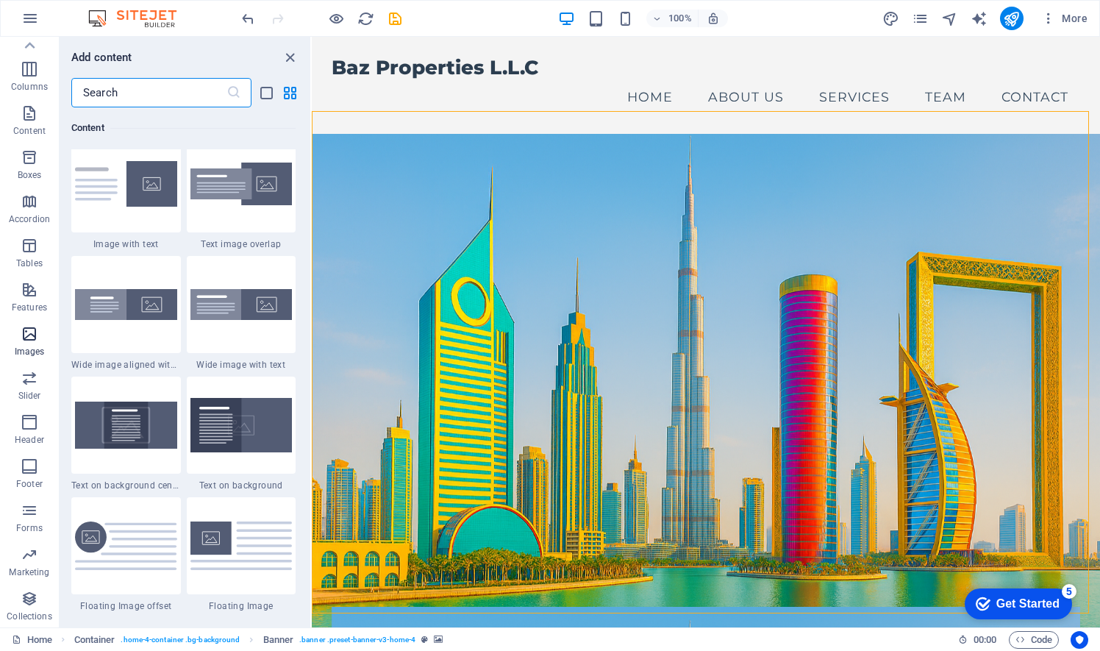
scroll to position [7454, 0]
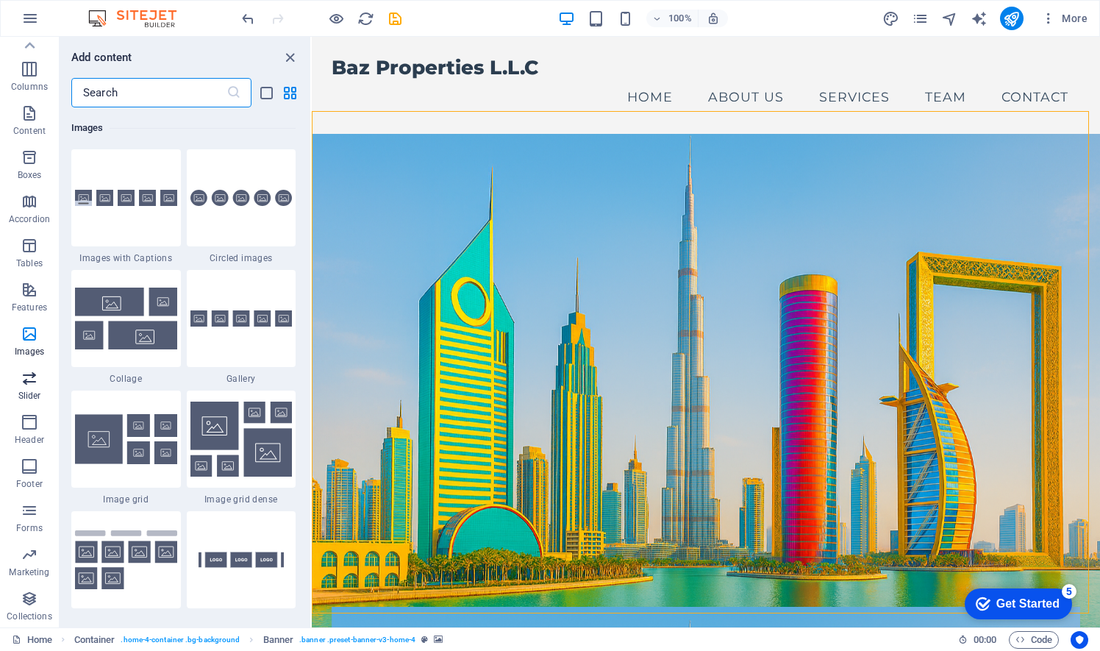
click at [26, 385] on icon "button" at bounding box center [30, 378] width 18 height 18
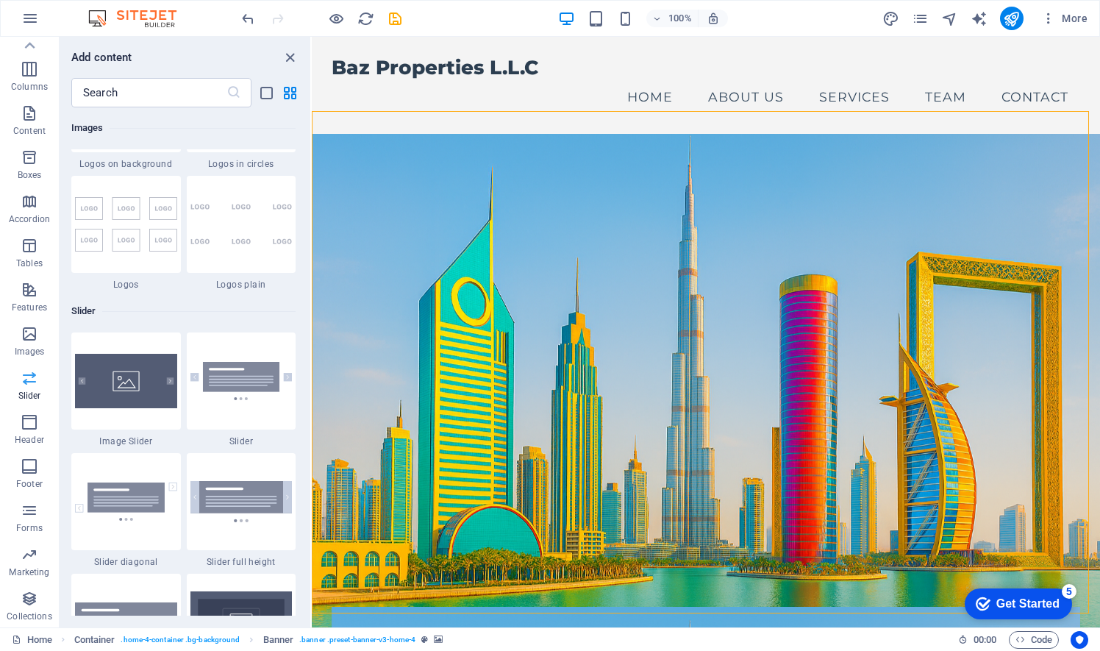
scroll to position [8334, 0]
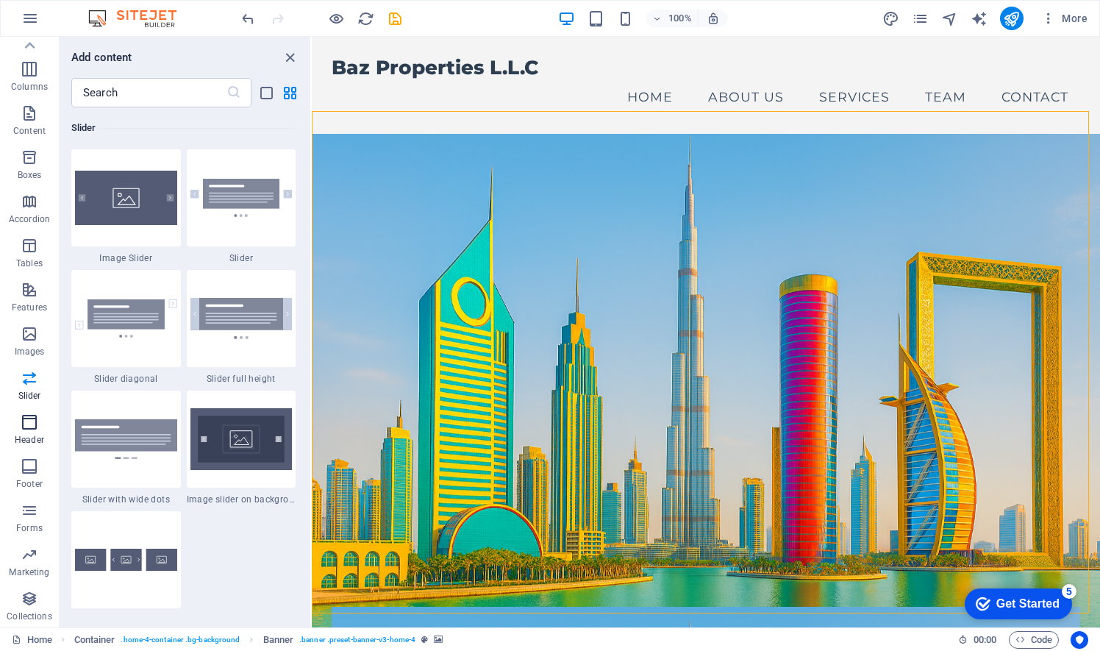
click at [34, 424] on icon "button" at bounding box center [30, 422] width 18 height 18
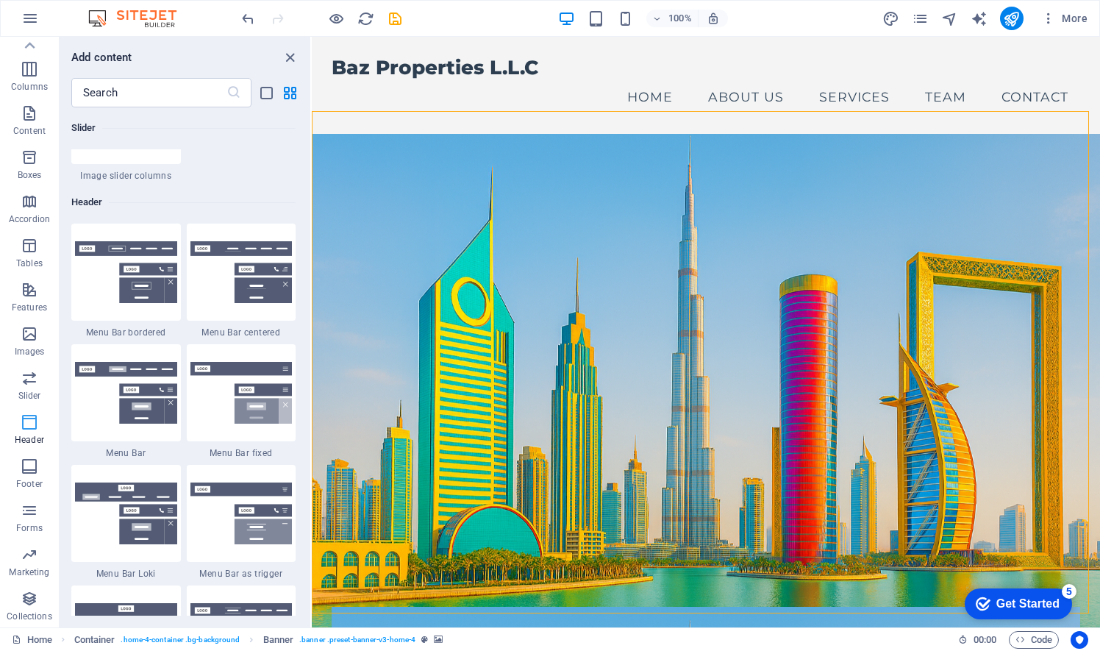
scroll to position [8853, 0]
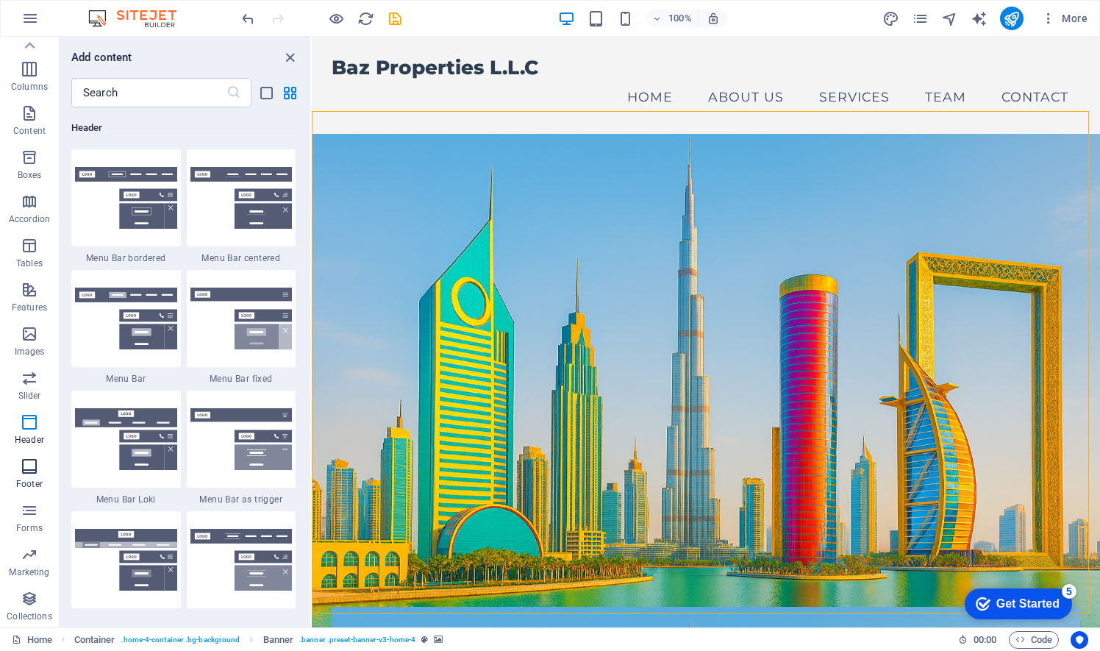
click at [39, 466] on span "Footer" at bounding box center [29, 474] width 59 height 35
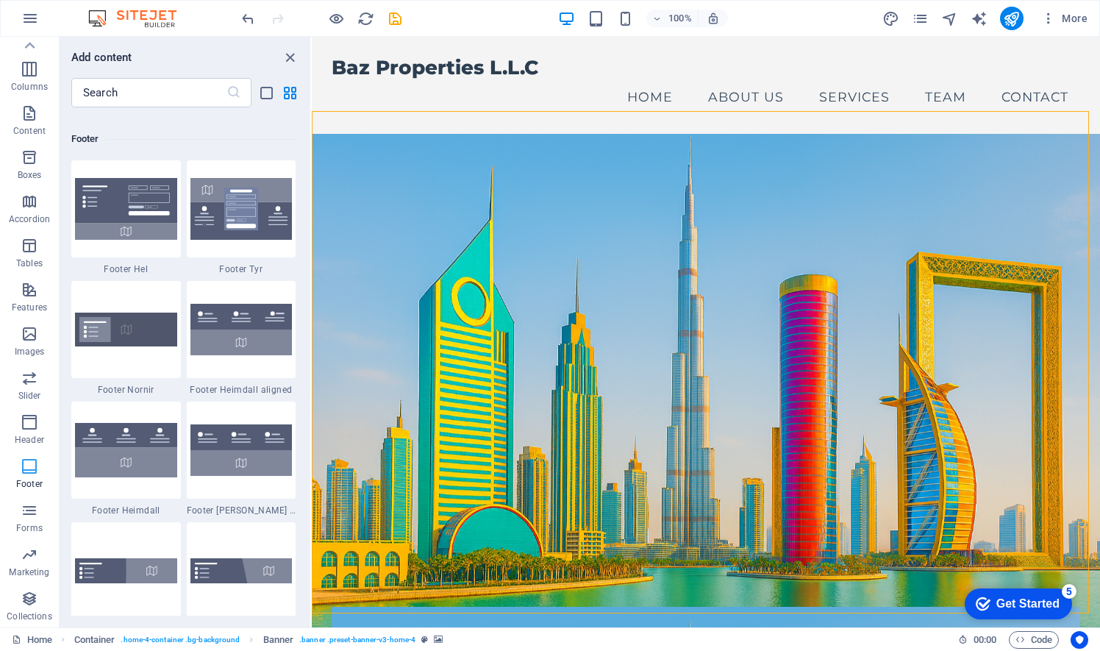
scroll to position [9732, 0]
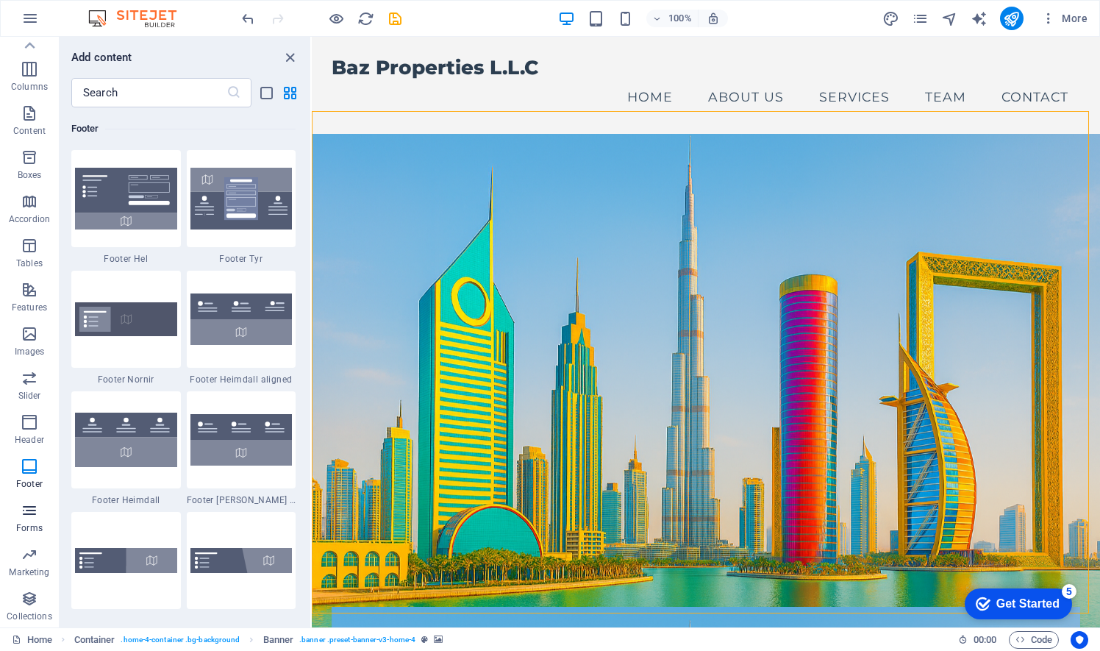
click at [39, 513] on span "Forms" at bounding box center [29, 518] width 59 height 35
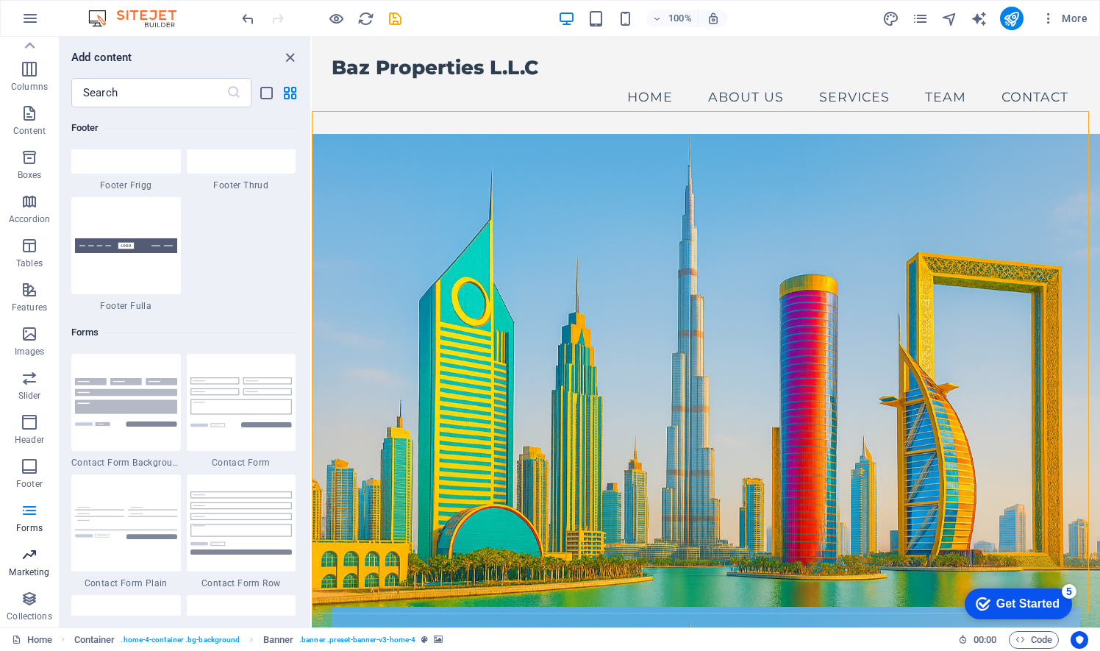
scroll to position [10733, 0]
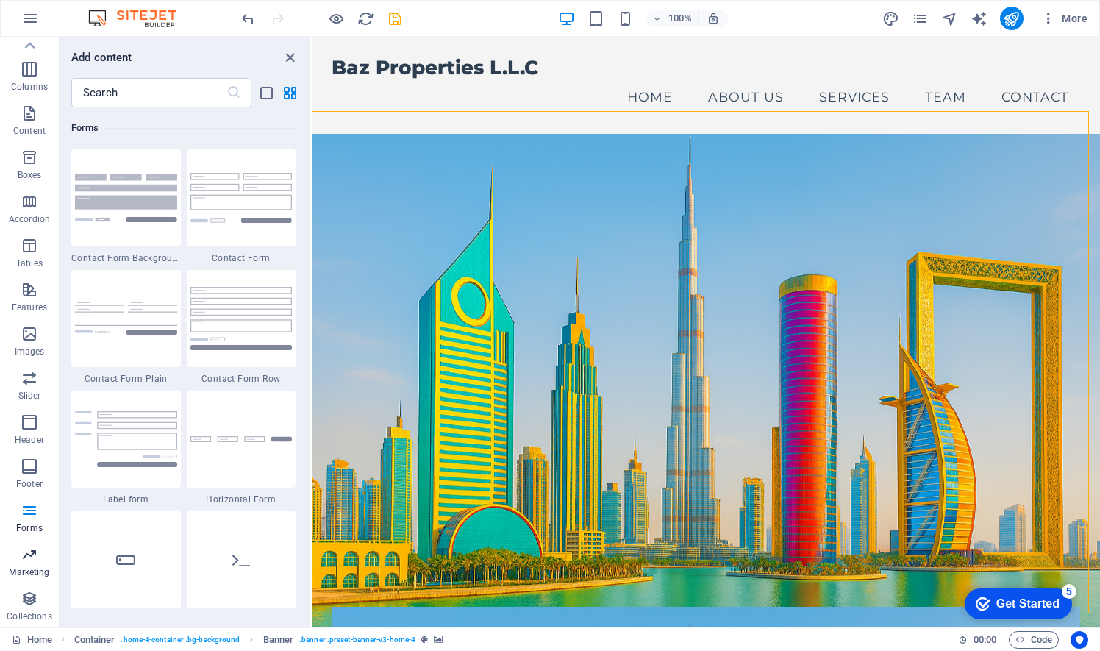
click at [37, 557] on icon "button" at bounding box center [30, 554] width 18 height 18
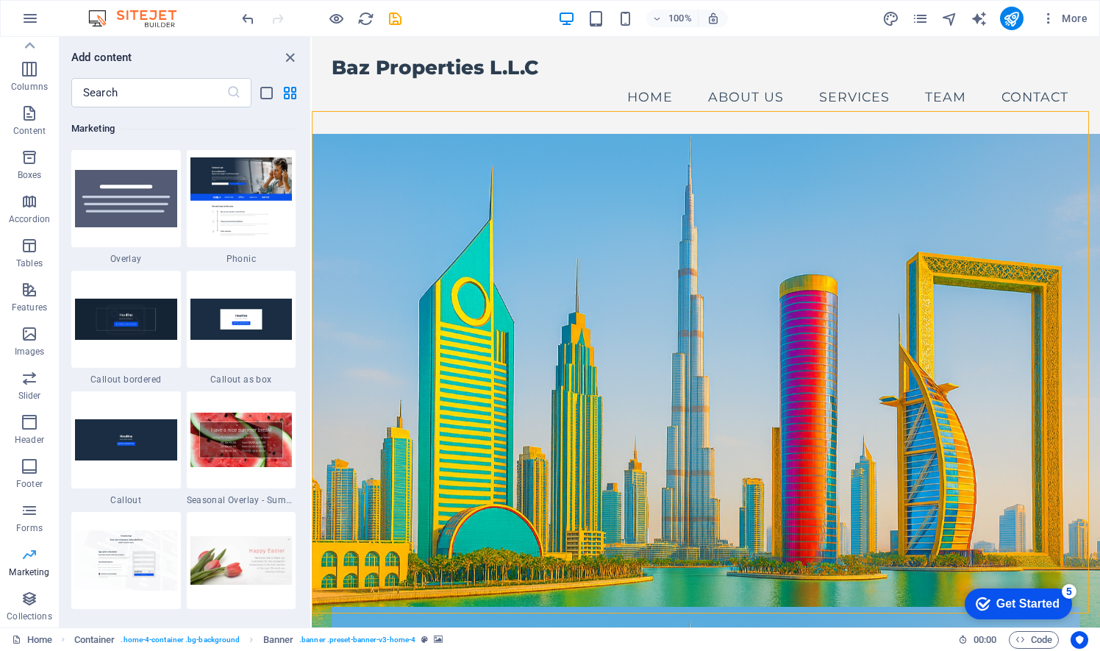
scroll to position [11975, 0]
click at [35, 600] on icon "button" at bounding box center [30, 599] width 18 height 18
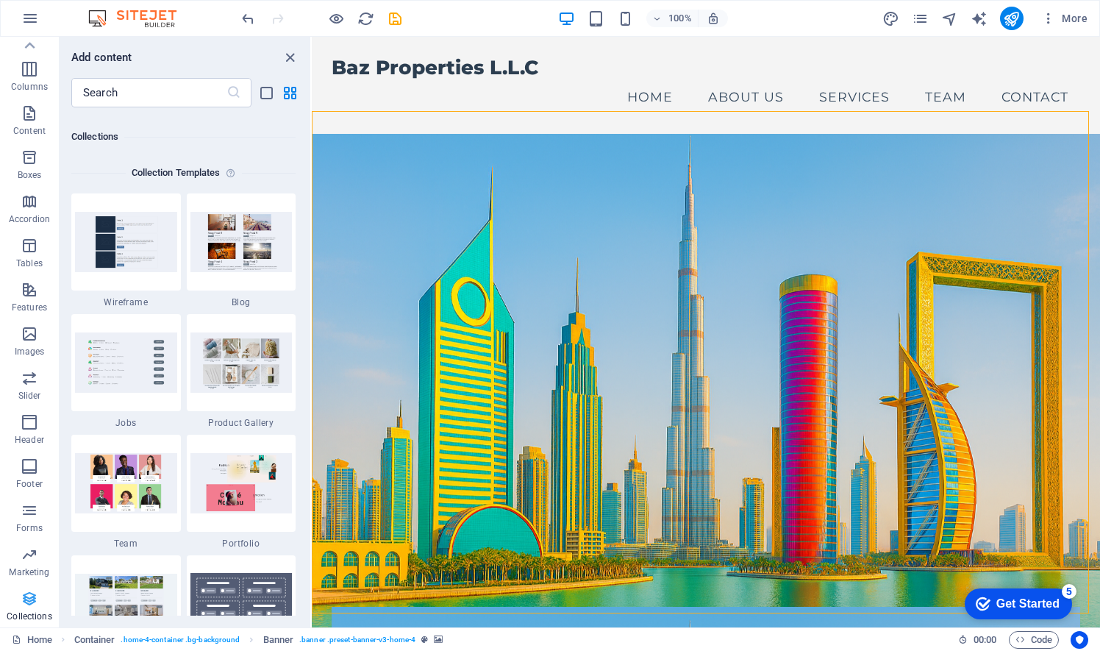
scroll to position [13458, 0]
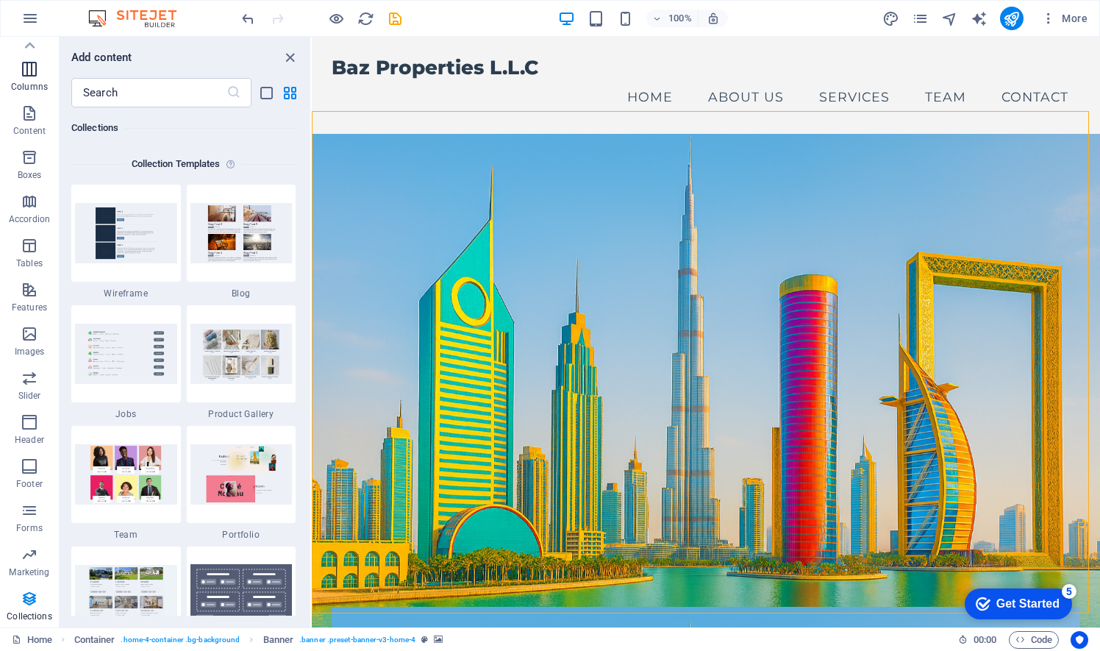
click at [32, 71] on icon "button" at bounding box center [30, 69] width 18 height 18
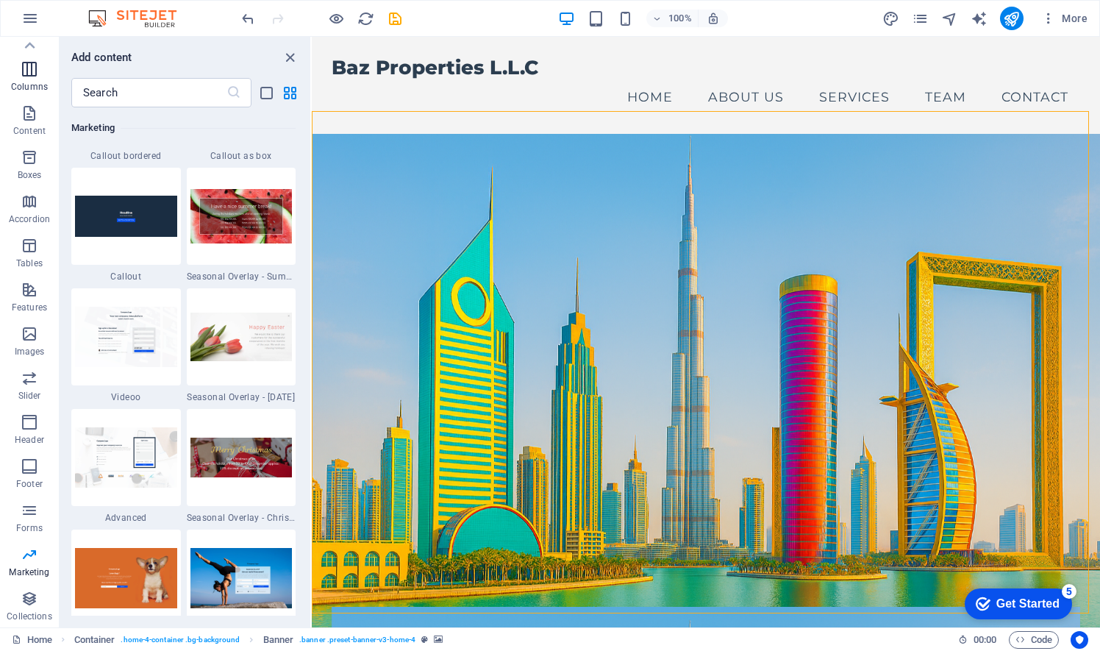
scroll to position [728, 0]
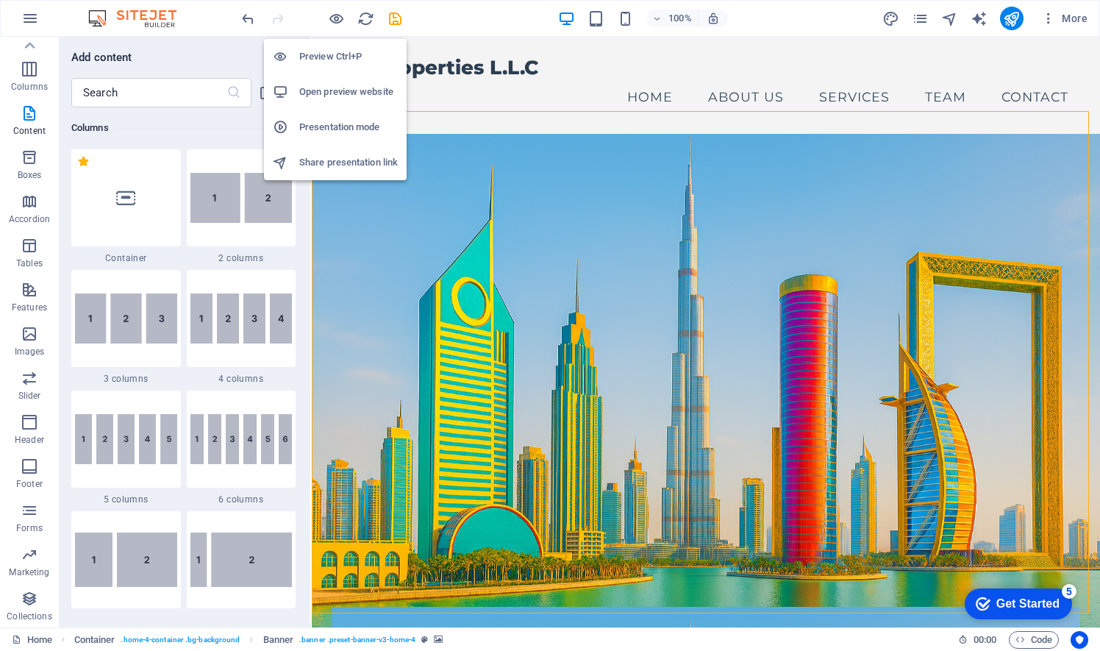
click at [328, 120] on h6 "Presentation mode" at bounding box center [348, 127] width 99 height 18
click at [336, 17] on icon "button" at bounding box center [336, 18] width 17 height 17
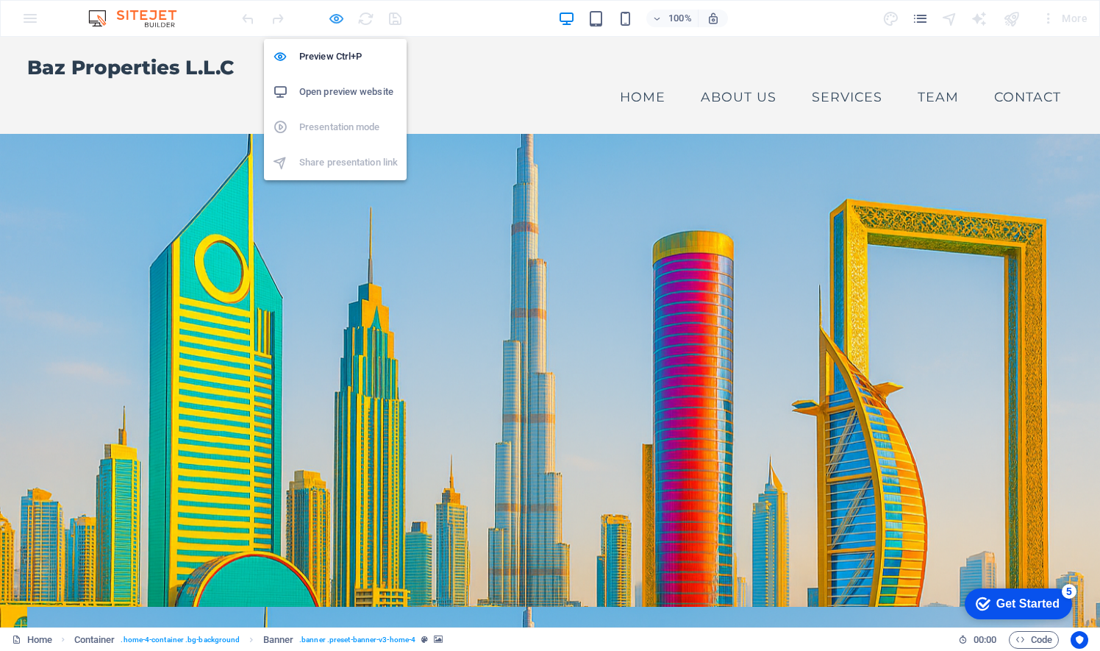
click at [336, 17] on icon "button" at bounding box center [336, 18] width 17 height 17
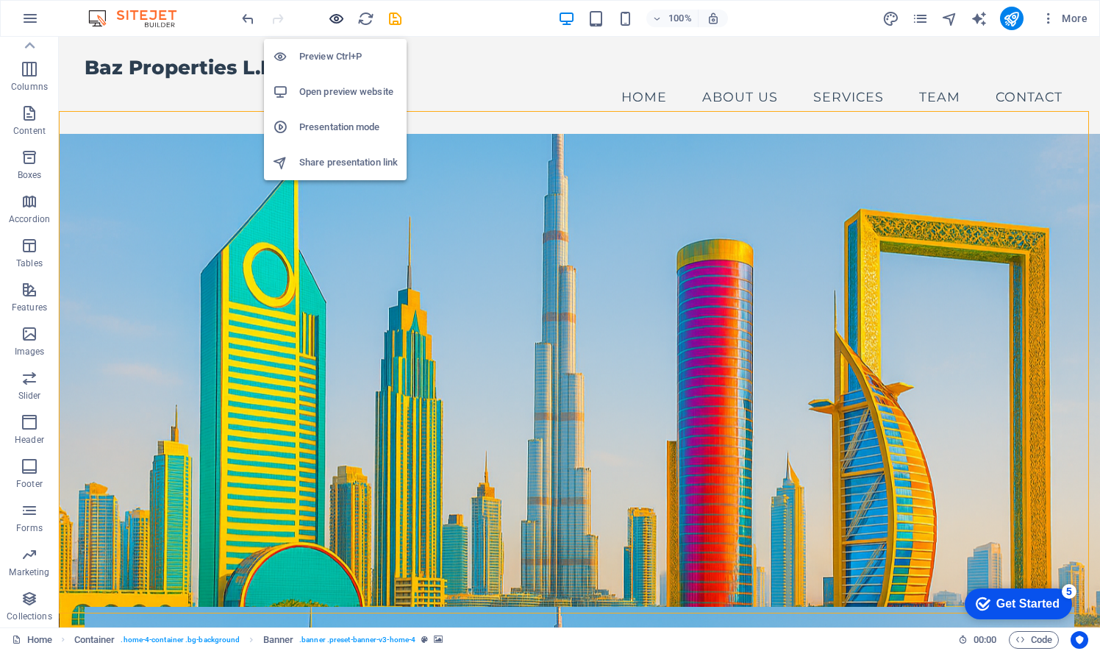
click at [336, 22] on icon "button" at bounding box center [336, 18] width 17 height 17
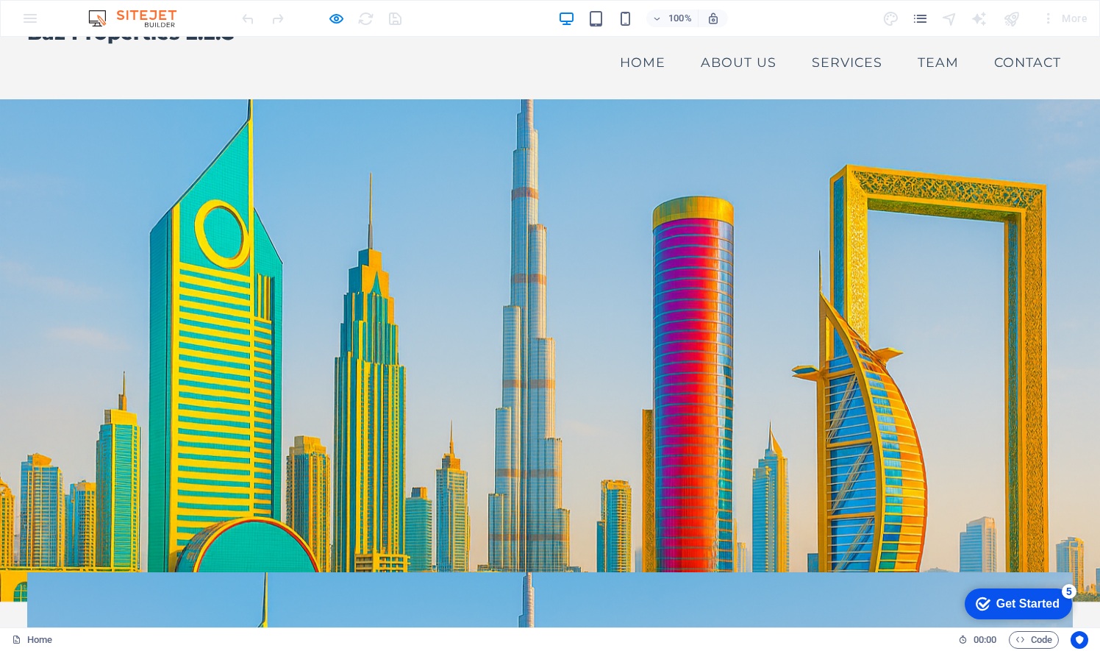
scroll to position [0, 0]
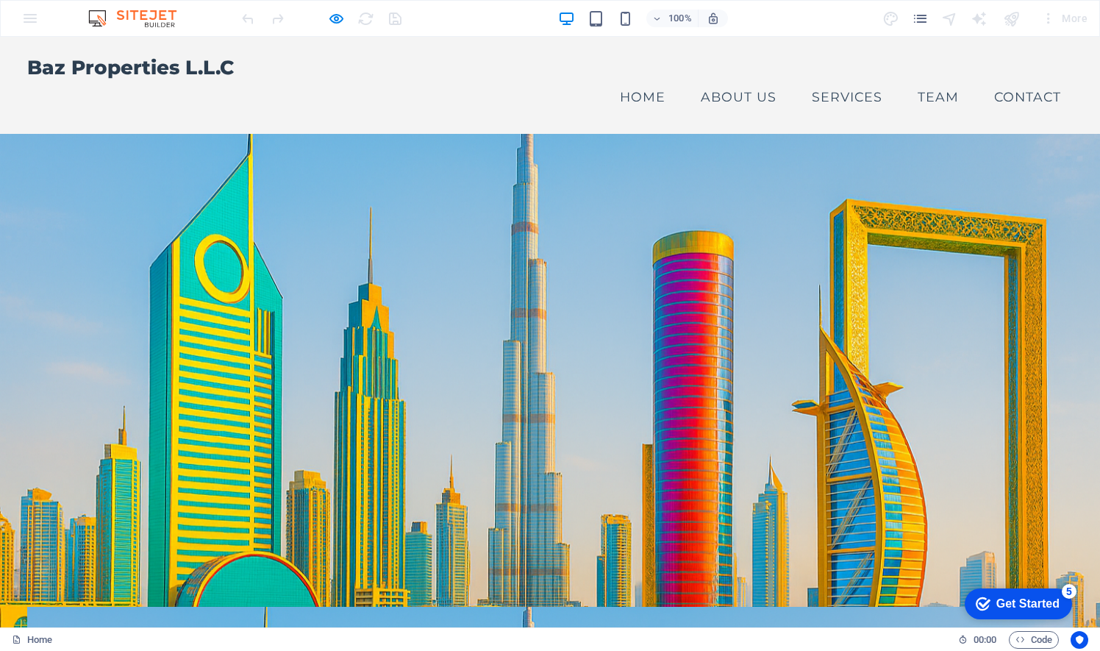
click at [748, 79] on link "About Us" at bounding box center [738, 97] width 99 height 37
click at [635, 79] on link "Home" at bounding box center [642, 97] width 69 height 37
click at [740, 79] on link "About Us" at bounding box center [738, 97] width 99 height 37
click at [854, 79] on link "Services" at bounding box center [847, 97] width 94 height 37
click at [934, 79] on link "Team" at bounding box center [938, 97] width 65 height 37
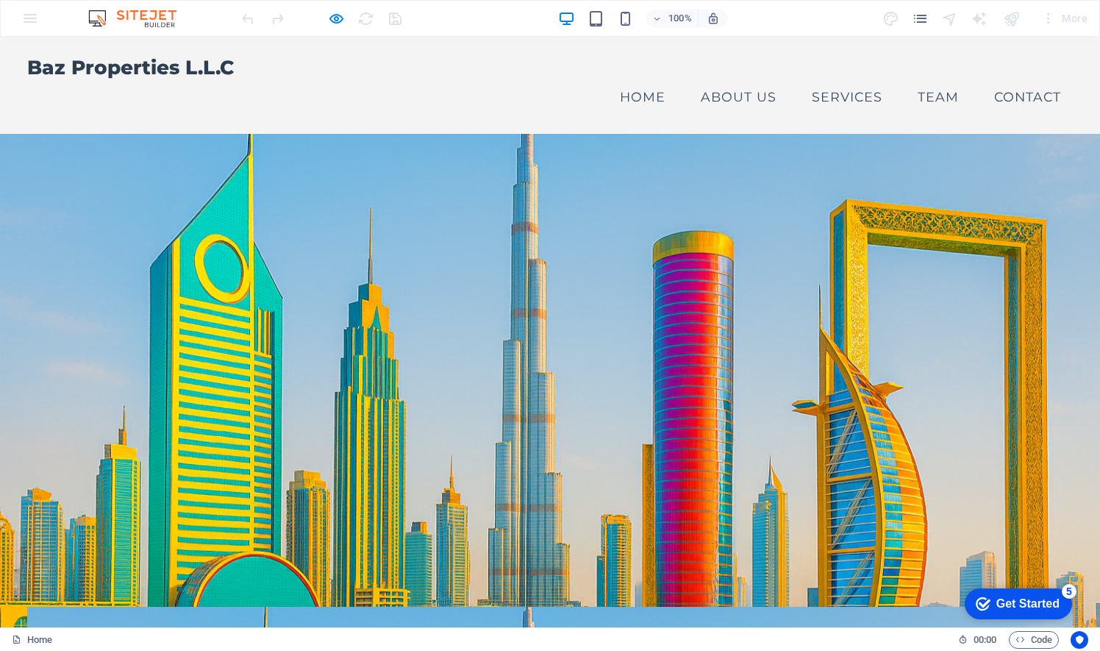
click at [926, 79] on link "Team" at bounding box center [938, 97] width 65 height 37
click at [925, 79] on link "Team" at bounding box center [938, 97] width 65 height 37
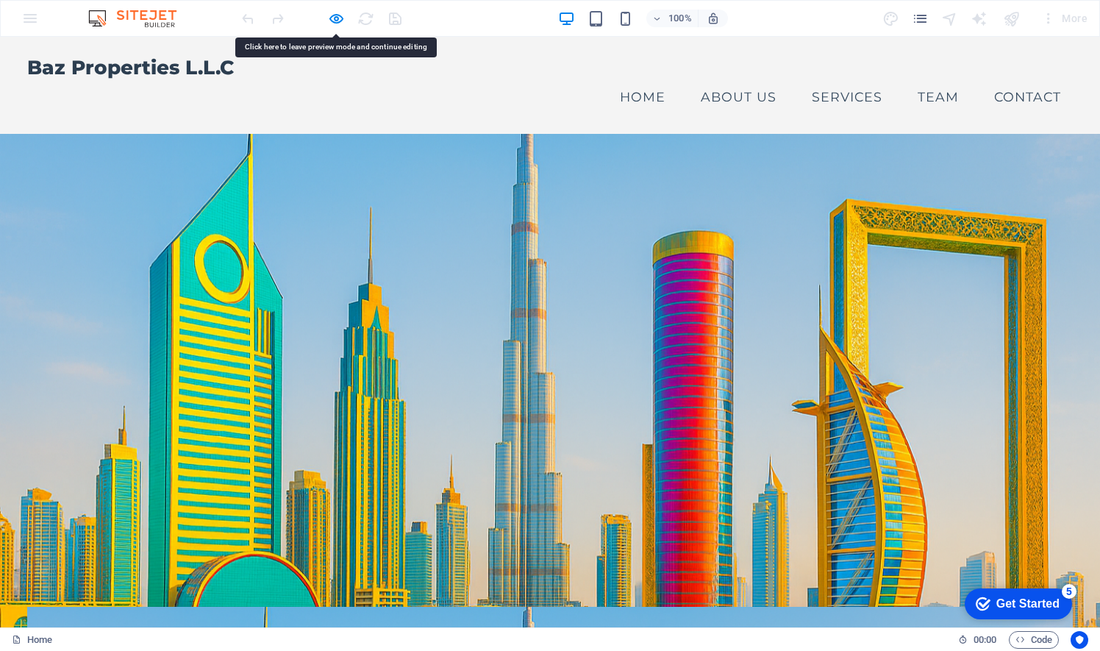
click at [925, 79] on link "Team" at bounding box center [938, 97] width 65 height 37
click at [932, 79] on link "Team" at bounding box center [938, 97] width 65 height 37
click at [1014, 79] on link "Contact" at bounding box center [1027, 97] width 90 height 37
click at [916, 79] on link "Team" at bounding box center [938, 97] width 65 height 37
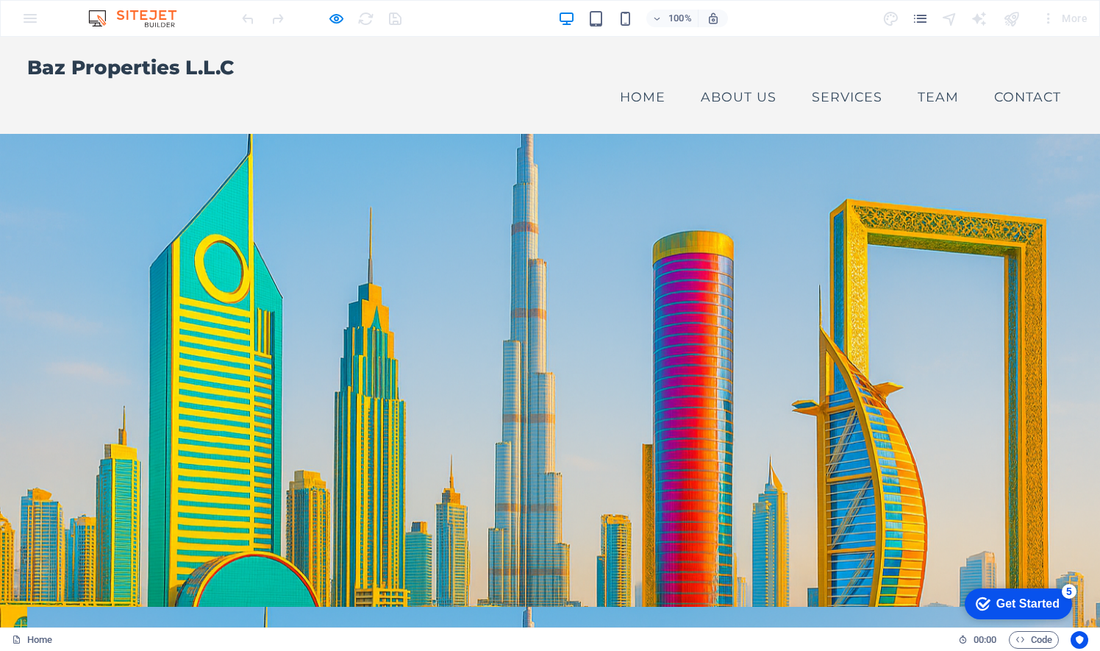
click at [916, 79] on link "Team" at bounding box center [938, 97] width 65 height 37
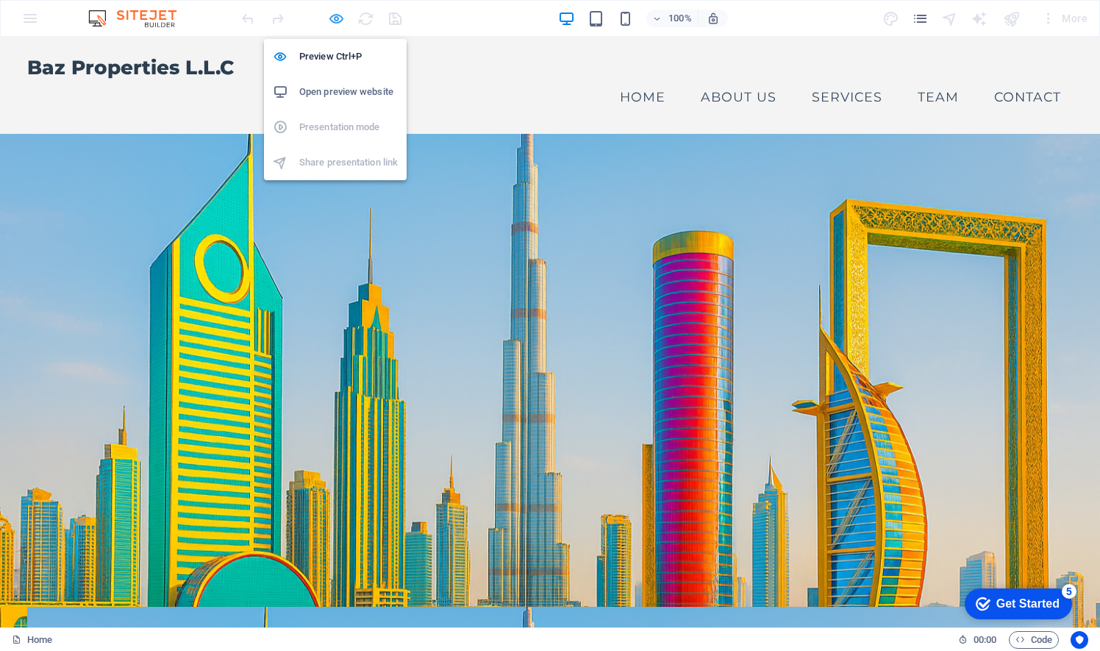
click at [333, 22] on icon "button" at bounding box center [336, 18] width 17 height 17
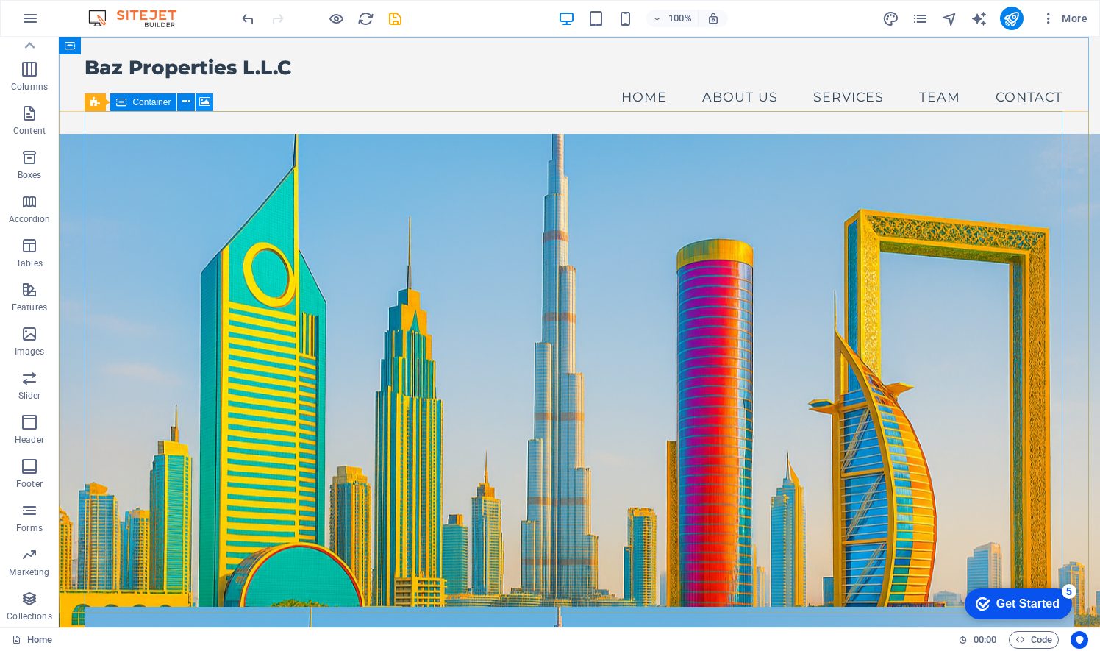
click at [207, 105] on icon at bounding box center [204, 101] width 11 height 15
